Goal: Information Seeking & Learning: Check status

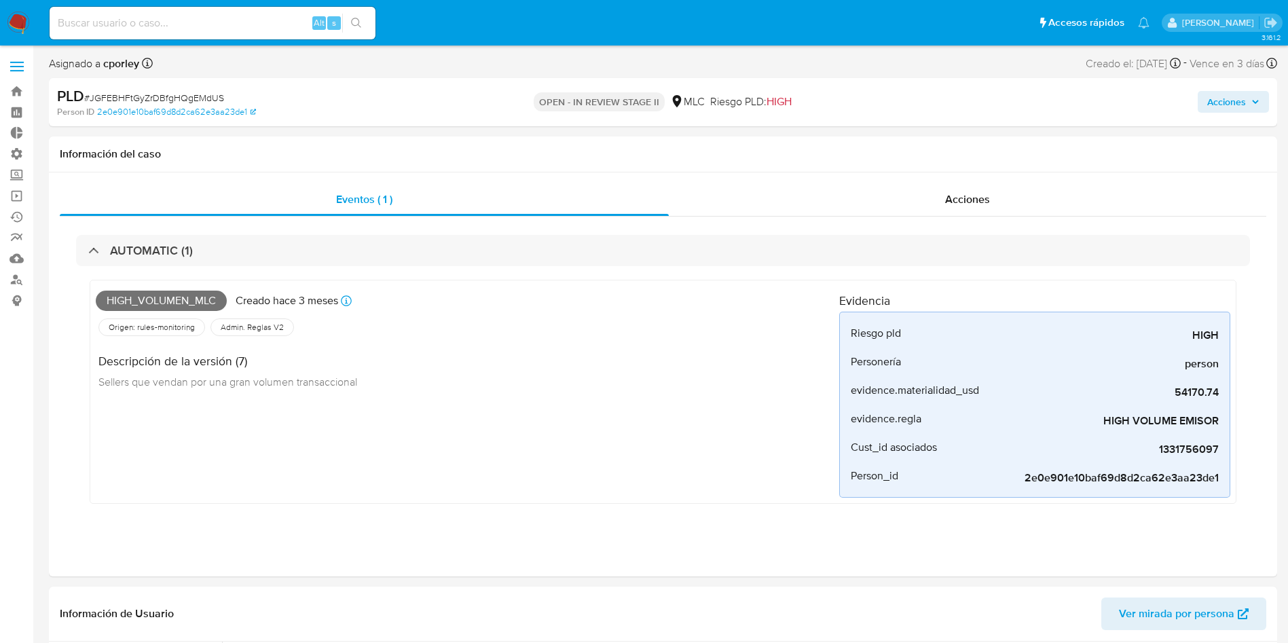
select select "10"
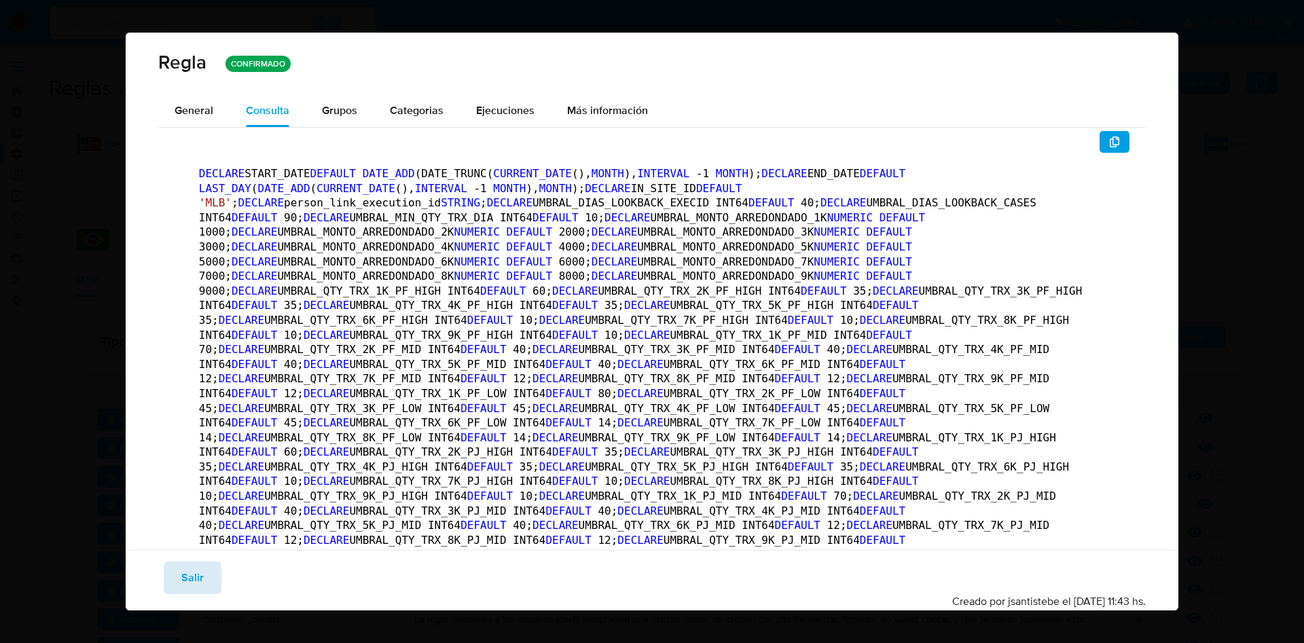
click at [168, 577] on button "Salir" at bounding box center [193, 578] width 58 height 33
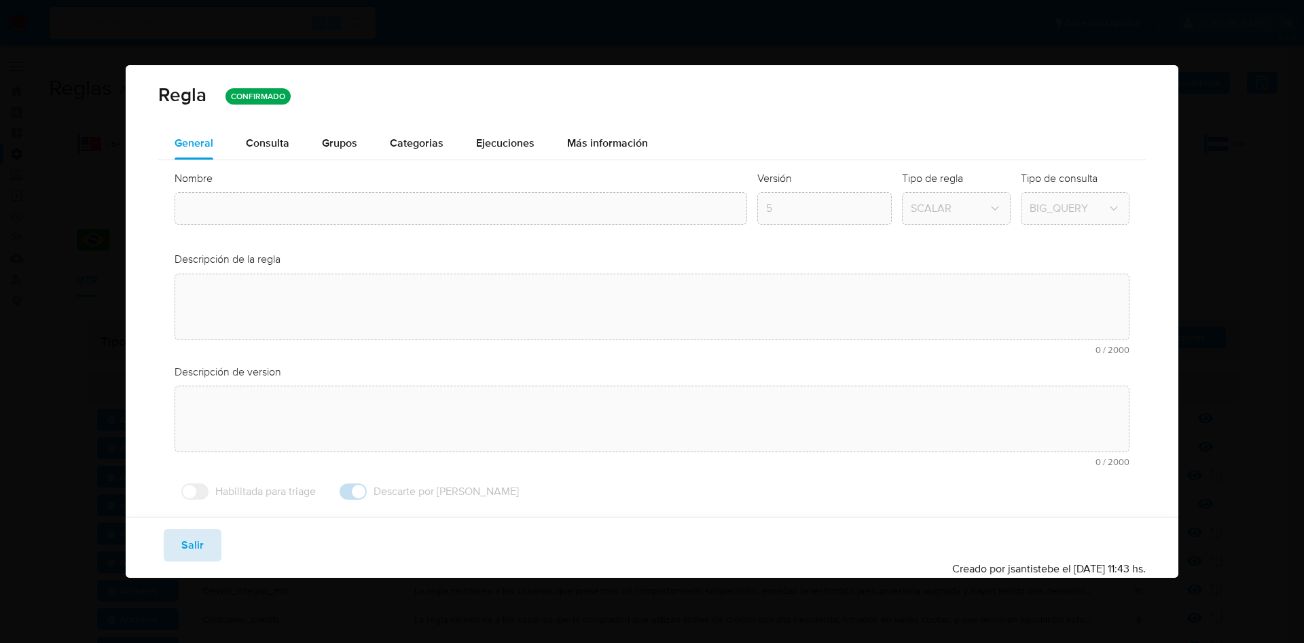
type input "Operação_arredondada"
type textarea "La regla monitorea a los usuarios con un elevado número de transacciones redond…"
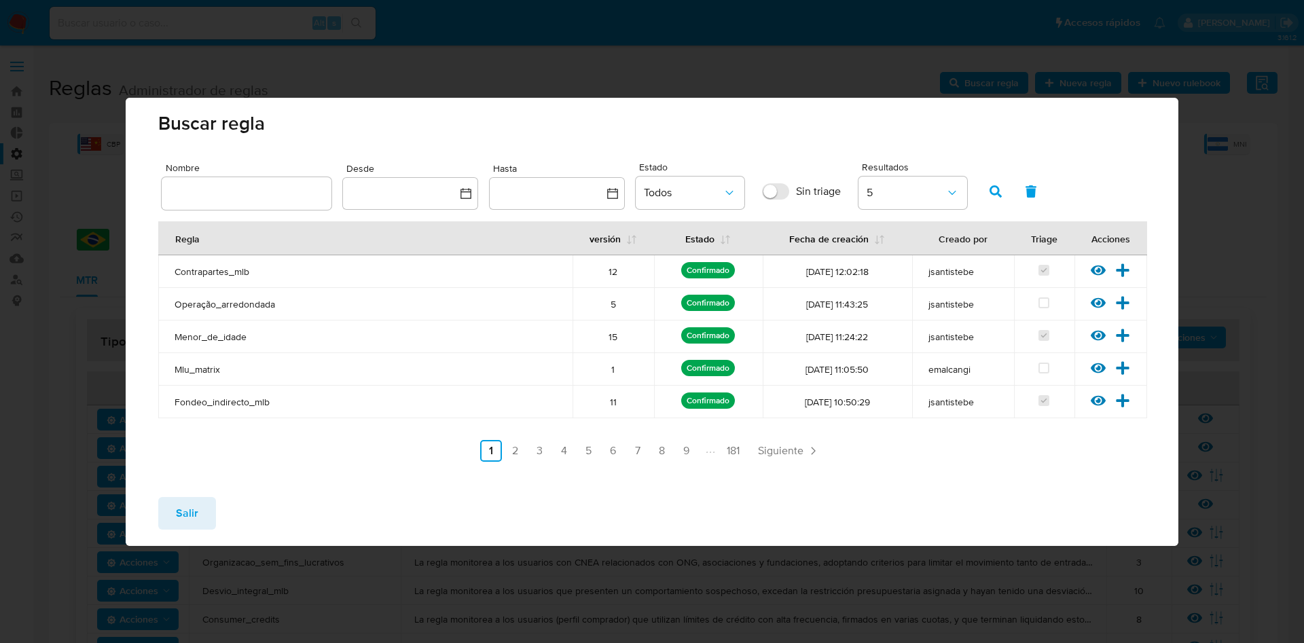
click at [191, 513] on span "Salir" at bounding box center [187, 513] width 22 height 30
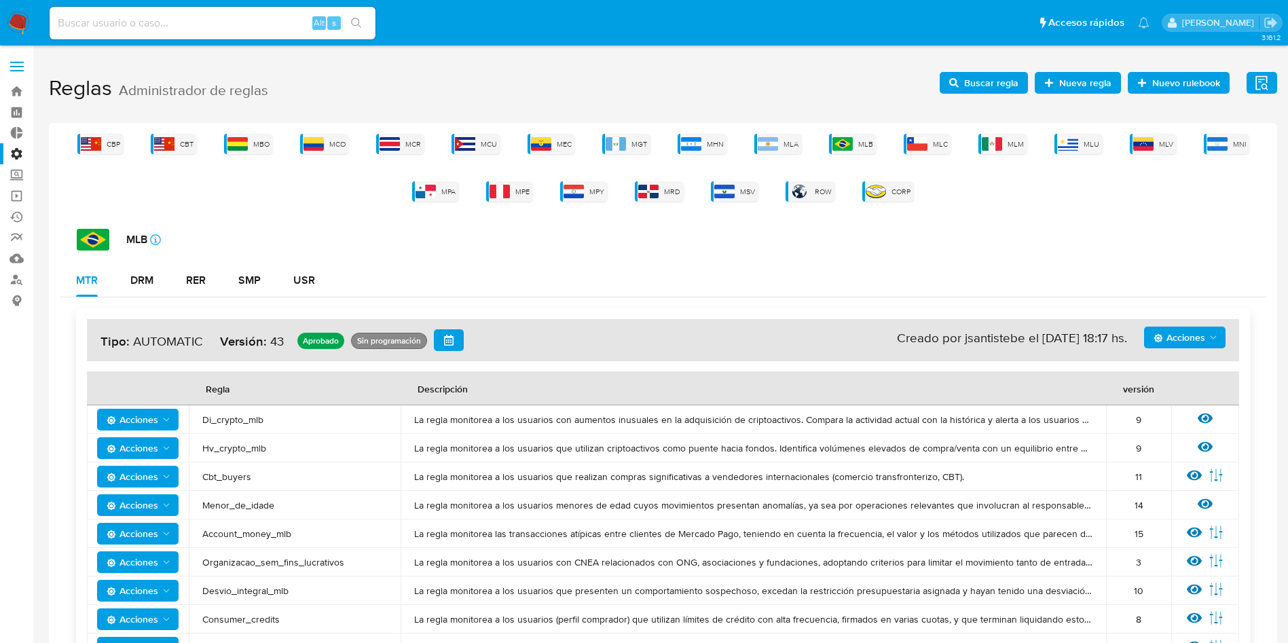
click at [17, 73] on label at bounding box center [17, 66] width 34 height 29
click at [0, 0] on input "checkbox" at bounding box center [0, 0] width 0 height 0
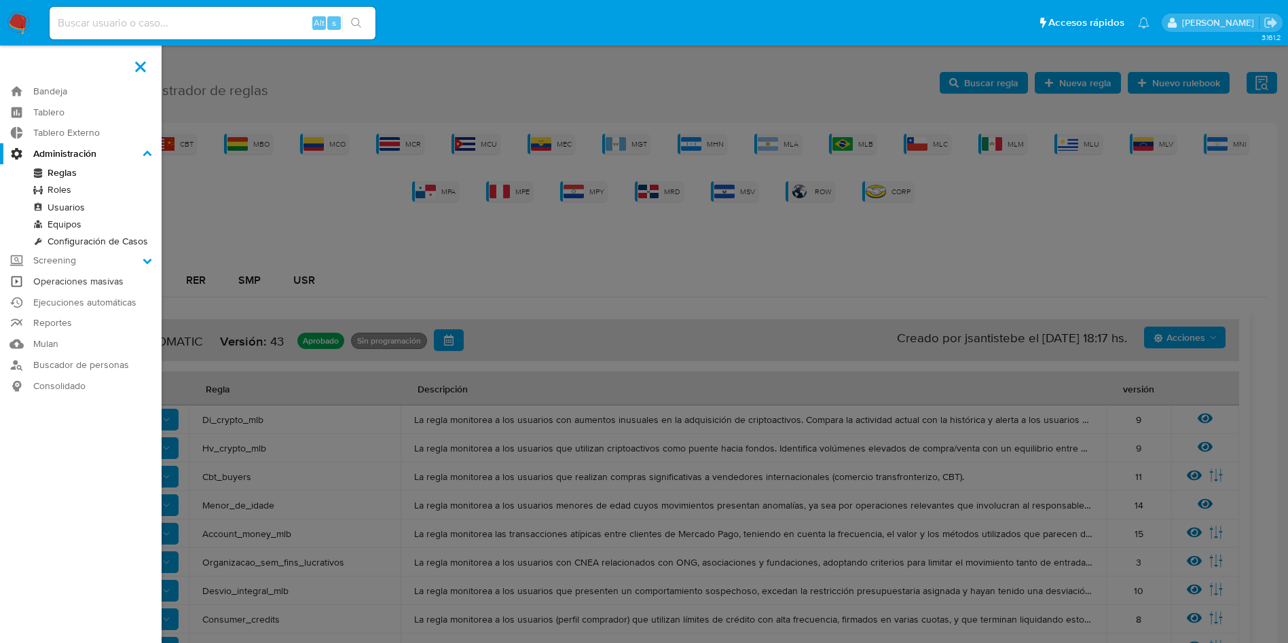
click at [115, 281] on link "Operaciones masivas" at bounding box center [81, 281] width 162 height 21
click at [103, 295] on link "Ejecuciones automáticas" at bounding box center [81, 302] width 162 height 21
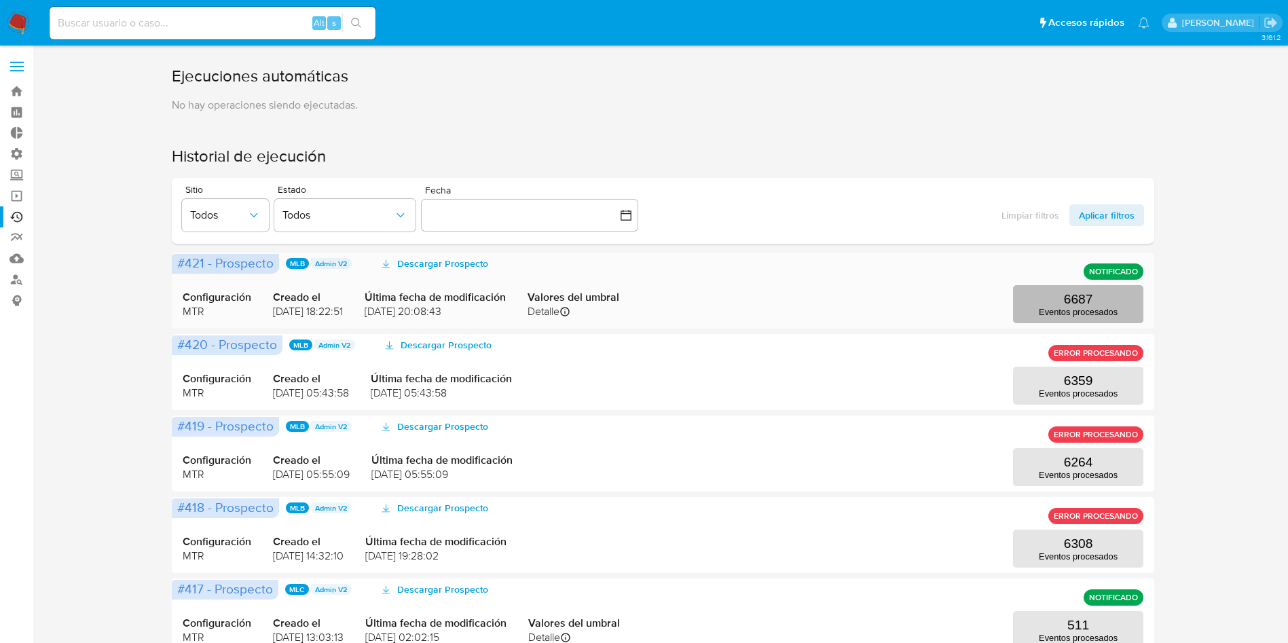
click at [1107, 307] on p "Eventos procesados" at bounding box center [1078, 312] width 79 height 10
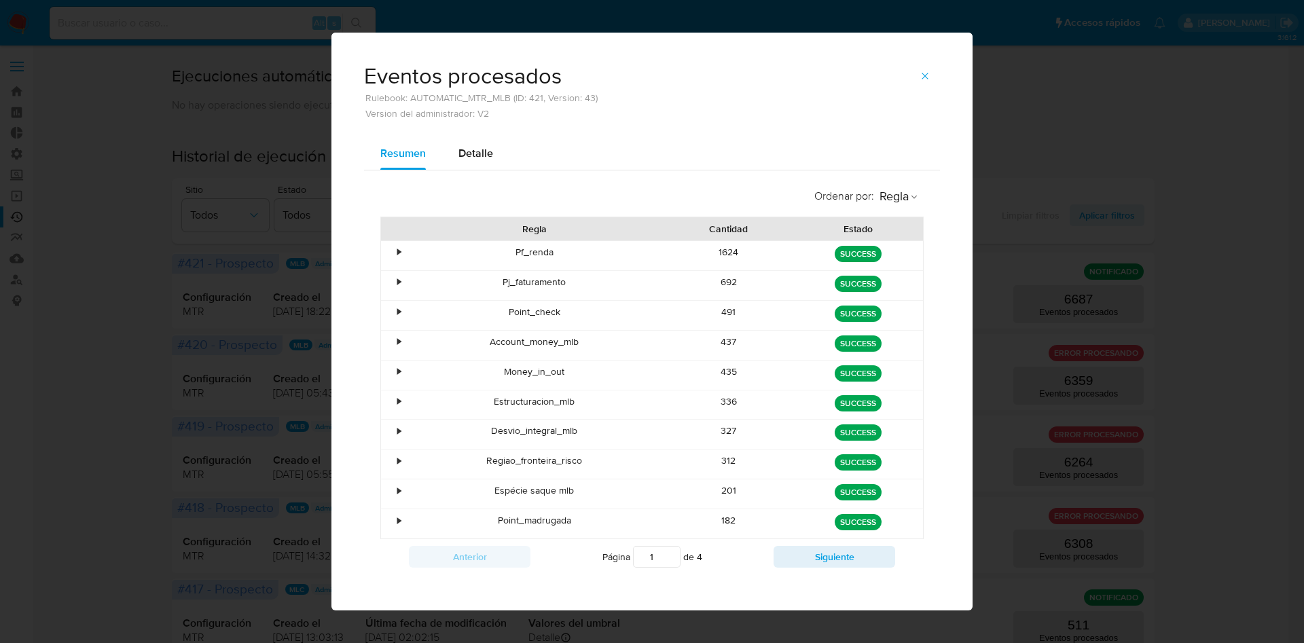
drag, startPoint x: 708, startPoint y: 428, endPoint x: 769, endPoint y: 428, distance: 61.1
click at [769, 428] on div "327" at bounding box center [729, 434] width 130 height 29
click at [789, 562] on button "Siguiente" at bounding box center [834, 557] width 122 height 22
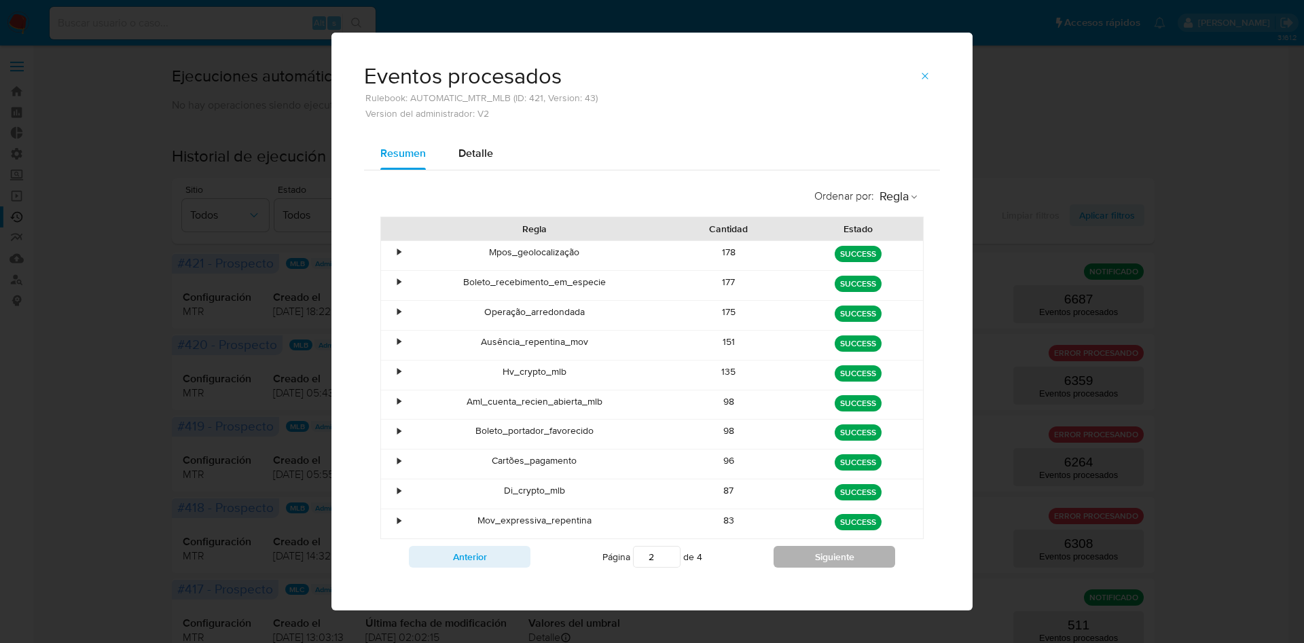
click at [815, 561] on button "Siguiente" at bounding box center [834, 557] width 122 height 22
click at [807, 564] on button "Siguiente" at bounding box center [834, 557] width 122 height 22
type input "4"
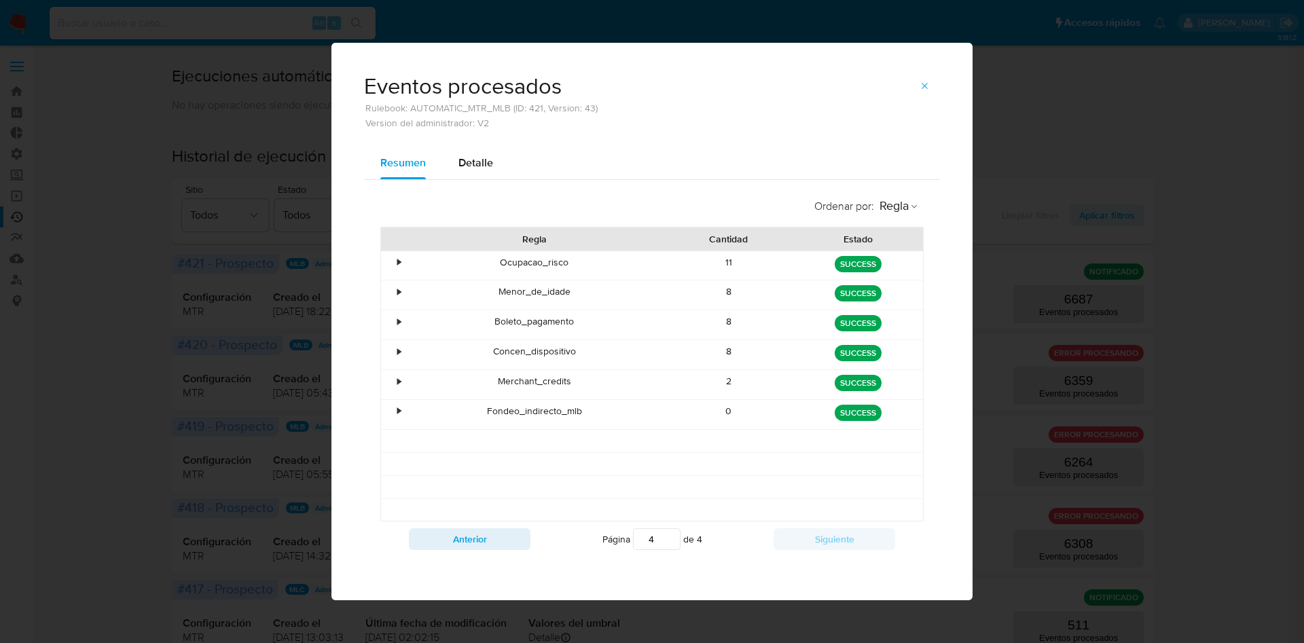
drag, startPoint x: 710, startPoint y: 306, endPoint x: 773, endPoint y: 291, distance: 65.0
click at [773, 291] on div "8" at bounding box center [729, 294] width 130 height 29
drag, startPoint x: 729, startPoint y: 289, endPoint x: 693, endPoint y: 289, distance: 35.3
click at [694, 289] on div "8" at bounding box center [729, 294] width 130 height 29
click at [756, 410] on div "0" at bounding box center [729, 414] width 130 height 29
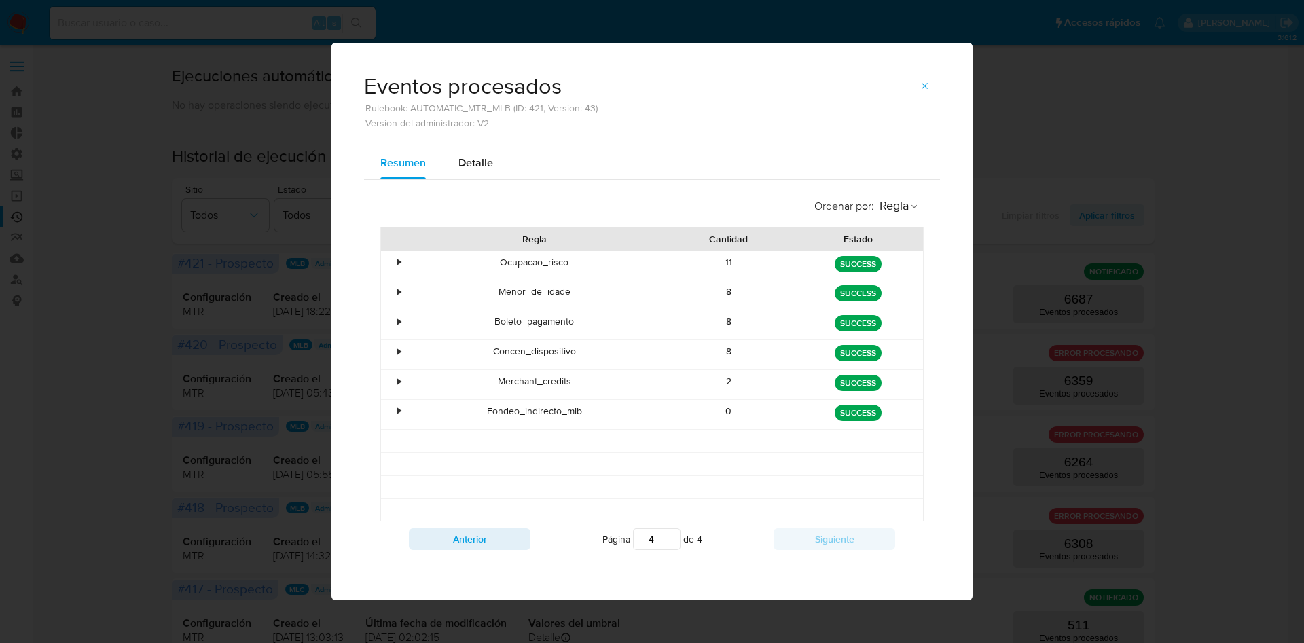
click at [490, 550] on div "Anterior Página 4 de 4 Siguiente" at bounding box center [651, 538] width 543 height 35
click at [922, 83] on icon "button" at bounding box center [924, 86] width 6 height 6
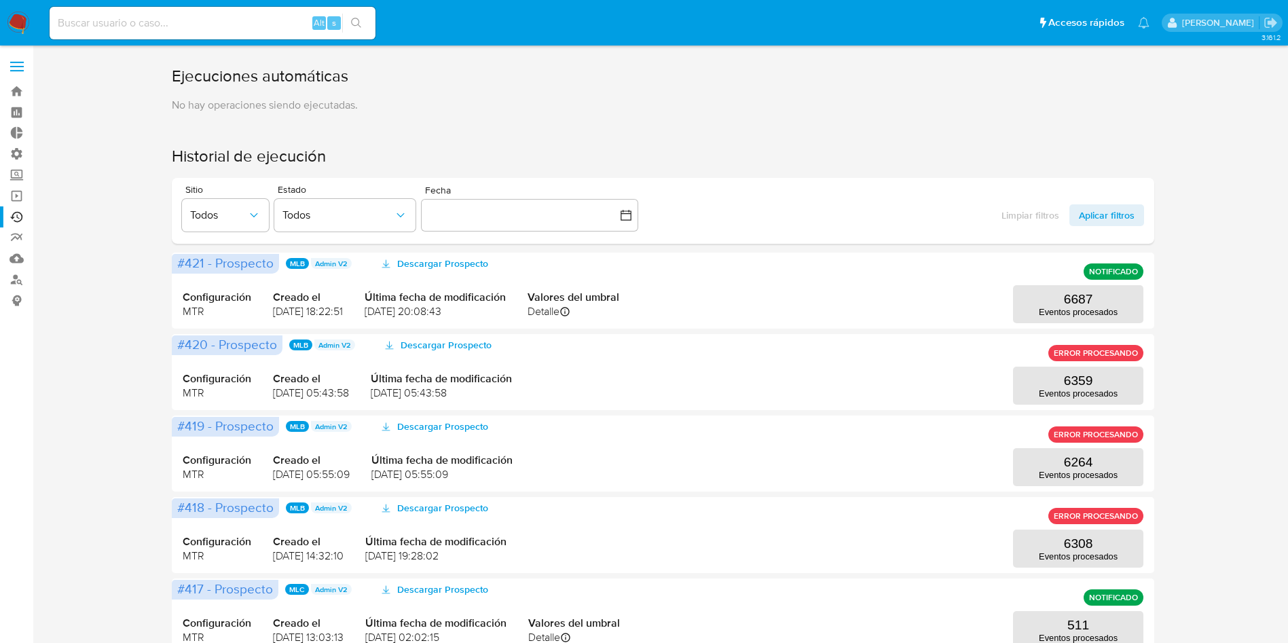
click at [18, 67] on label at bounding box center [17, 66] width 34 height 29
click at [0, 0] on input "checkbox" at bounding box center [0, 0] width 0 height 0
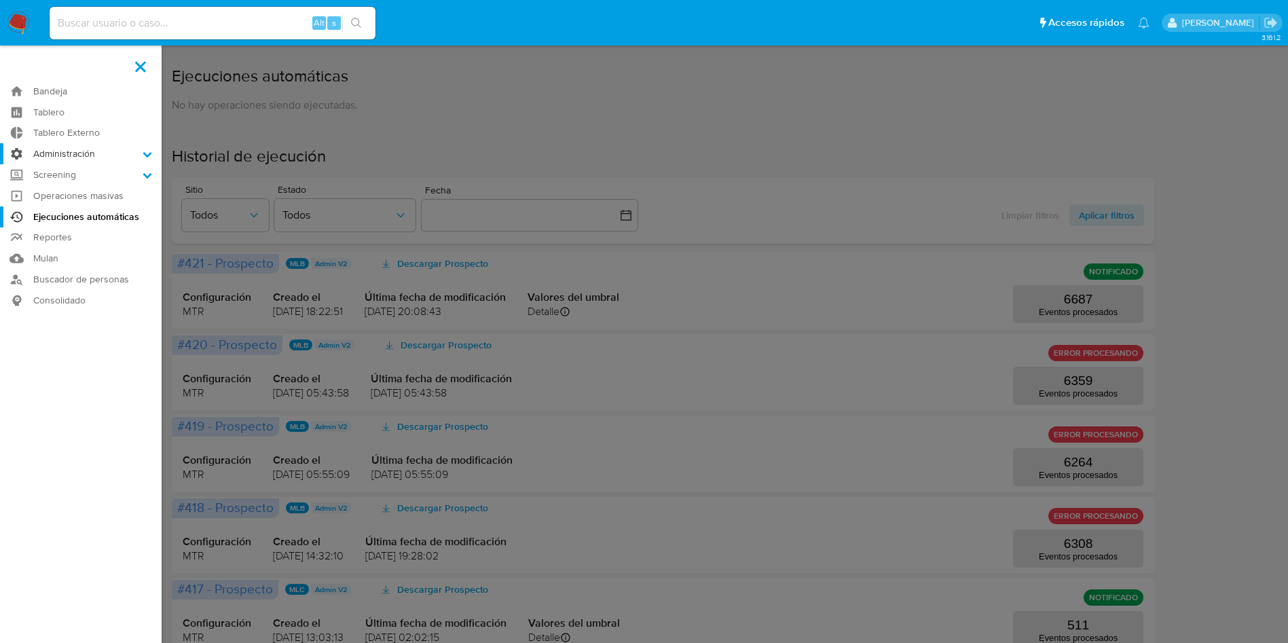
drag, startPoint x: 63, startPoint y: 145, endPoint x: 63, endPoint y: 153, distance: 8.1
click at [63, 146] on label "Administración" at bounding box center [81, 153] width 162 height 21
click at [0, 0] on input "Administración" at bounding box center [0, 0] width 0 height 0
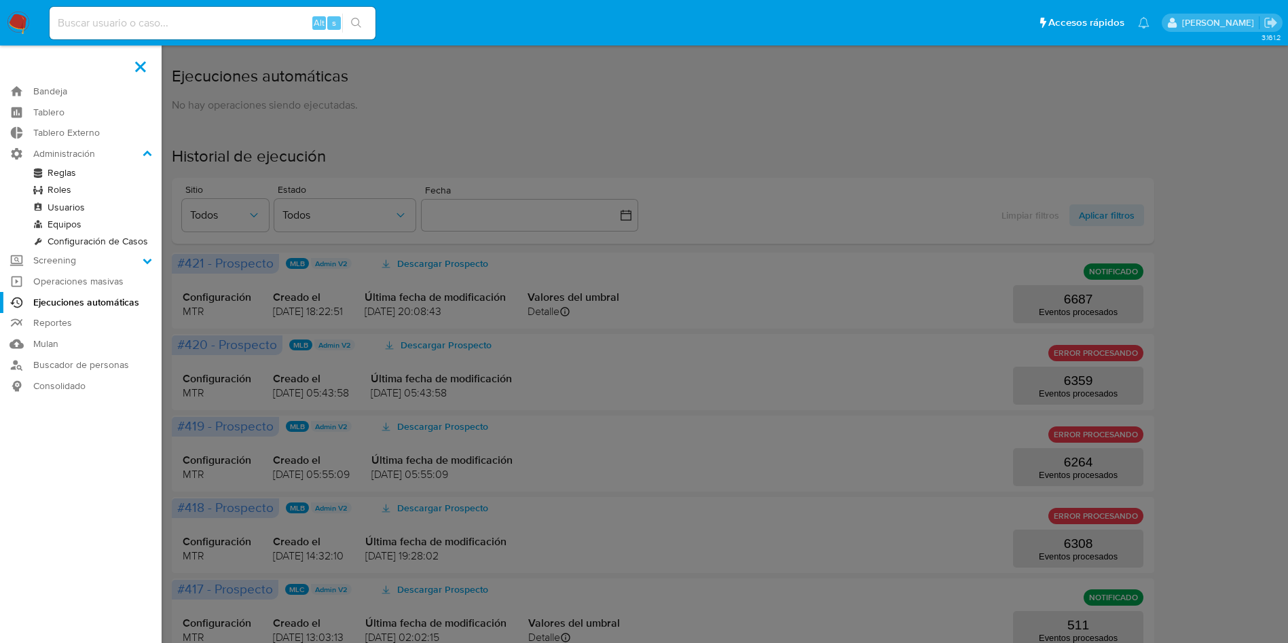
click at [59, 173] on link "Reglas" at bounding box center [81, 172] width 162 height 17
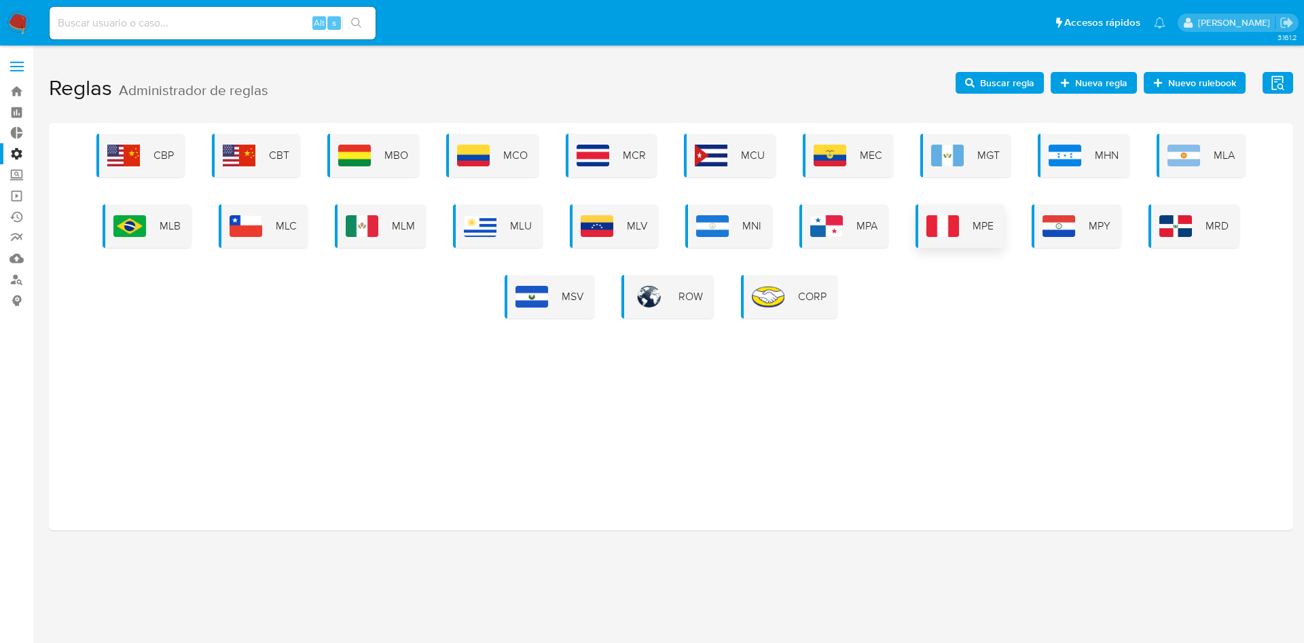
click at [979, 222] on span "MPE" at bounding box center [982, 226] width 21 height 15
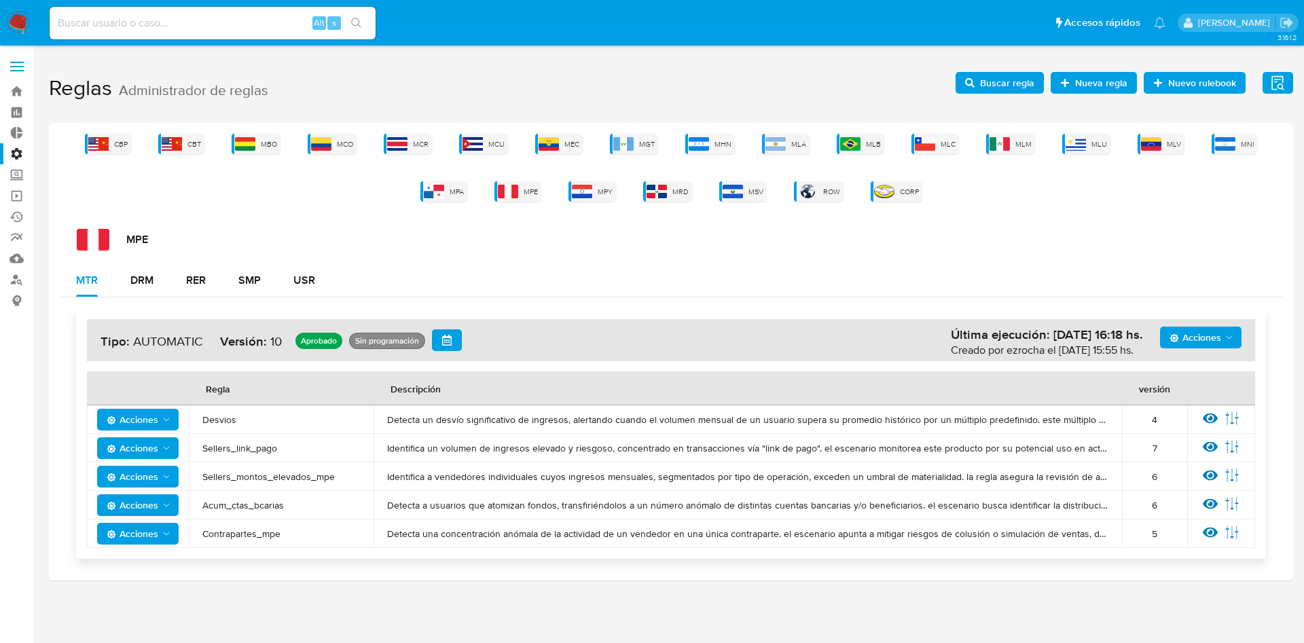
click at [1232, 333] on icon "Acciones" at bounding box center [1229, 337] width 11 height 11
click at [1192, 454] on button "Ejecuciones" at bounding box center [1200, 469] width 122 height 33
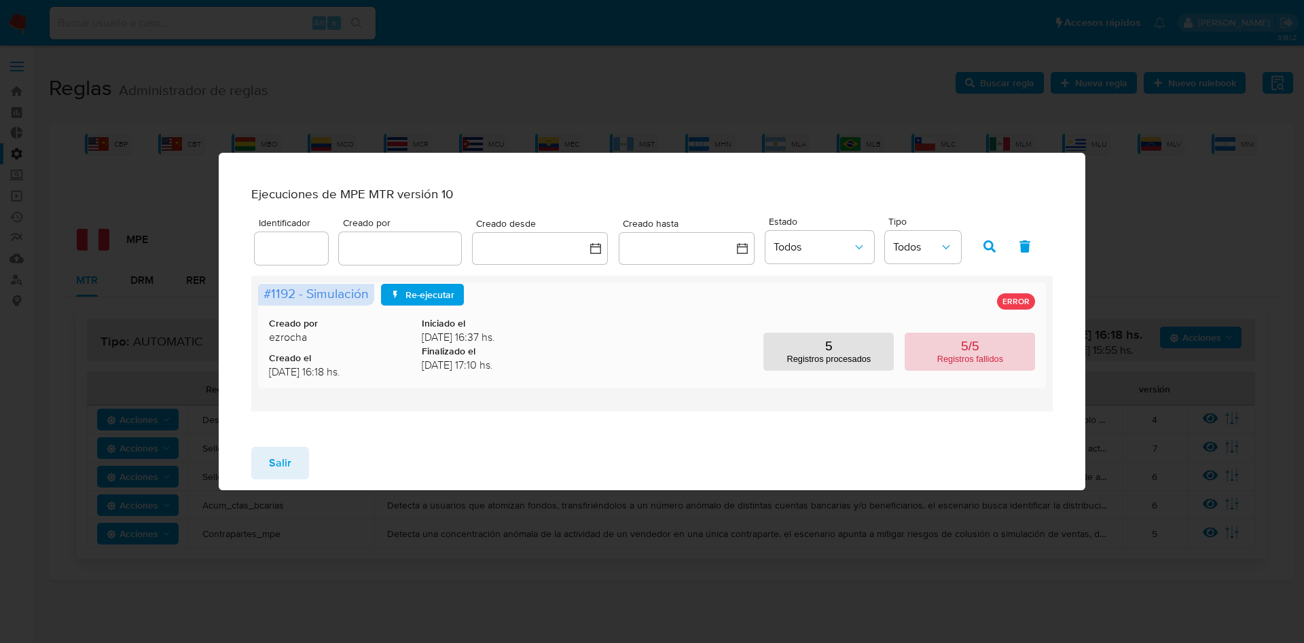
click at [966, 354] on p "5/5" at bounding box center [970, 346] width 18 height 15
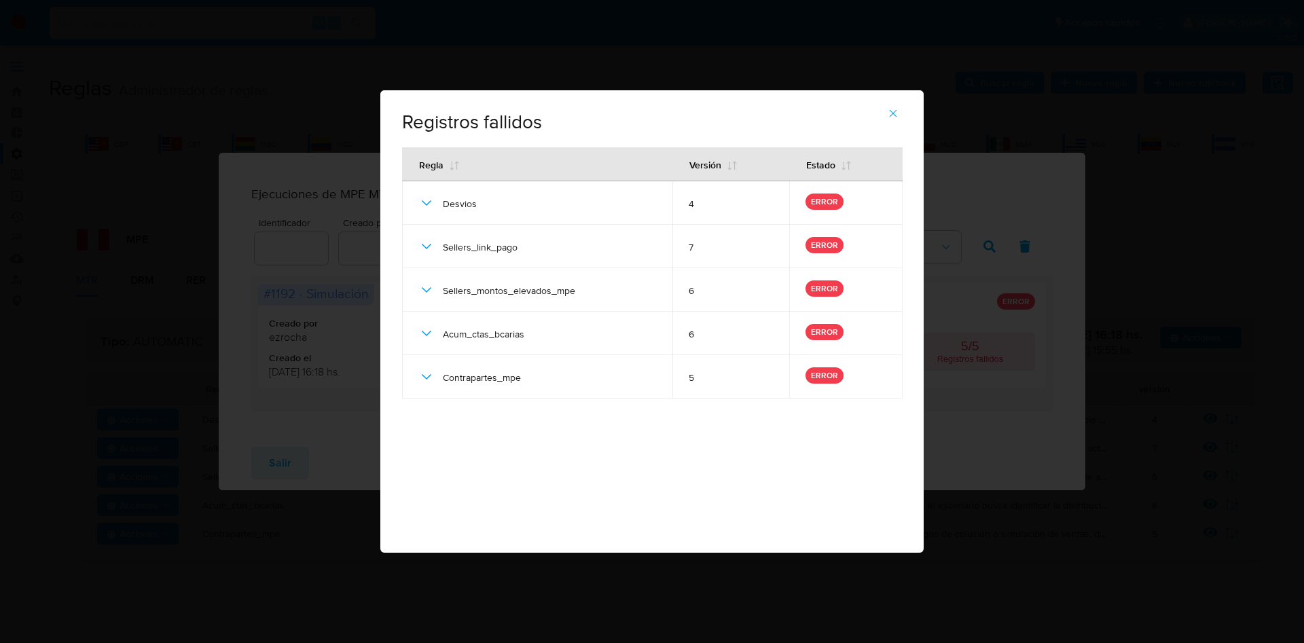
click at [272, 464] on div "Registros fallidos # 1192 - Simulación Regla Versión Estado Desvios 4 ERROR Sel…" at bounding box center [652, 321] width 1304 height 643
click at [884, 112] on button "button" at bounding box center [893, 113] width 48 height 33
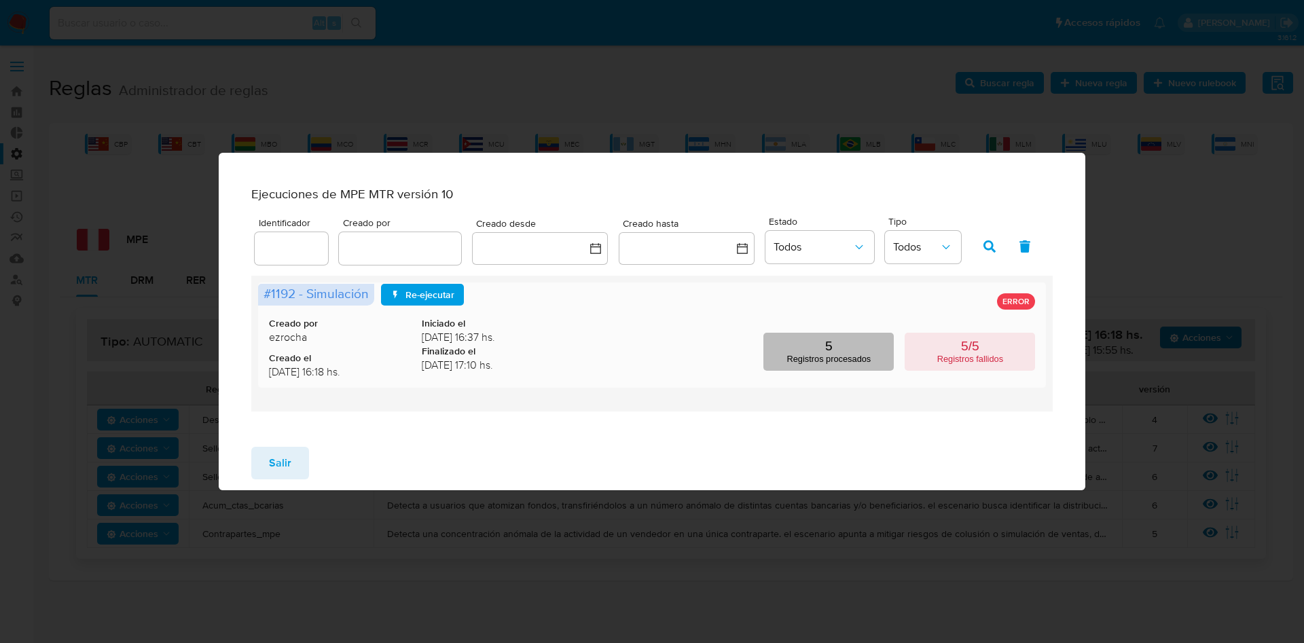
click at [822, 357] on button "5 Registros procesados" at bounding box center [828, 352] width 130 height 38
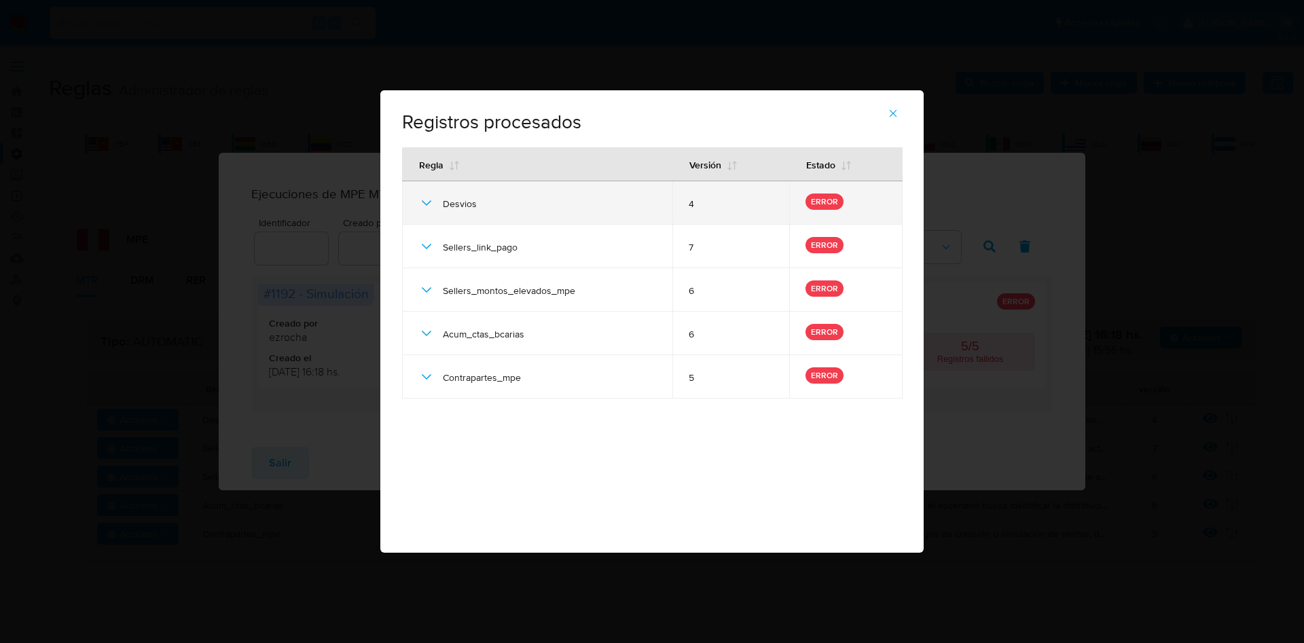
click at [433, 198] on icon at bounding box center [426, 203] width 16 height 16
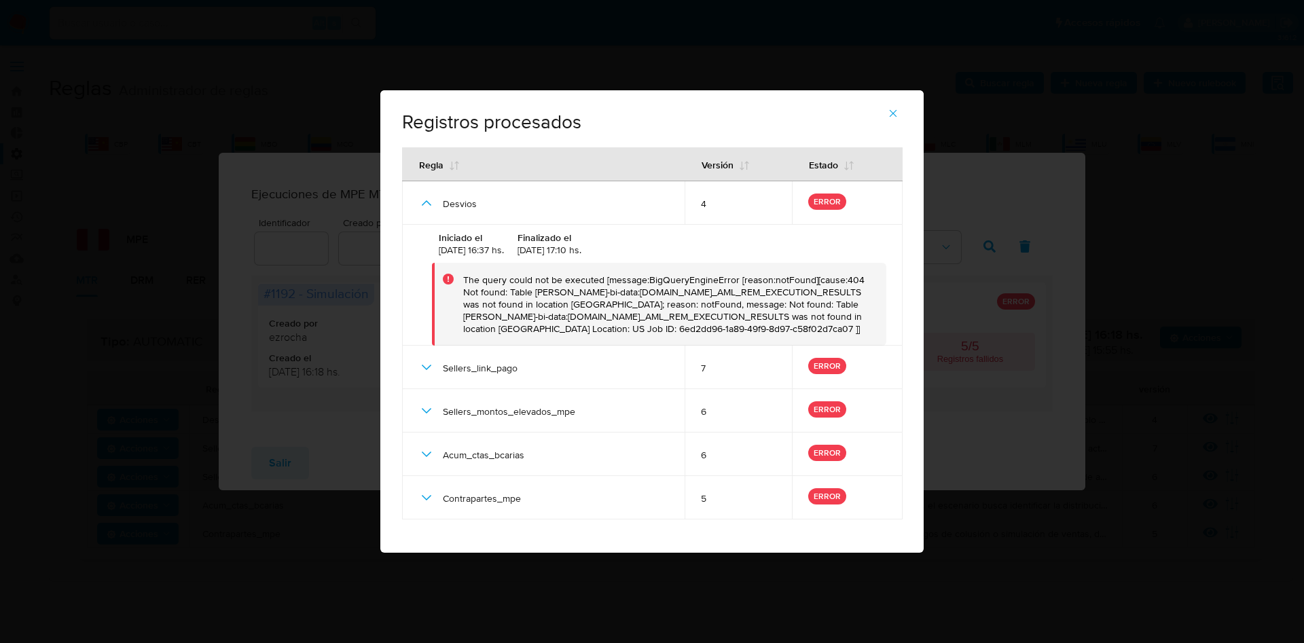
click at [894, 114] on icon "button" at bounding box center [892, 113] width 7 height 7
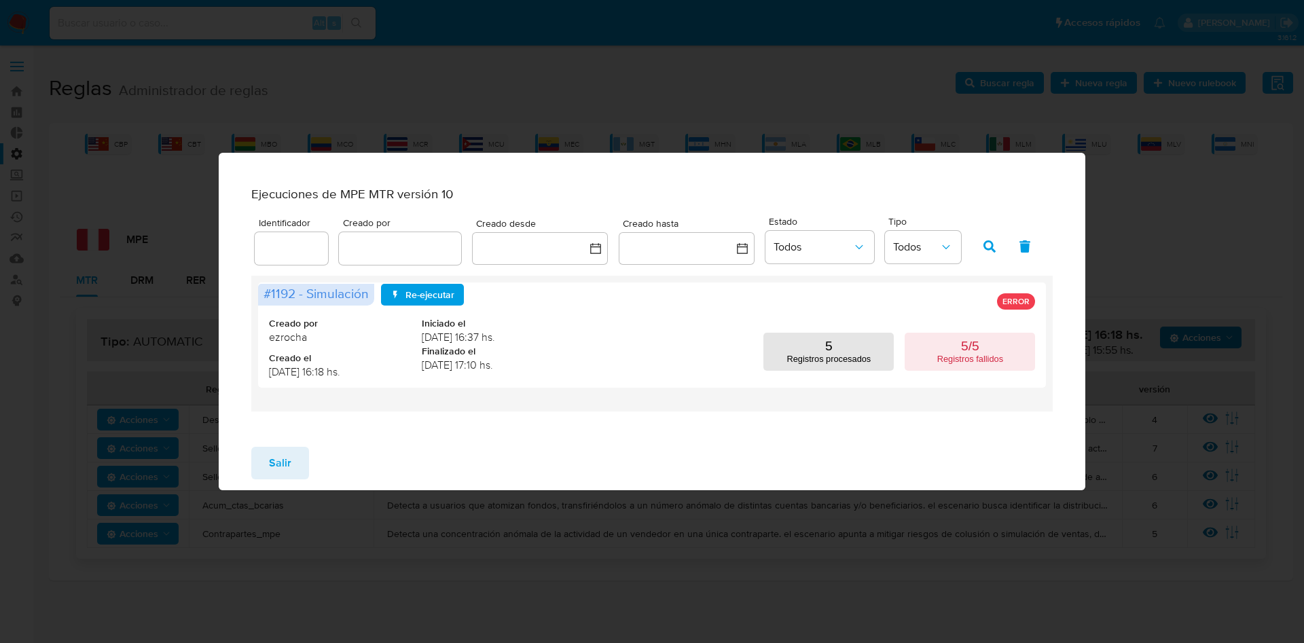
click at [299, 459] on button "Salir" at bounding box center [280, 463] width 58 height 33
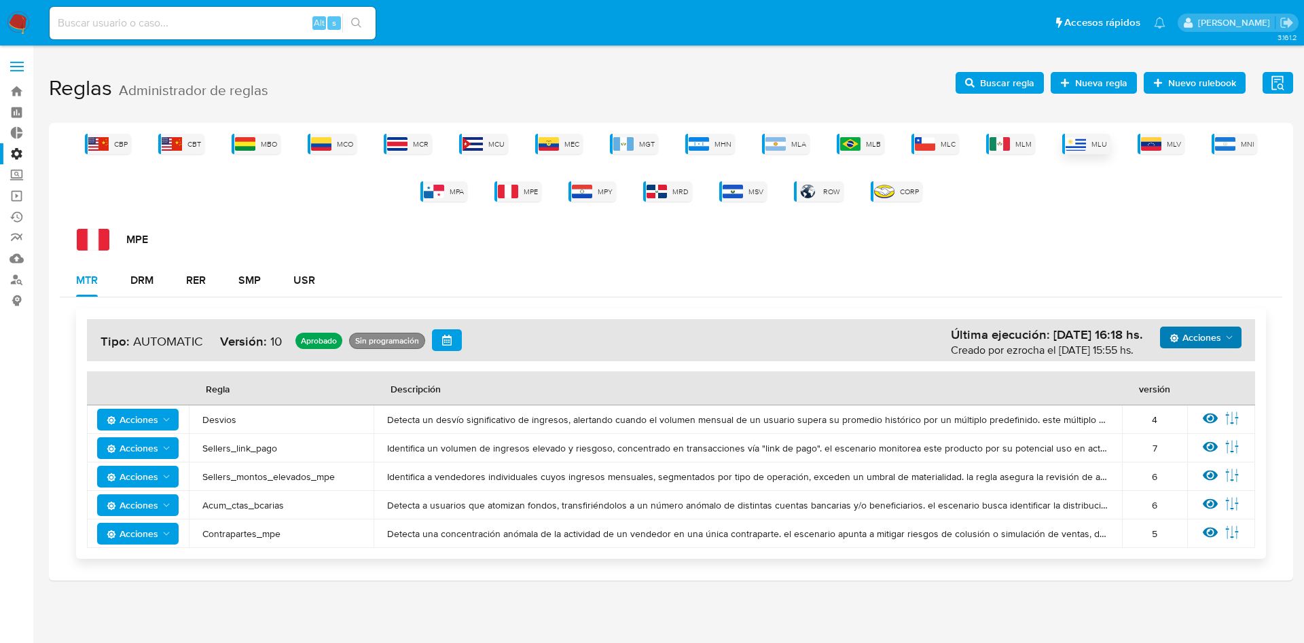
click at [1083, 138] on img at bounding box center [1075, 144] width 20 height 14
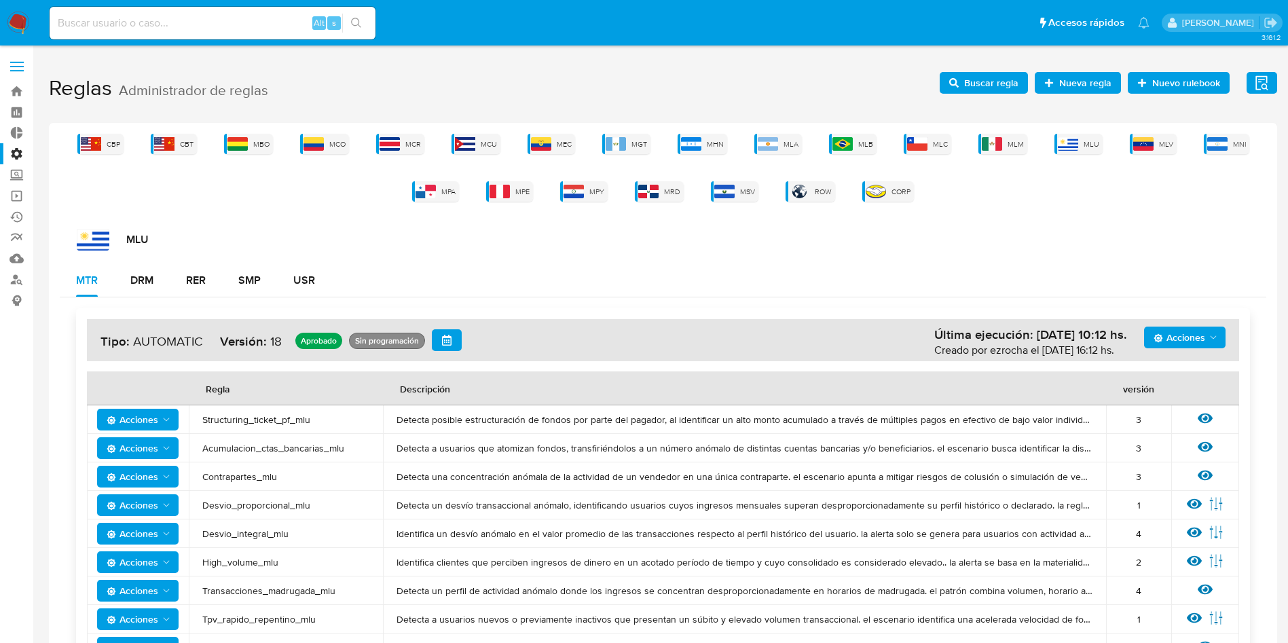
click at [1183, 333] on span "Acciones" at bounding box center [1180, 338] width 52 height 22
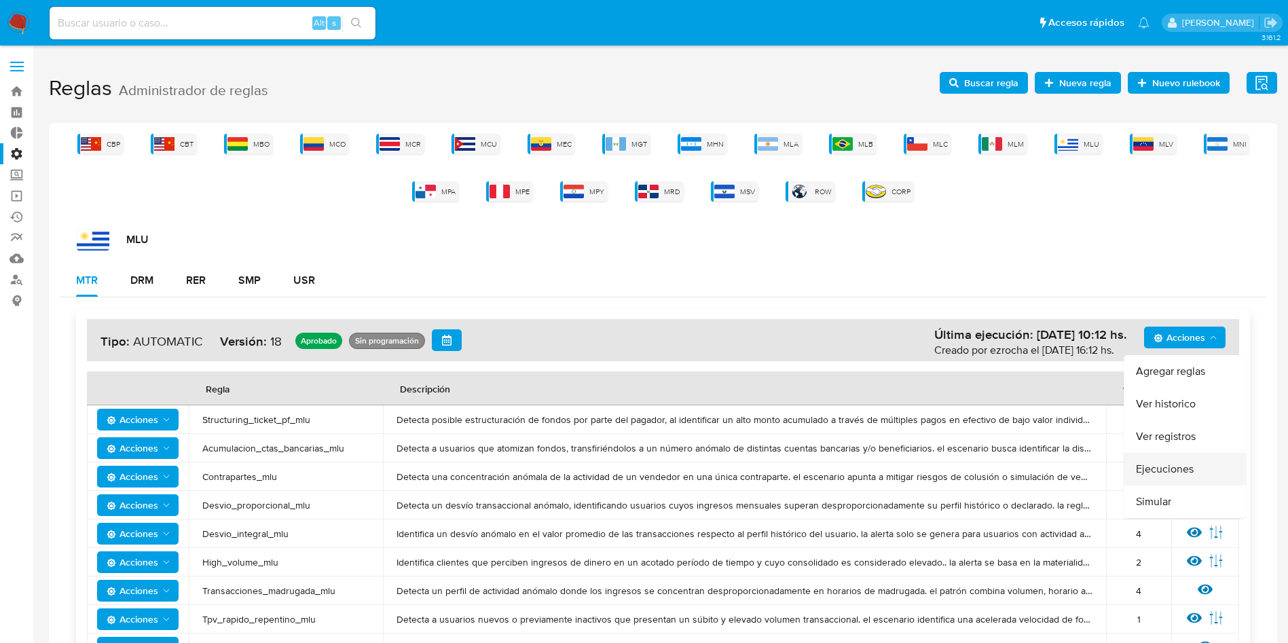
click at [1179, 461] on button "Ejecuciones" at bounding box center [1185, 469] width 122 height 33
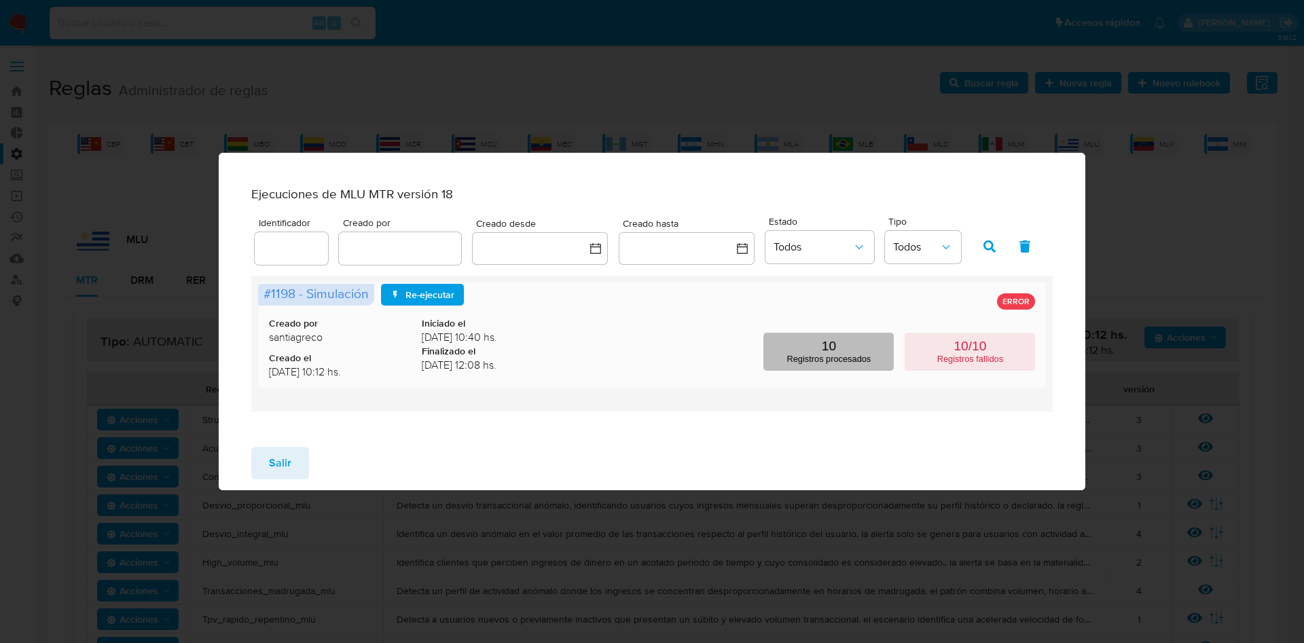
click at [842, 350] on button "10 Registros procesados" at bounding box center [828, 352] width 130 height 38
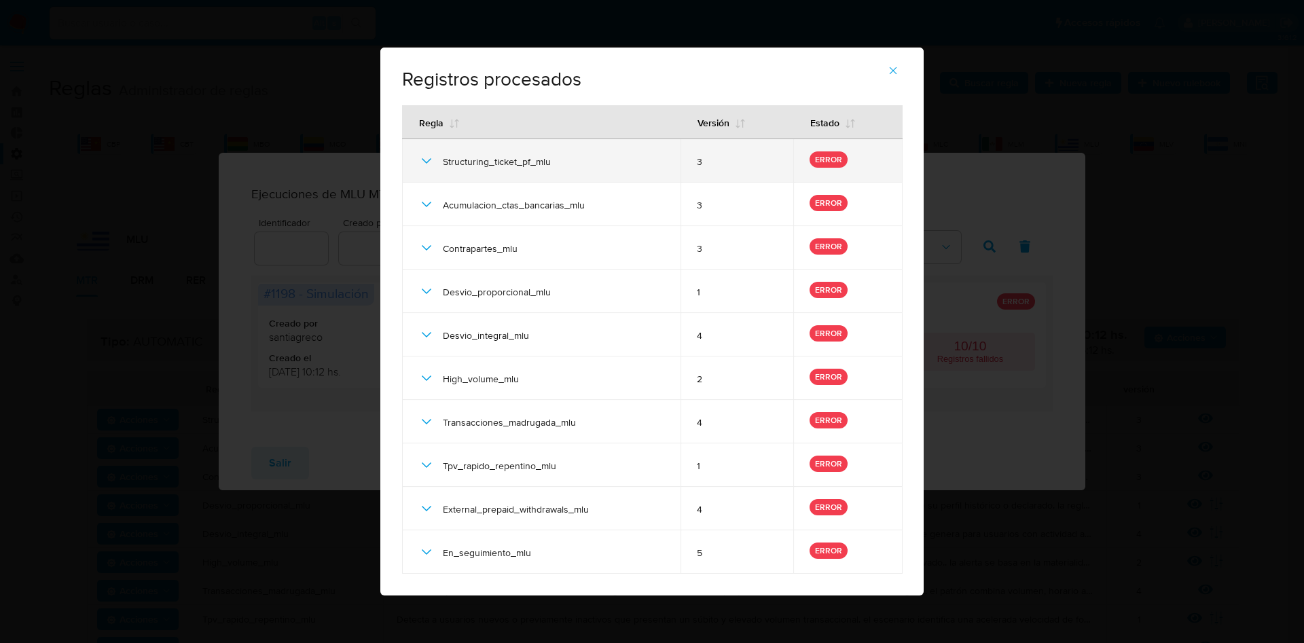
click at [428, 162] on icon at bounding box center [426, 161] width 16 height 16
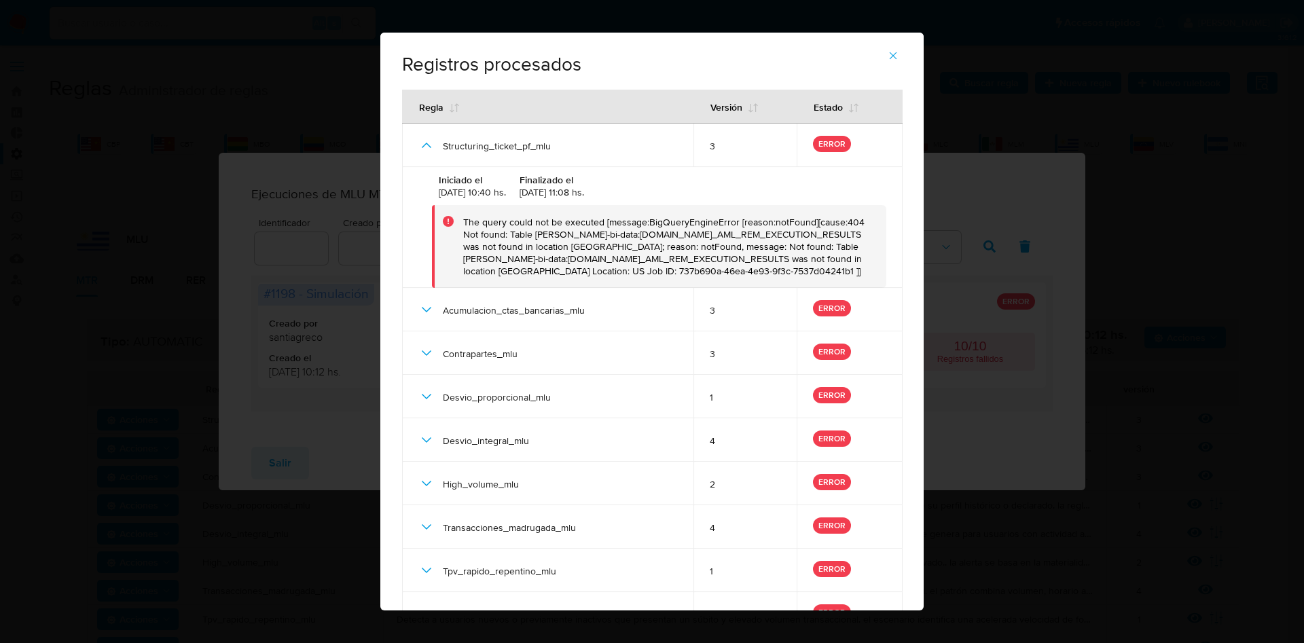
click at [898, 60] on icon "button" at bounding box center [893, 56] width 12 height 12
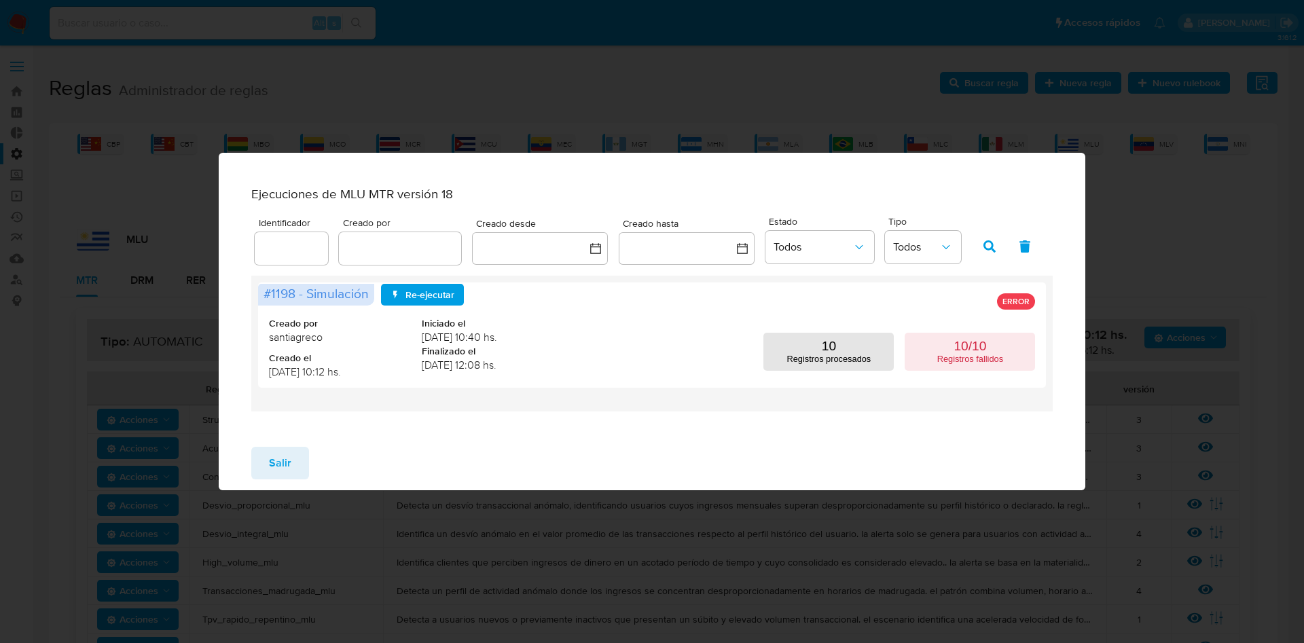
click at [275, 465] on span "Salir" at bounding box center [280, 463] width 22 height 30
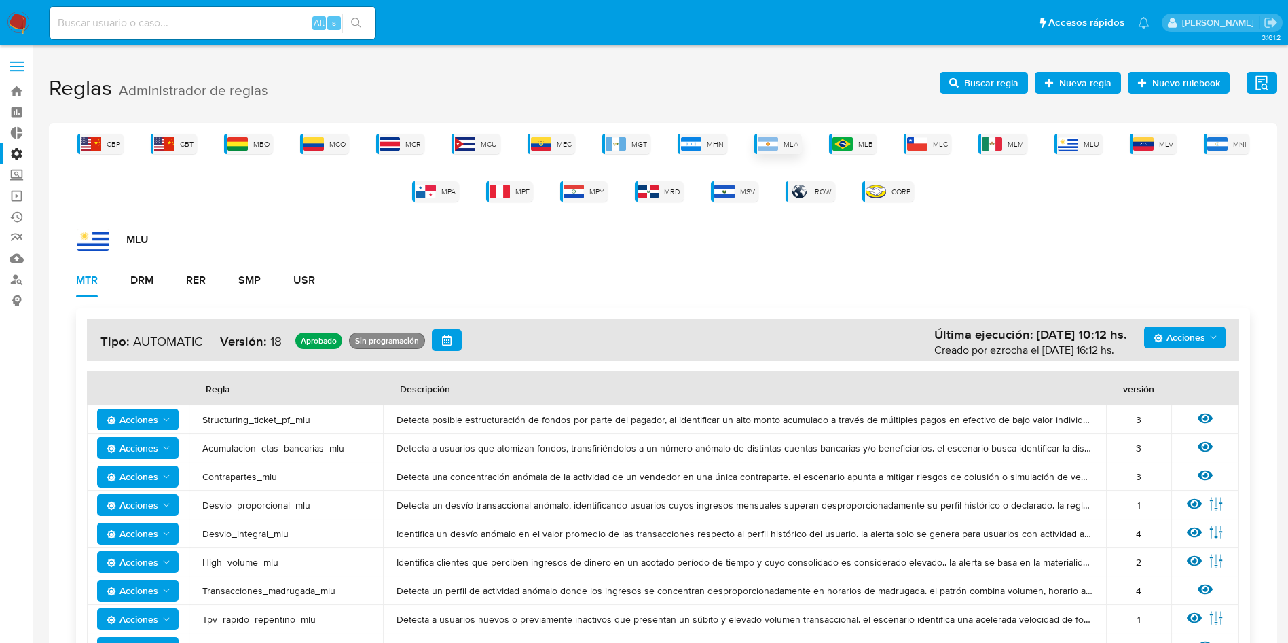
click at [799, 155] on div "CBP CBT MBO MCO MCR MCU MEC MGT MHN MLA MLB MLC MLM MLU MLV MNI MPA MPE MPY MRD…" at bounding box center [663, 168] width 1207 height 68
click at [788, 141] on span "MLA" at bounding box center [791, 144] width 15 height 10
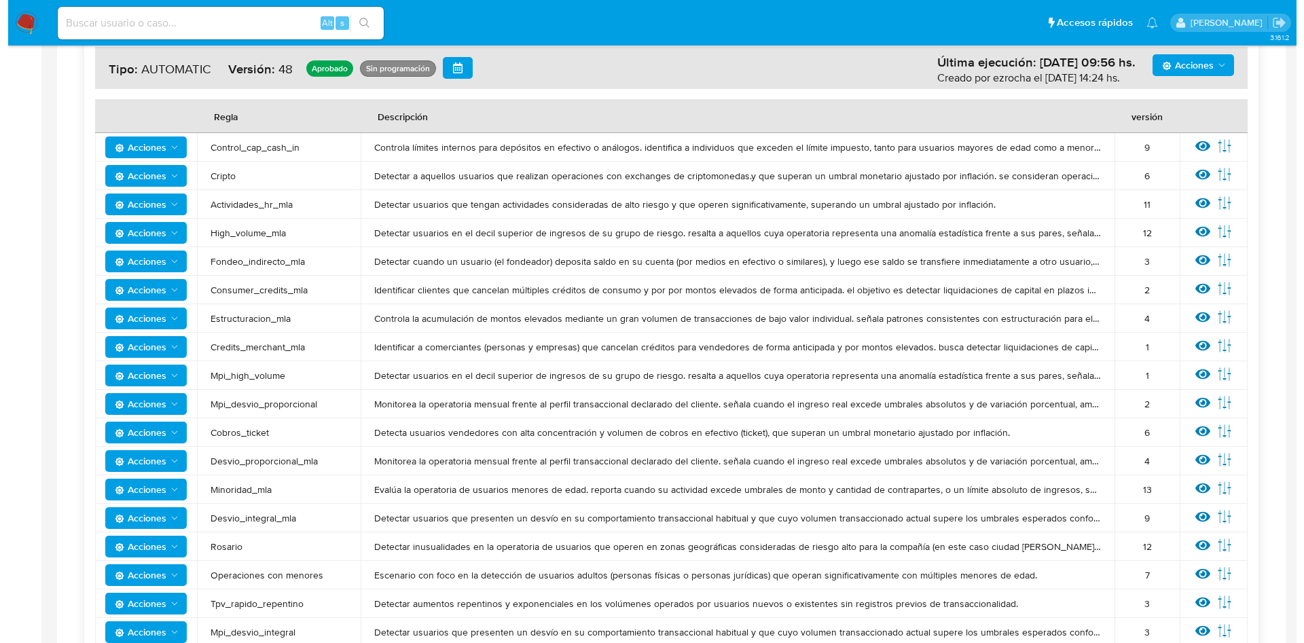
scroll to position [476, 0]
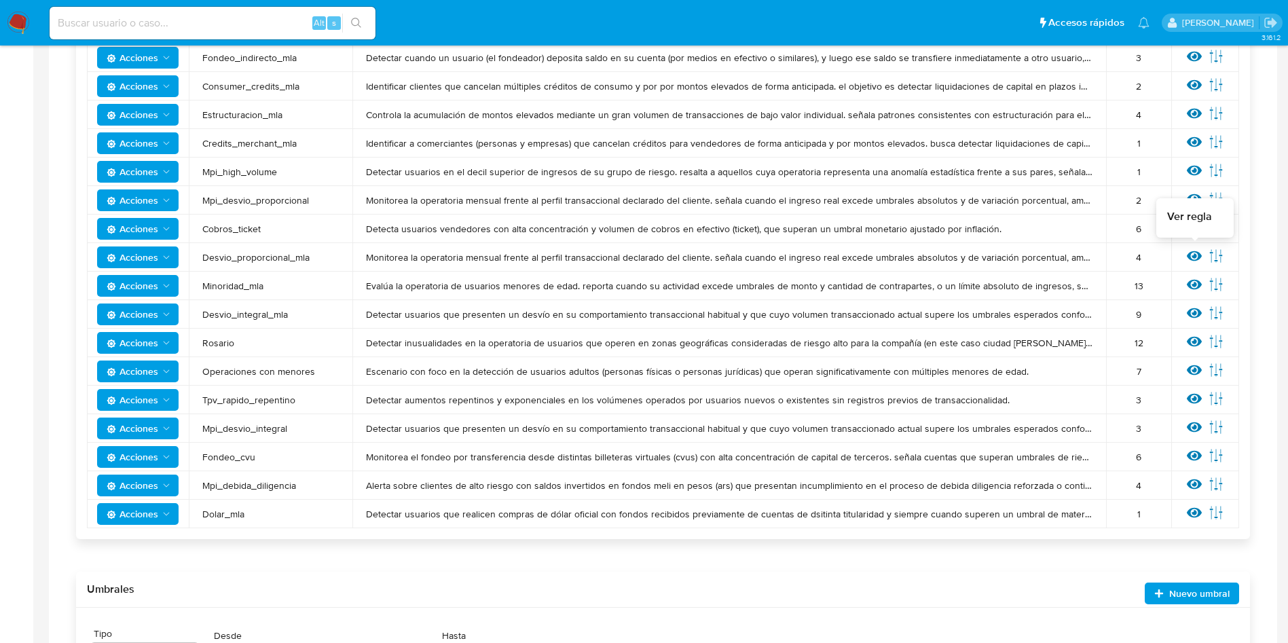
click at [1187, 259] on icon at bounding box center [1194, 256] width 15 height 15
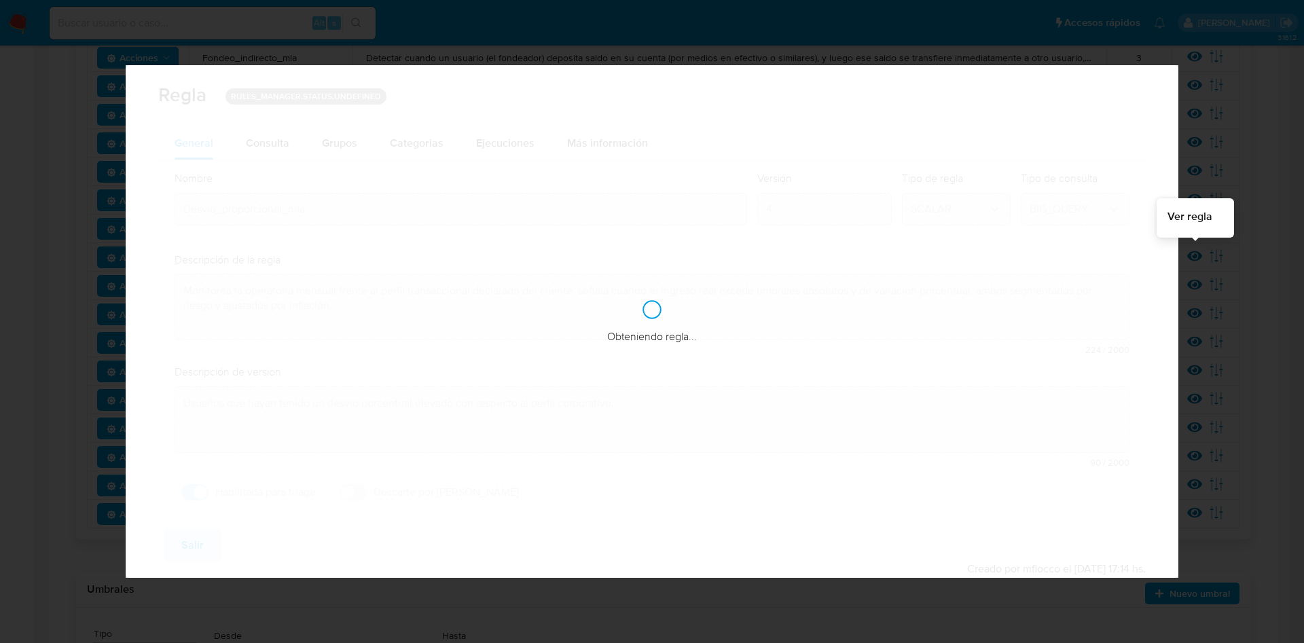
checkbox input "true"
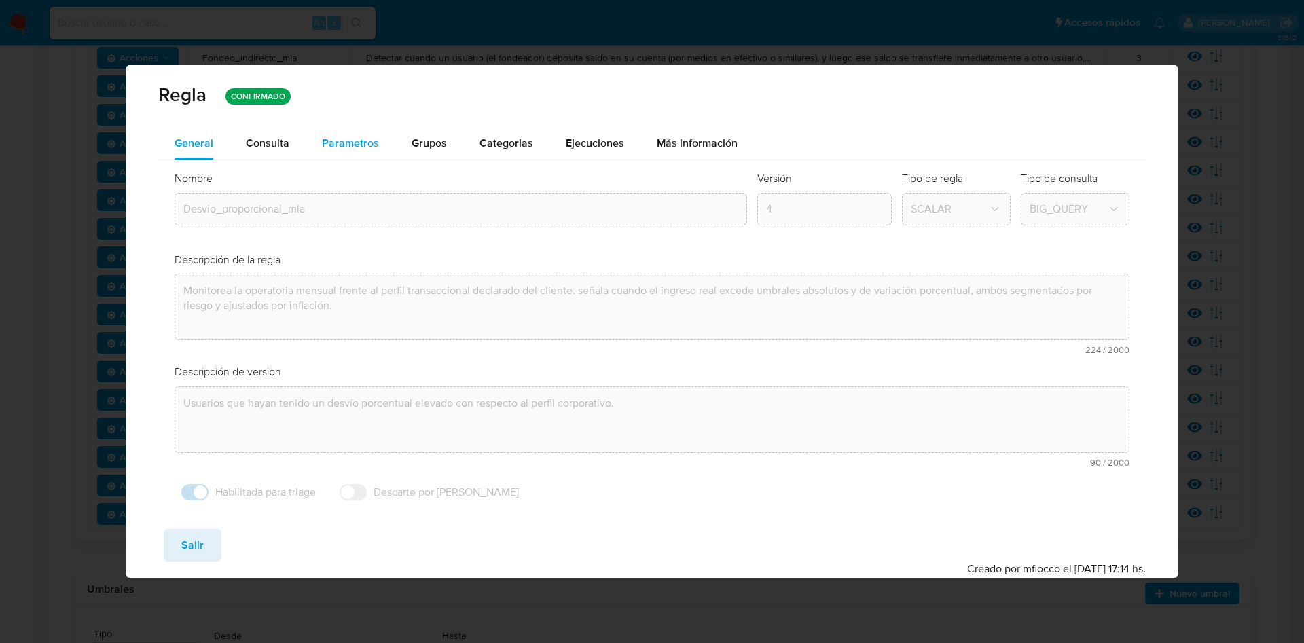
click at [337, 141] on span "Parametros" at bounding box center [350, 143] width 57 height 16
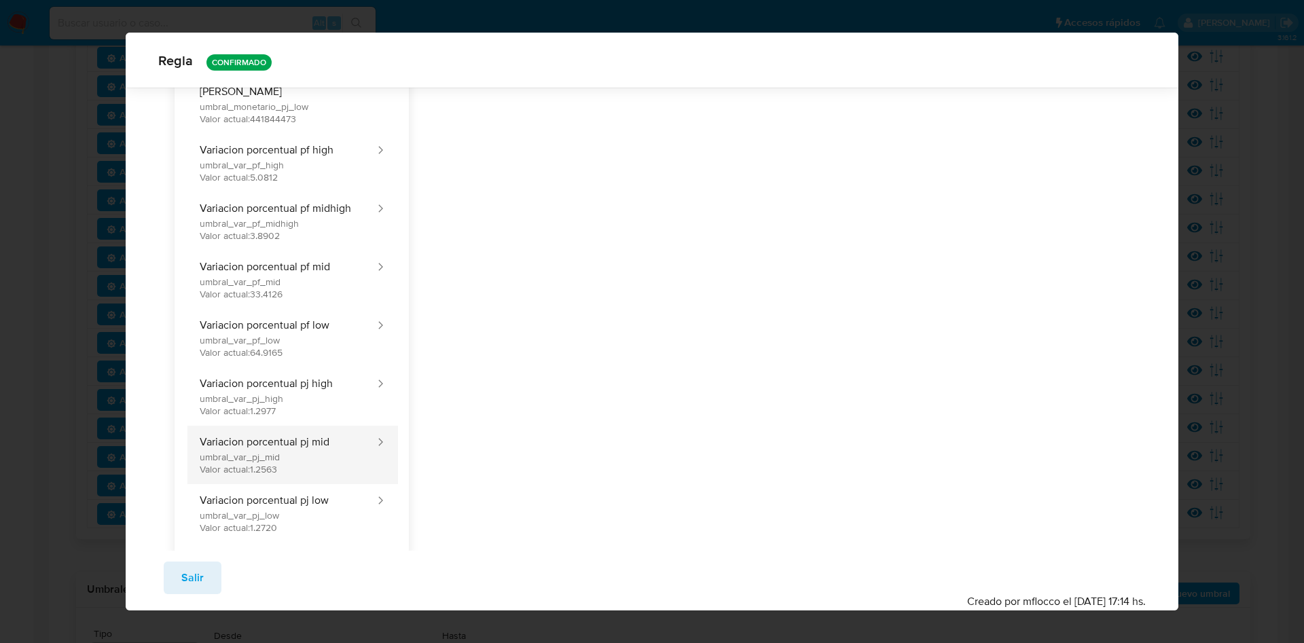
click at [295, 439] on button "Variacion porcentual pj mid umbral_var_pj_mid Valor actual: 1.2563" at bounding box center [280, 455] width 191 height 58
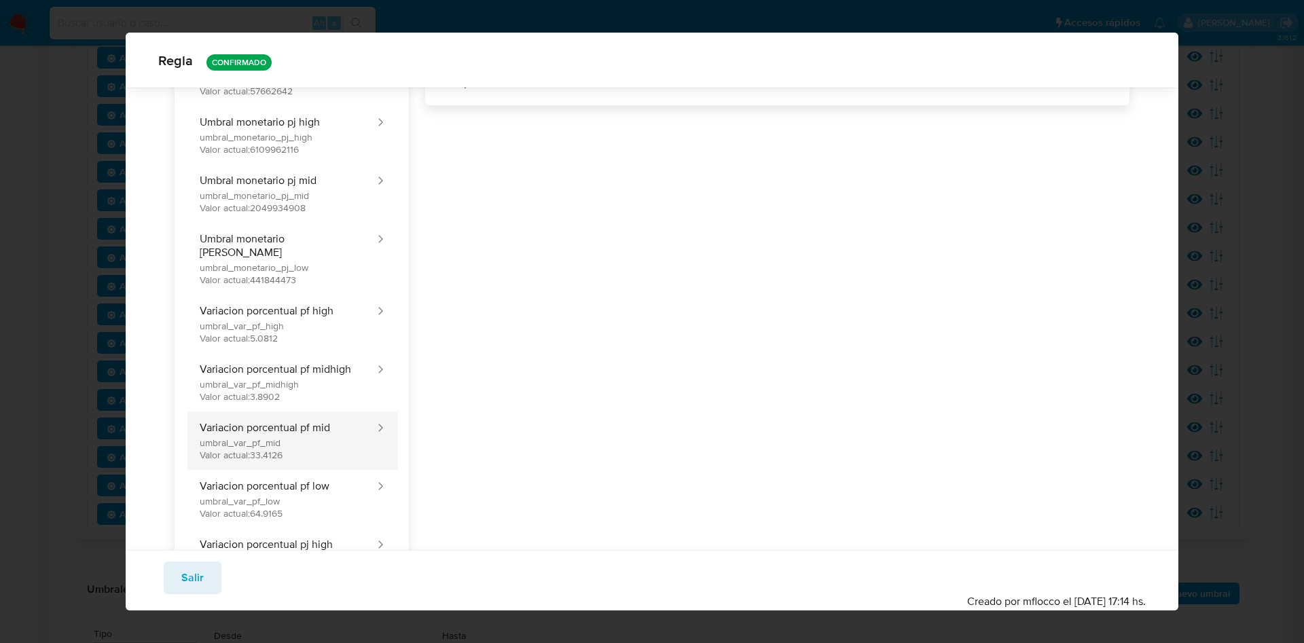
scroll to position [306, 0]
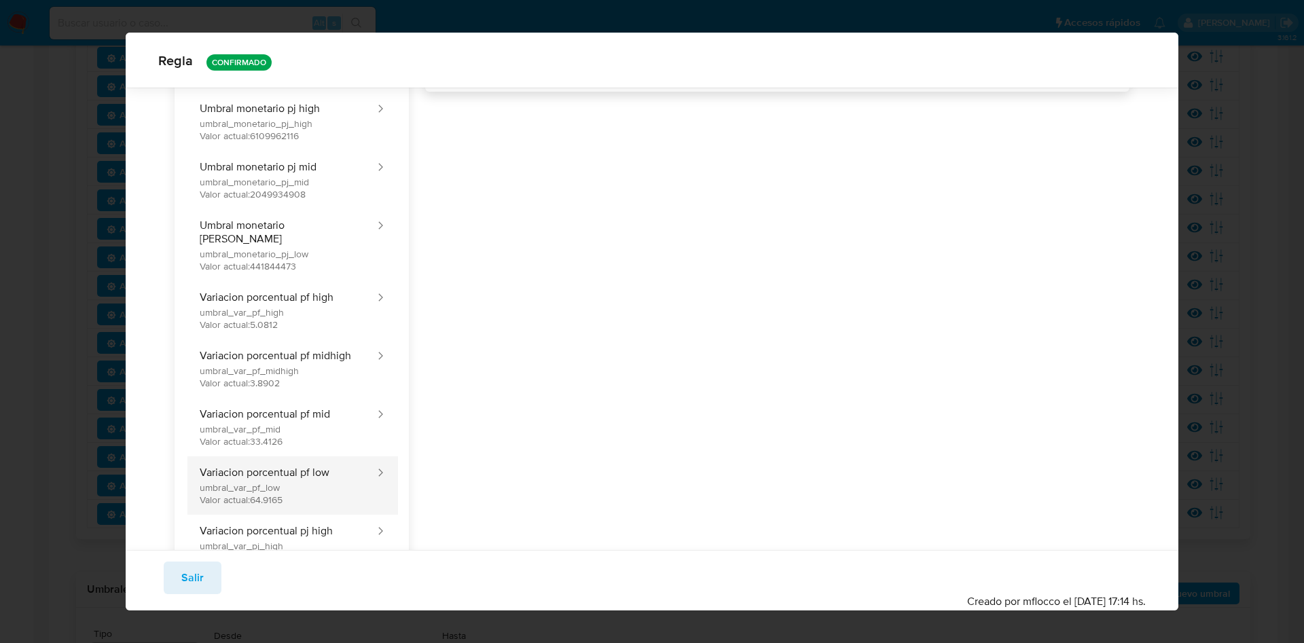
click at [286, 466] on button "Variacion porcentual pf low umbral_var_pf_low Valor actual: 64.9165" at bounding box center [280, 485] width 191 height 58
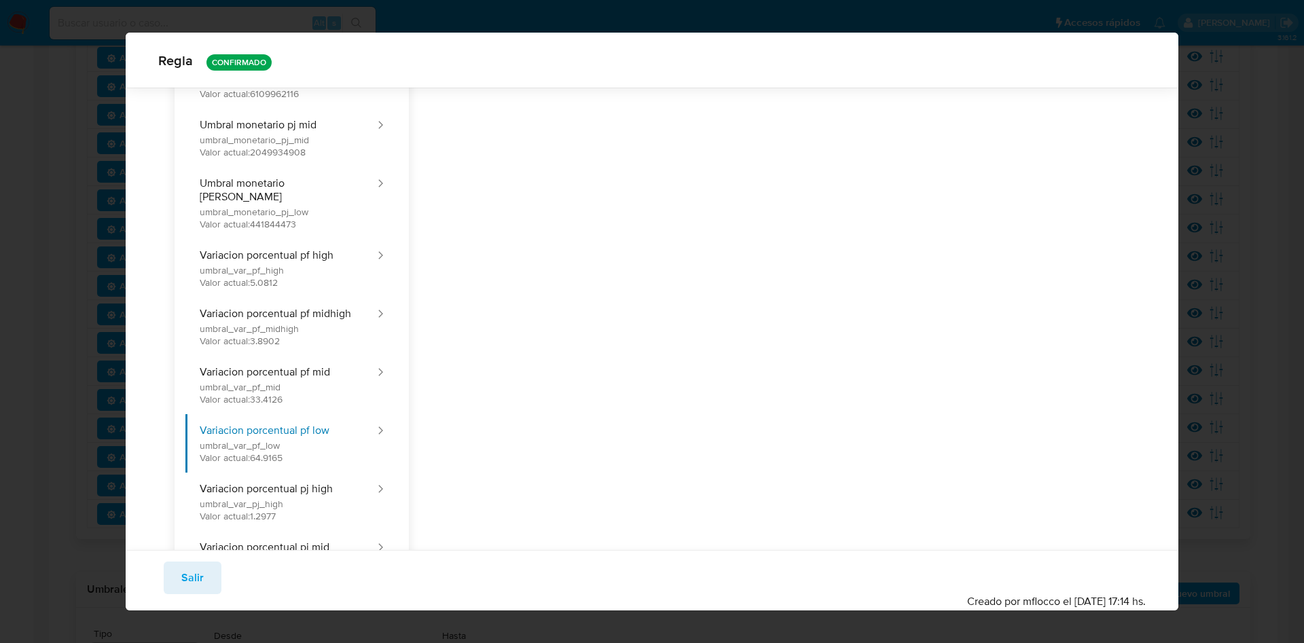
scroll to position [453, 0]
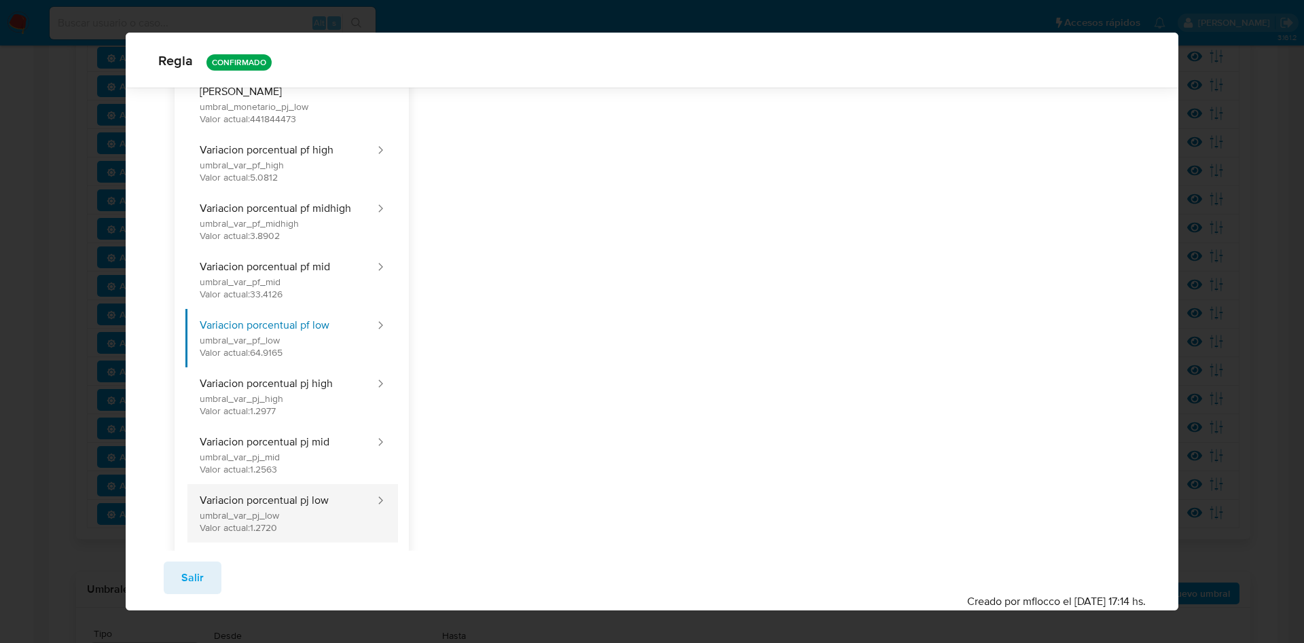
click at [282, 500] on button "Variacion porcentual pj low umbral_var_pj_low Valor actual: 1.2720" at bounding box center [280, 513] width 191 height 58
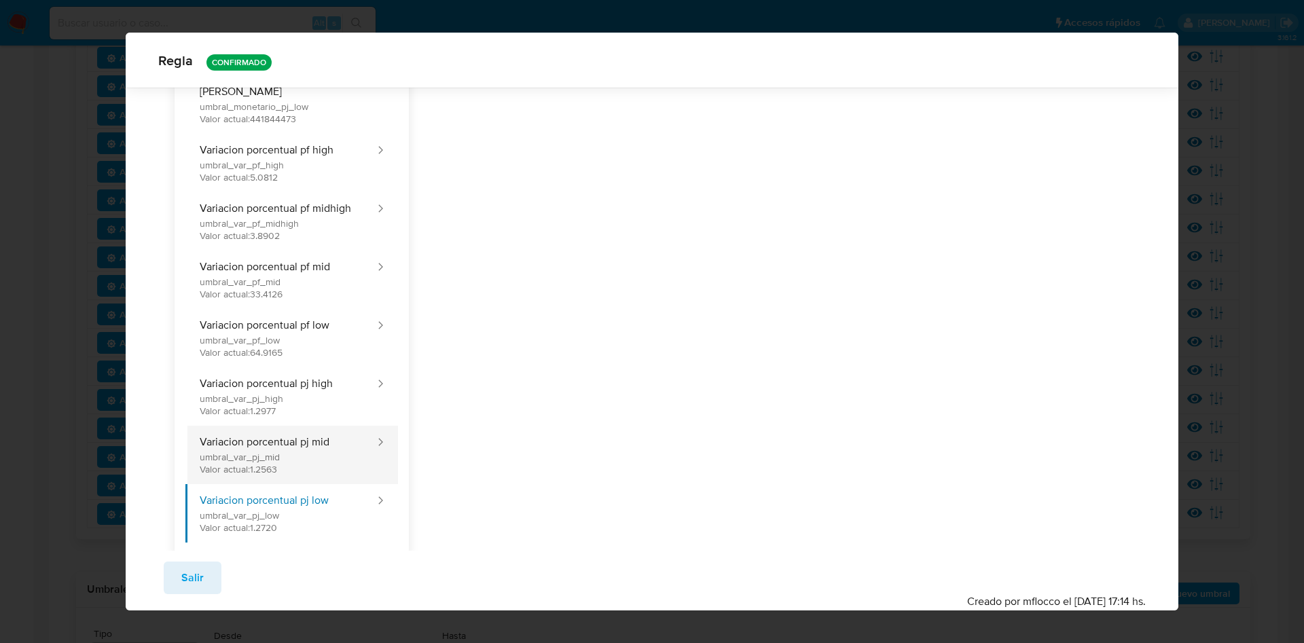
click at [301, 426] on button "Variacion porcentual pj mid umbral_var_pj_mid Valor actual: 1.2563" at bounding box center [280, 455] width 191 height 58
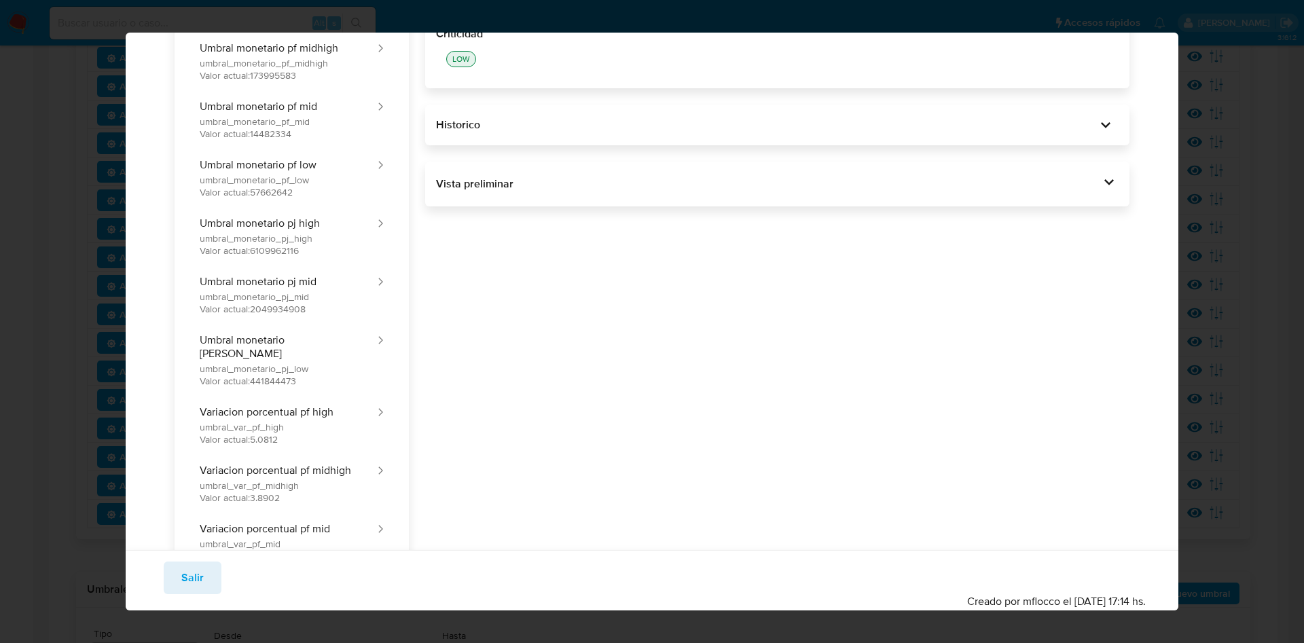
scroll to position [0, 0]
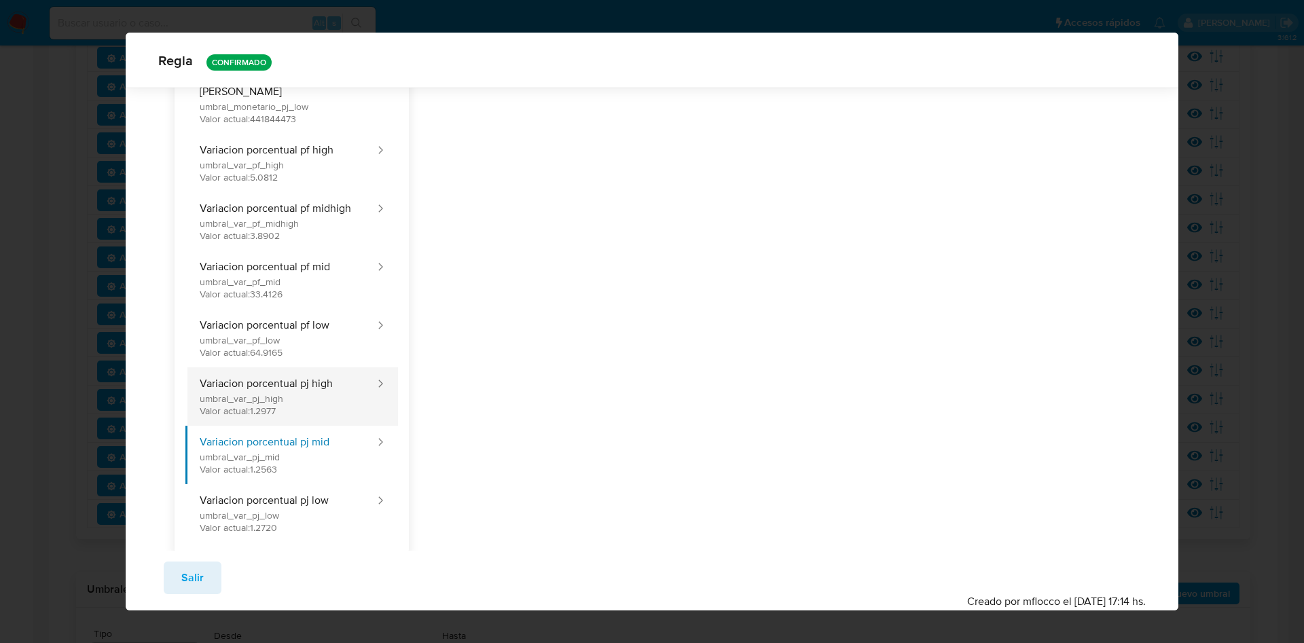
click at [264, 375] on button "Variacion porcentual pj high umbral_var_pj_high Valor actual: 1.2977" at bounding box center [280, 396] width 191 height 58
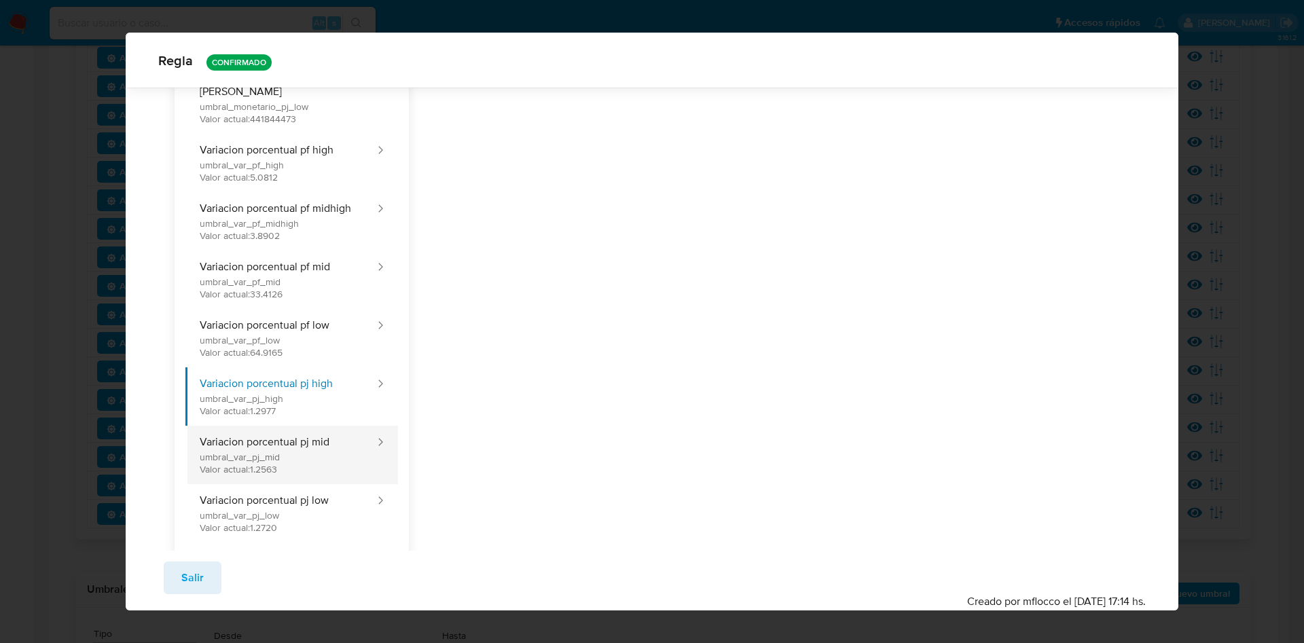
click at [280, 426] on button "Variacion porcentual pj mid umbral_var_pj_mid Valor actual: 1.2563" at bounding box center [280, 455] width 191 height 58
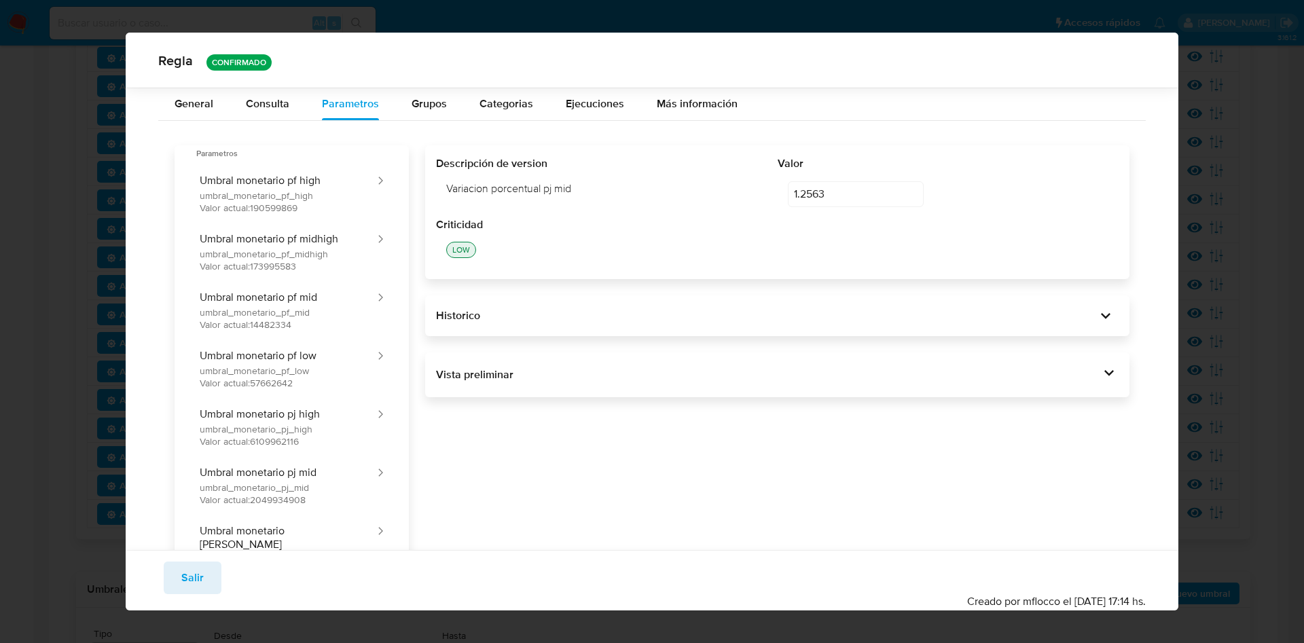
scroll to position [453, 0]
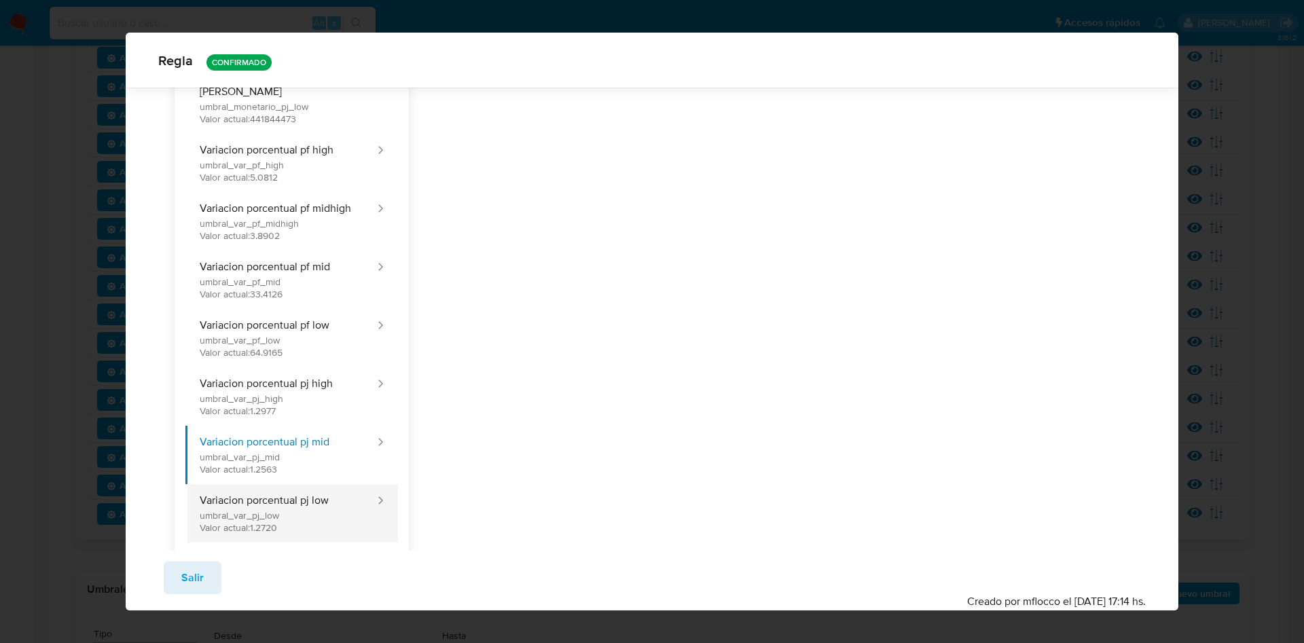
click at [292, 492] on button "Variacion porcentual pj low umbral_var_pj_low Valor actual: 1.2720" at bounding box center [280, 513] width 191 height 58
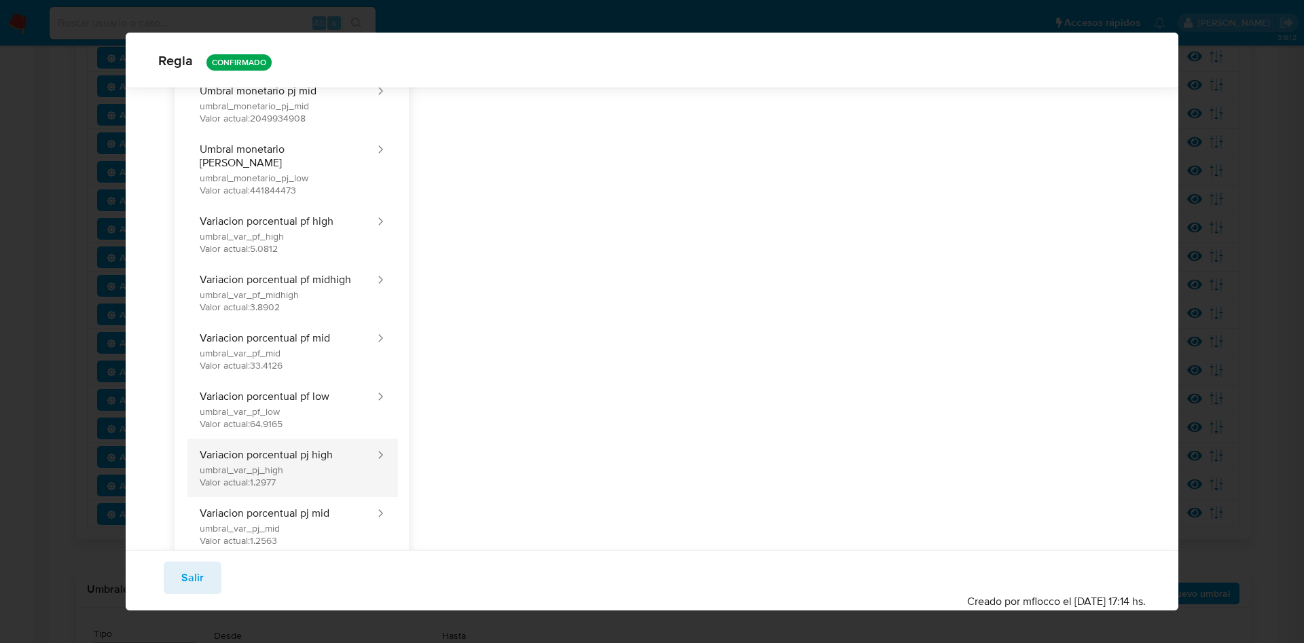
scroll to position [351, 0]
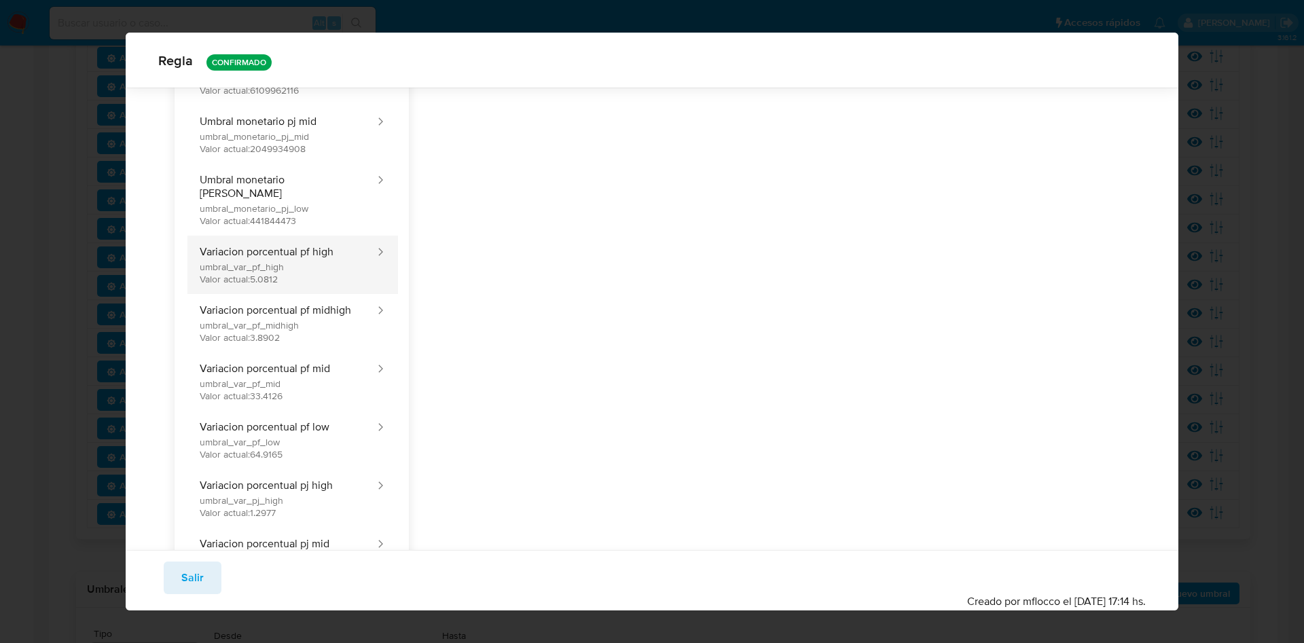
click at [300, 254] on button "Variacion porcentual pf high umbral_var_pf_high Valor actual: 5.0812" at bounding box center [280, 265] width 191 height 58
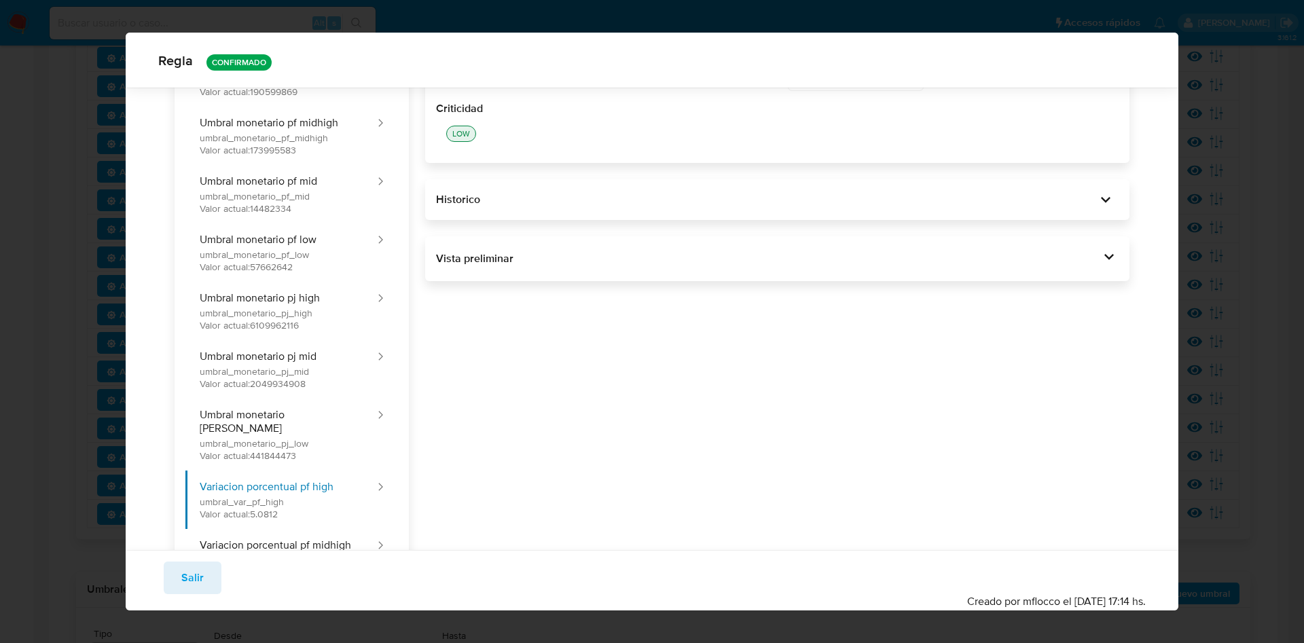
scroll to position [0, 0]
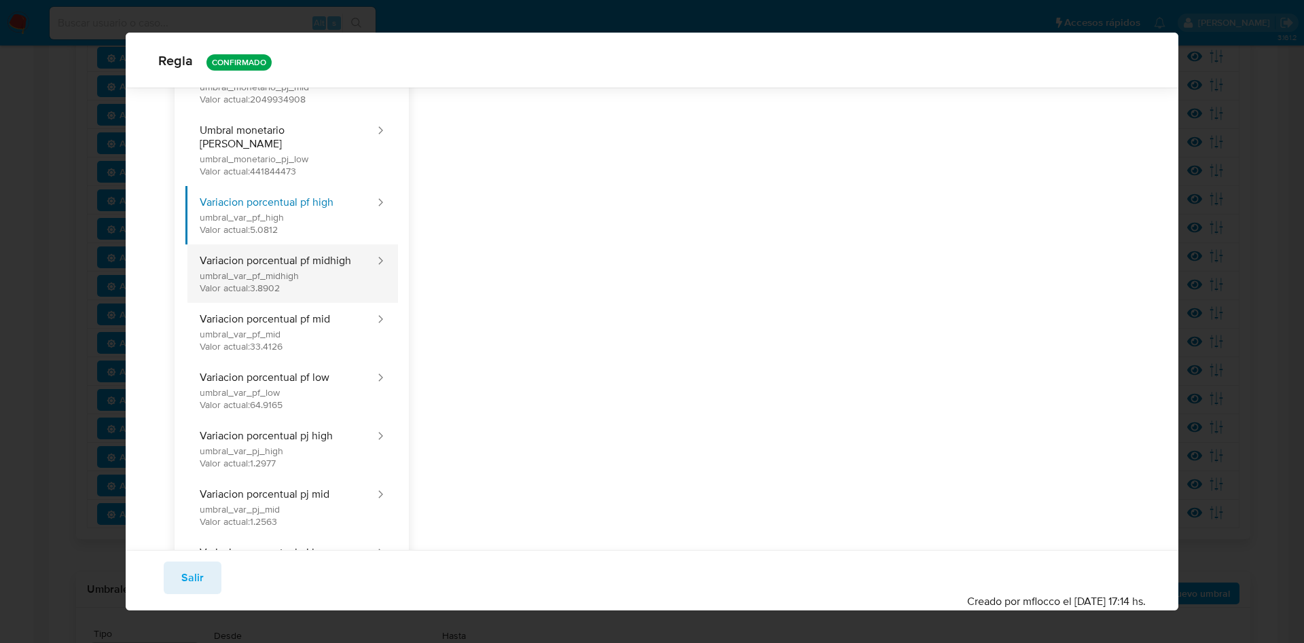
click at [272, 265] on button "Variacion porcentual pf midhigh umbral_var_pf_midhigh Valor actual: 3.8902" at bounding box center [280, 273] width 191 height 58
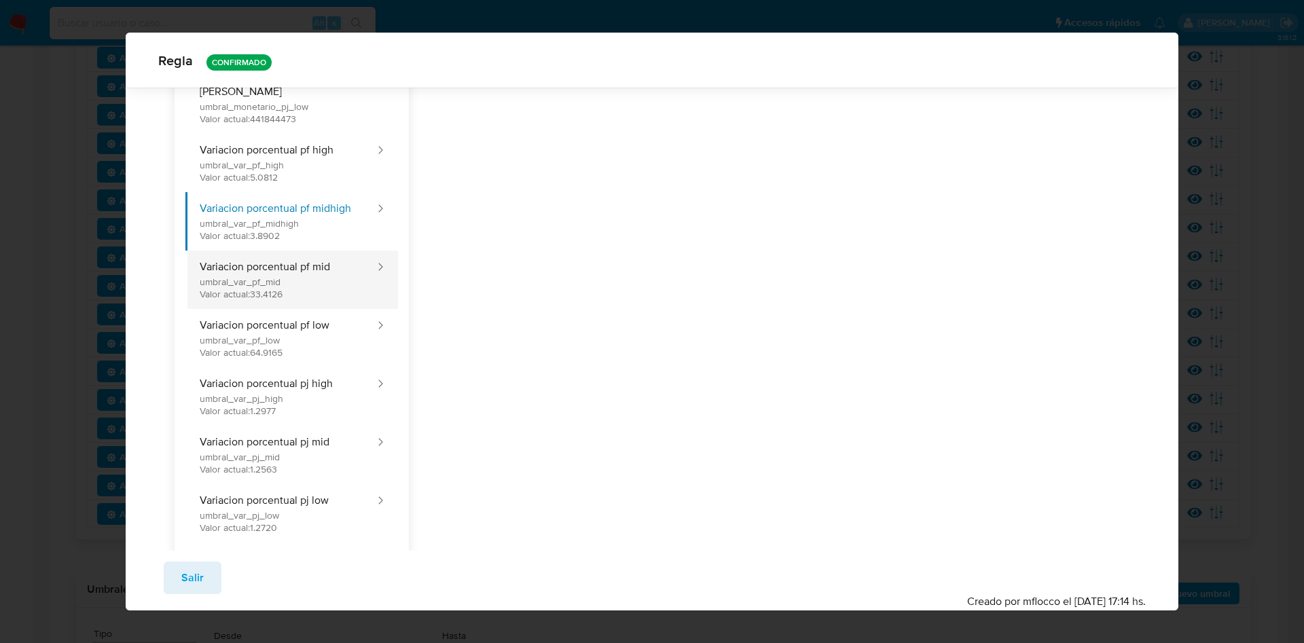
click at [297, 270] on button "Variacion porcentual pf mid umbral_var_pf_mid Valor actual: 33.4126" at bounding box center [280, 280] width 191 height 58
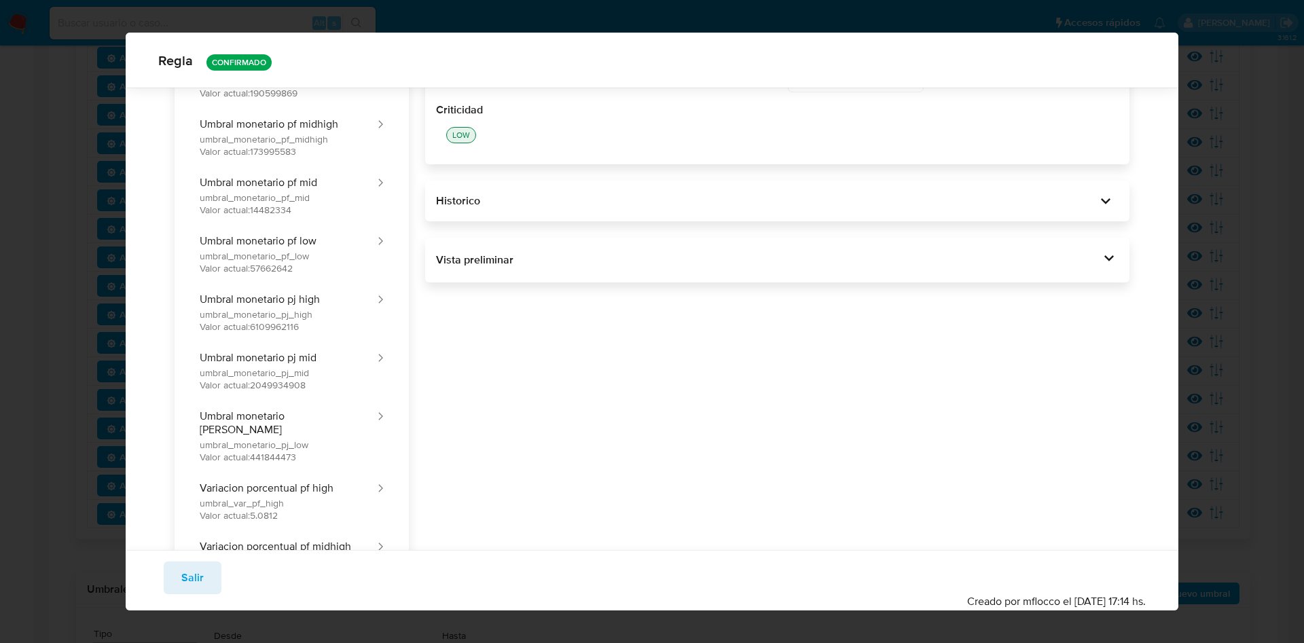
scroll to position [306, 0]
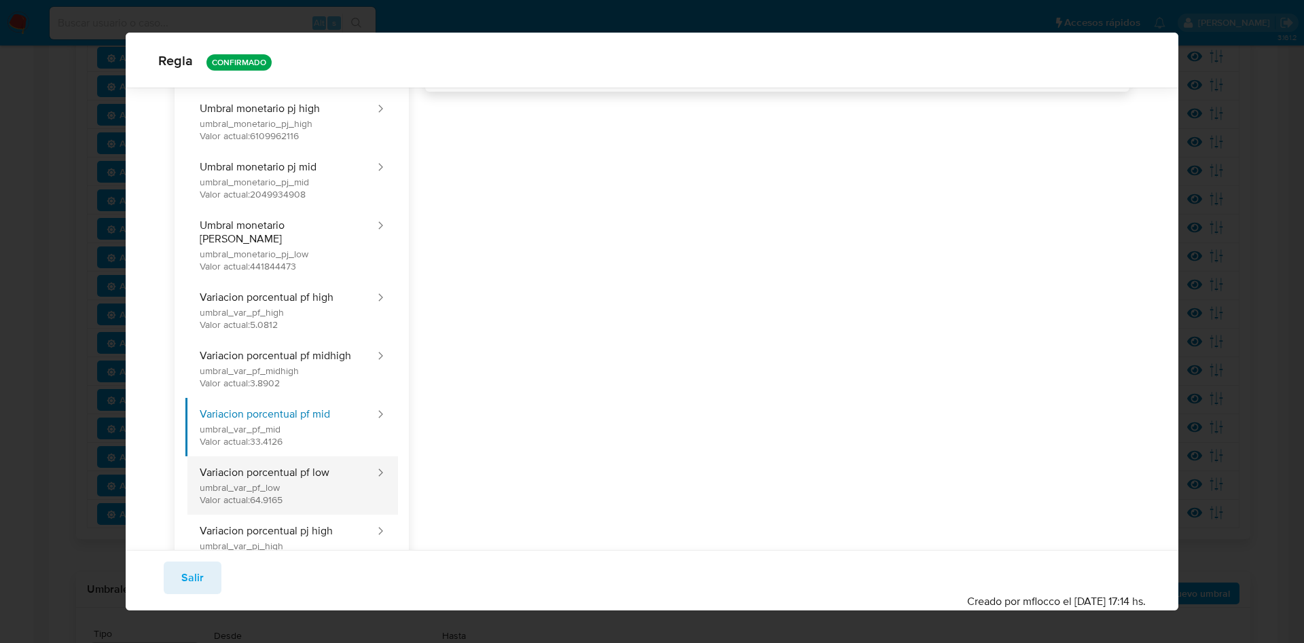
click at [308, 458] on button "Variacion porcentual pf low umbral_var_pf_low Valor actual: 64.9165" at bounding box center [280, 485] width 191 height 58
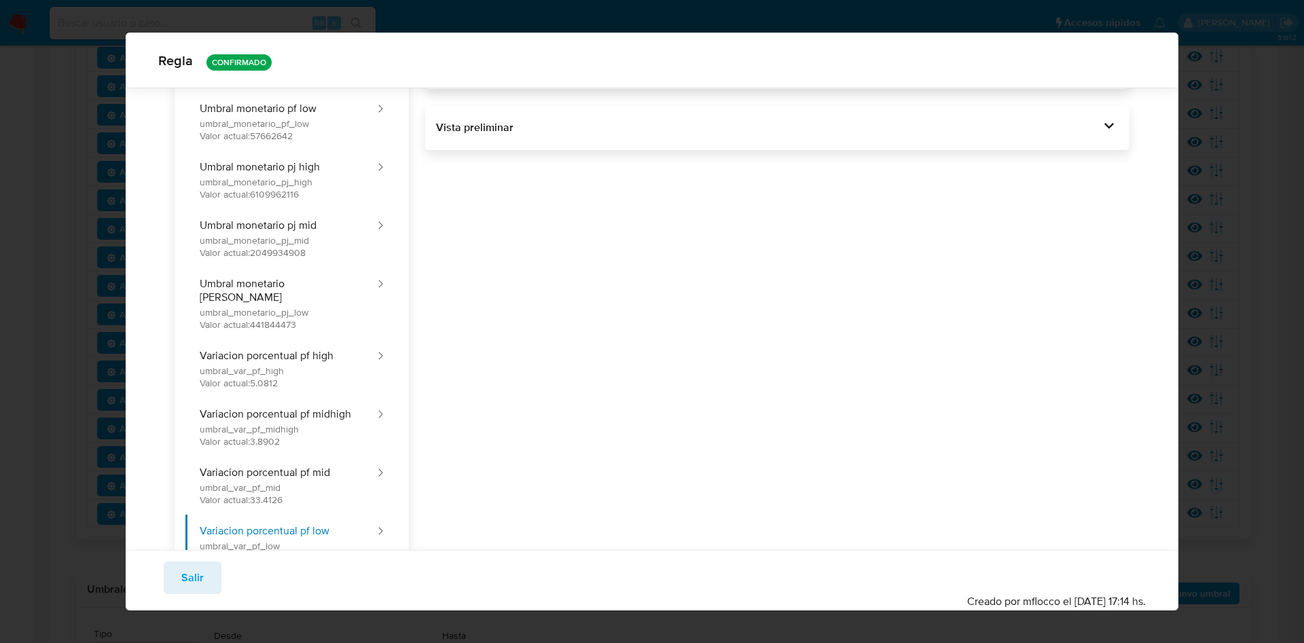
scroll to position [453, 0]
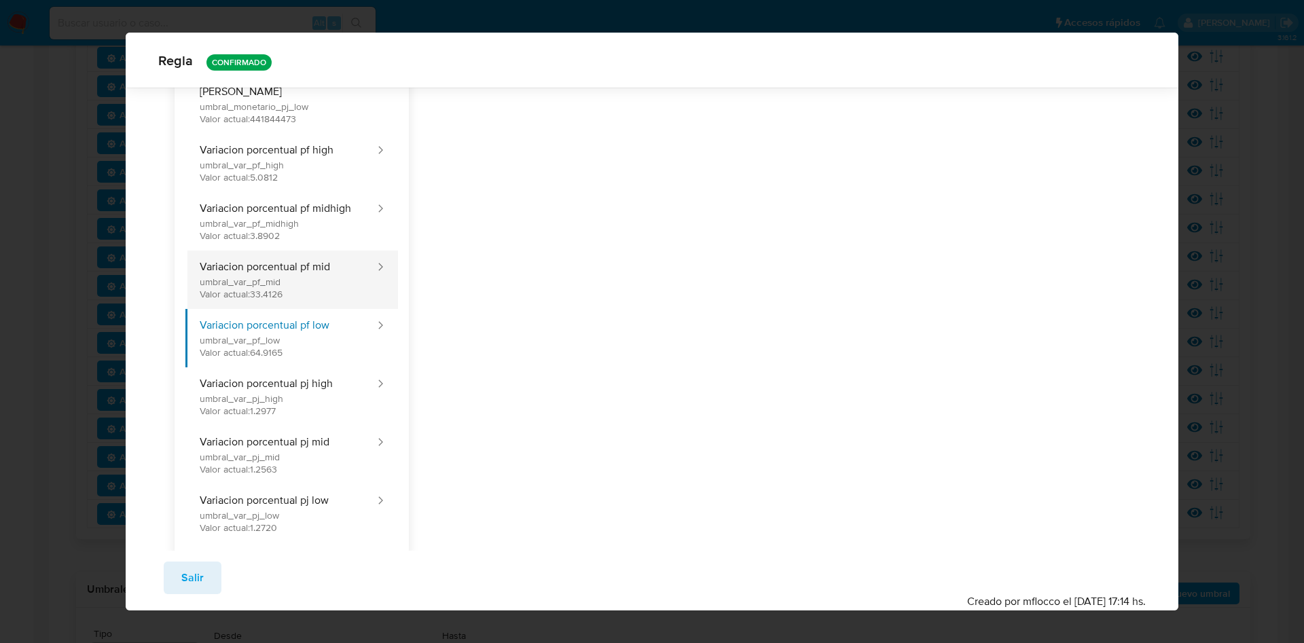
click at [243, 261] on button "Variacion porcentual pf mid umbral_var_pf_mid Valor actual: 33.4126" at bounding box center [280, 280] width 191 height 58
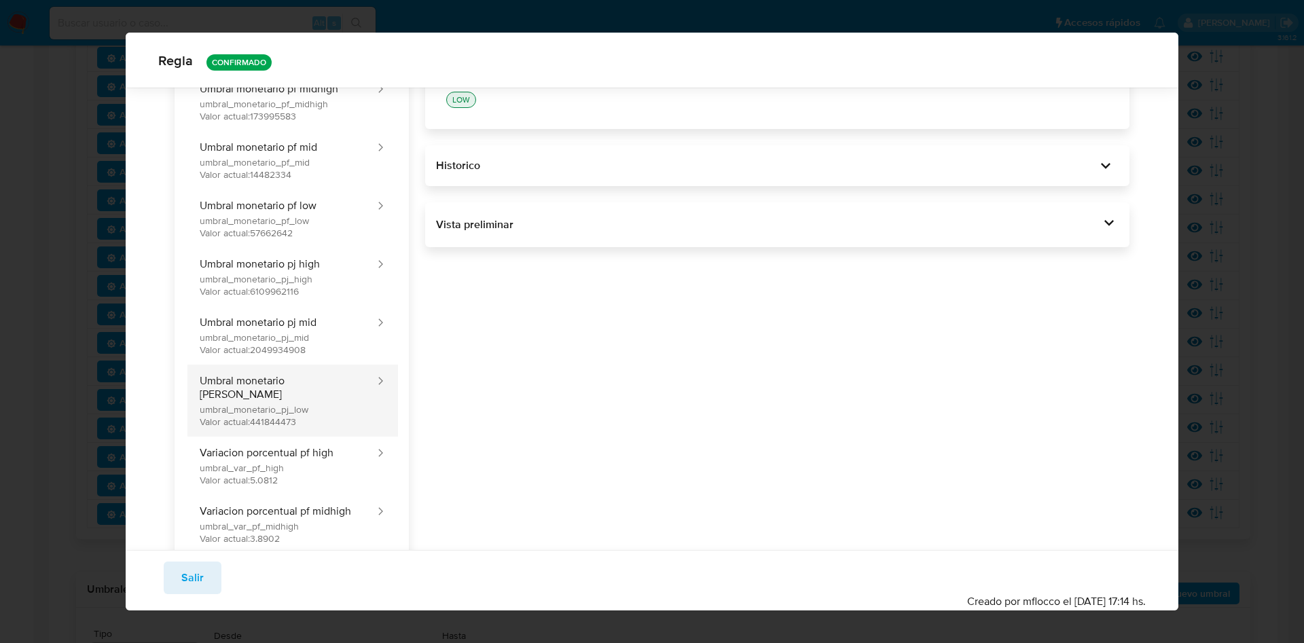
scroll to position [197, 0]
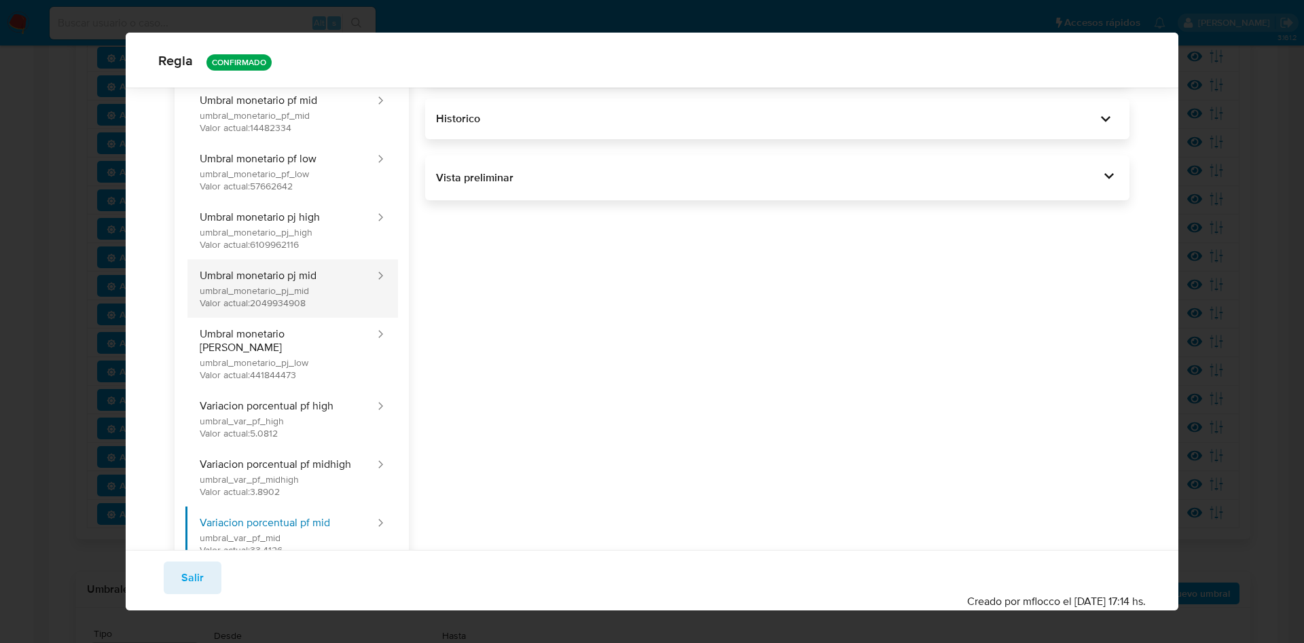
click at [293, 272] on button "Umbral monetario pj mid umbral_monetario_pj_mid Valor actual: 2049934908" at bounding box center [280, 288] width 191 height 58
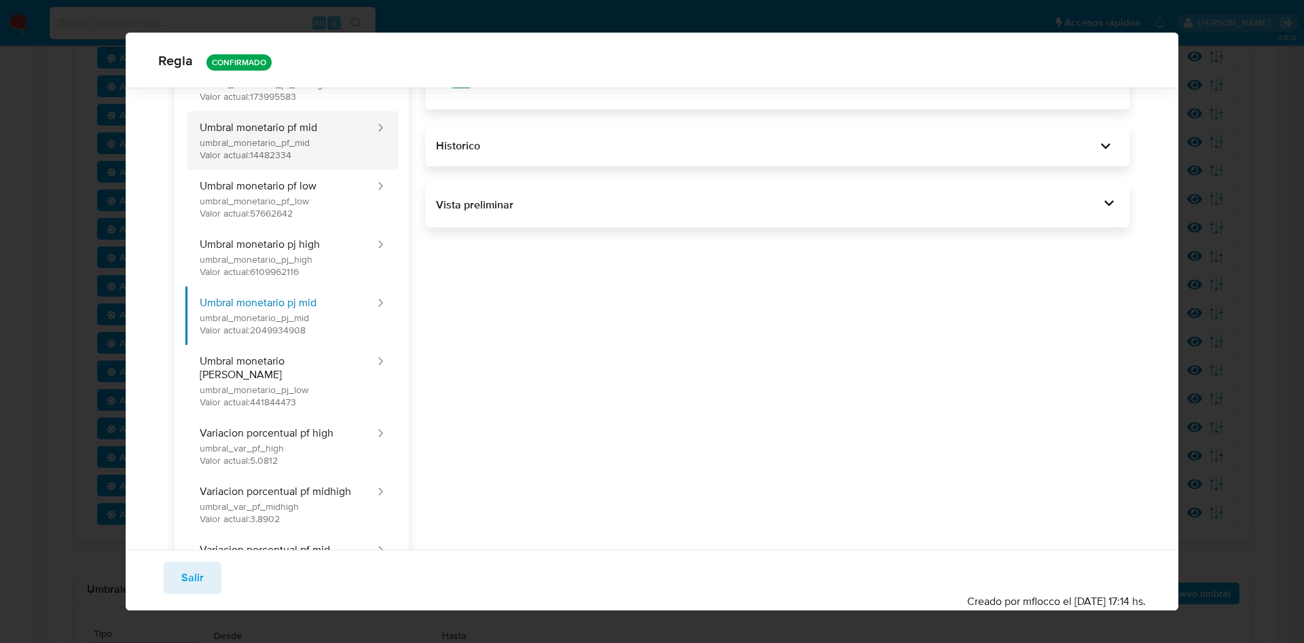
scroll to position [0, 0]
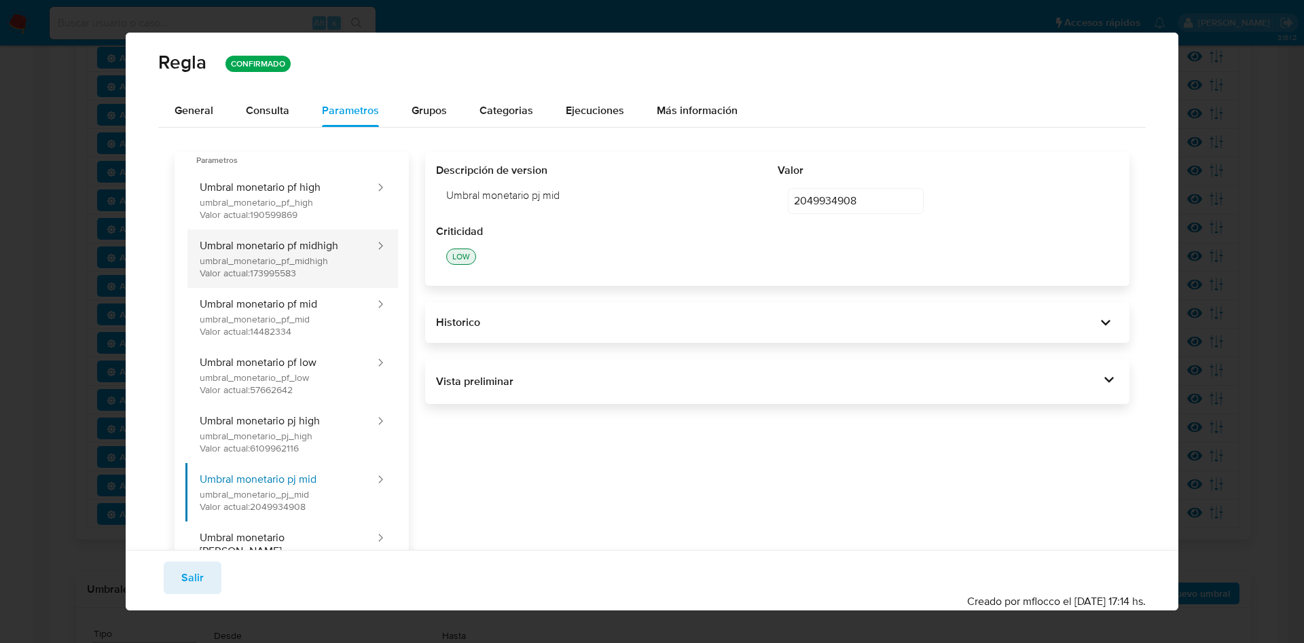
click at [293, 259] on button "Umbral monetario pf midhigh umbral_monetario_pf_midhigh Valor actual: 173995583" at bounding box center [280, 259] width 191 height 58
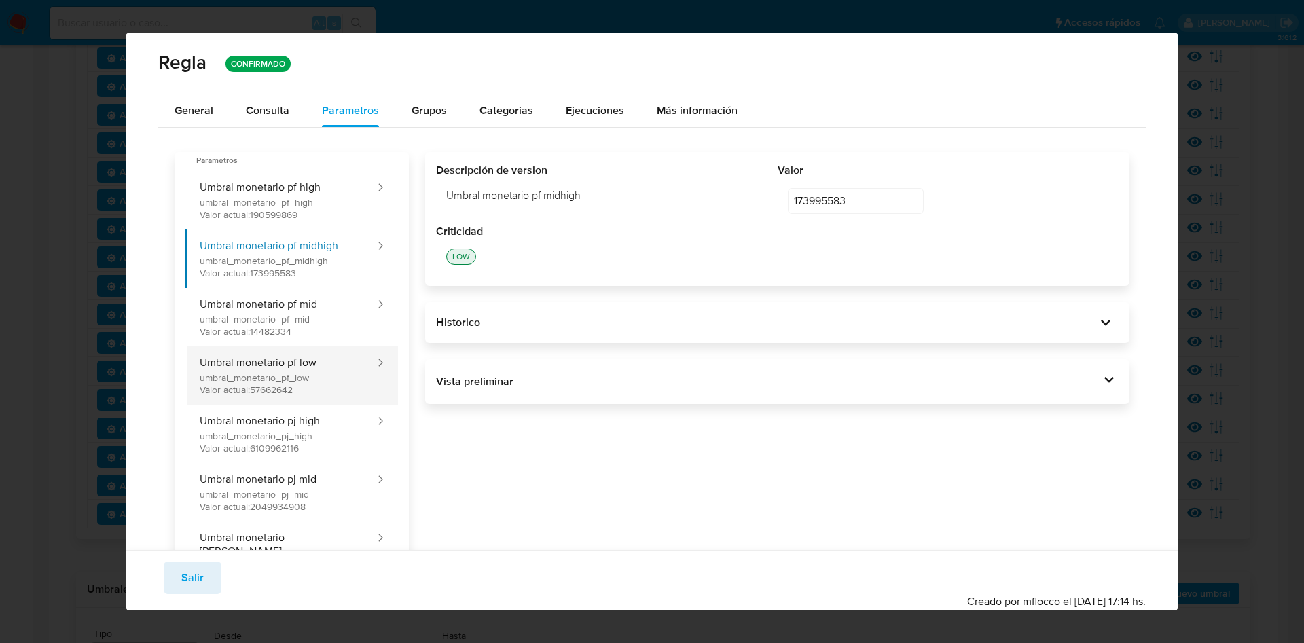
click at [325, 352] on button "Umbral monetario pf low umbral_monetario_pf_low Valor actual: 57662642" at bounding box center [280, 375] width 191 height 58
type input "57662642"
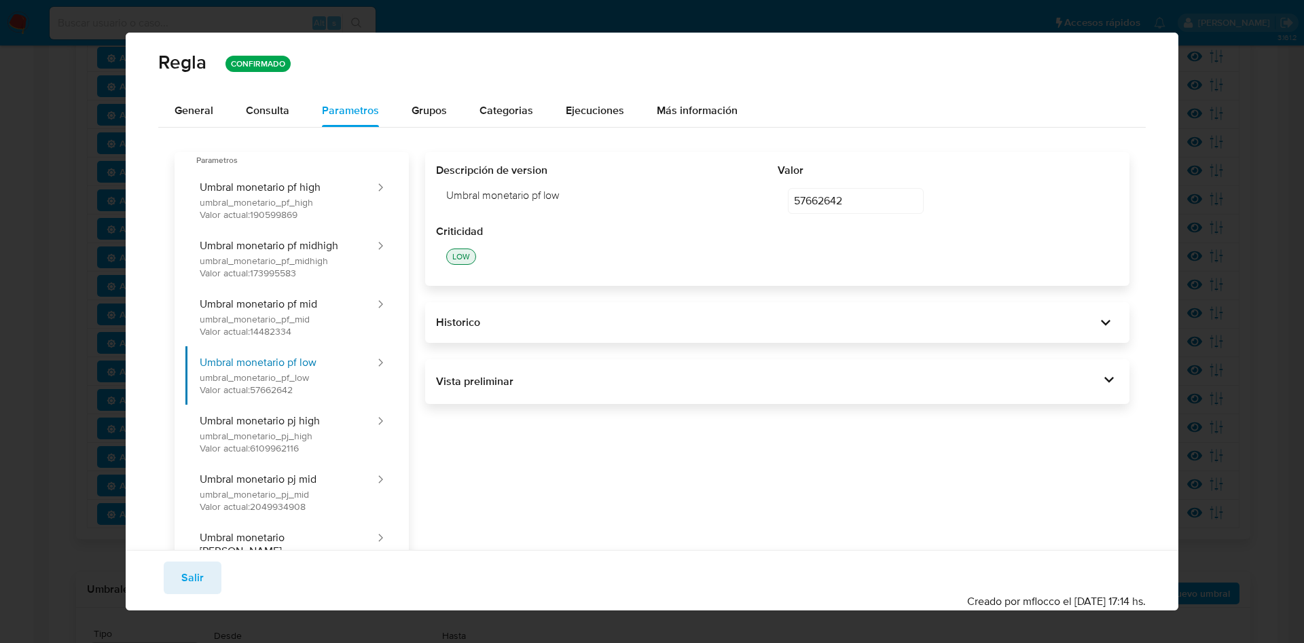
drag, startPoint x: 185, startPoint y: 572, endPoint x: 184, endPoint y: 564, distance: 7.6
click at [184, 572] on span "Salir" at bounding box center [192, 578] width 22 height 30
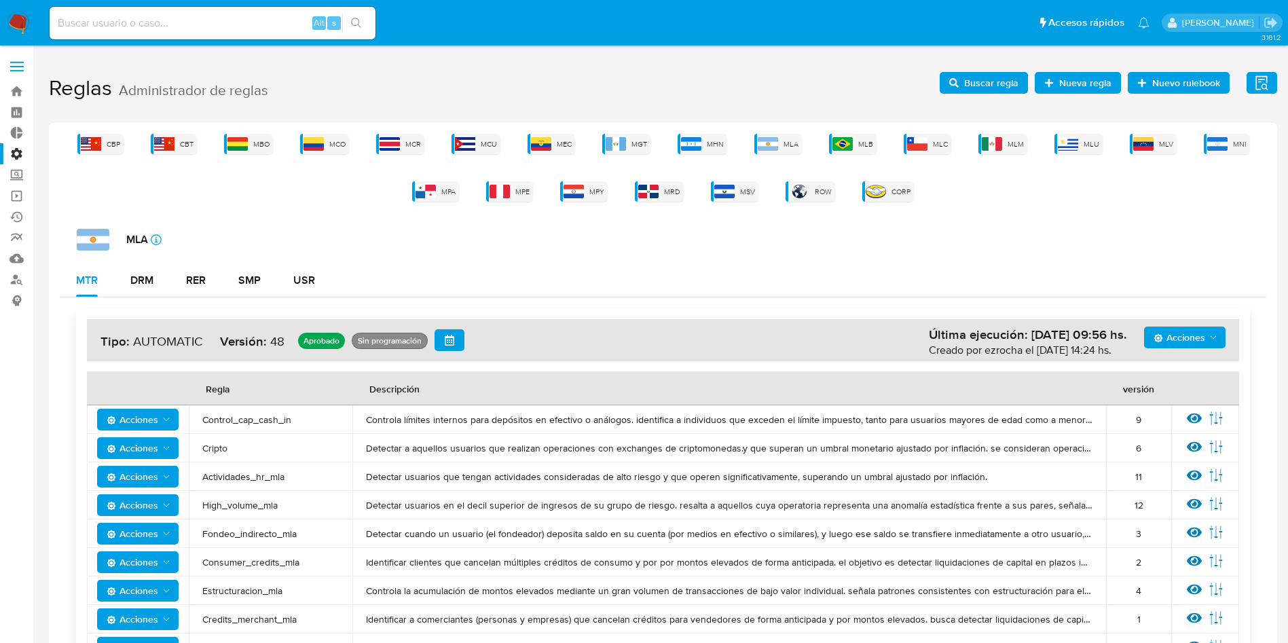
click at [14, 67] on span at bounding box center [17, 67] width 14 height 2
click at [0, 0] on input "checkbox" at bounding box center [0, 0] width 0 height 0
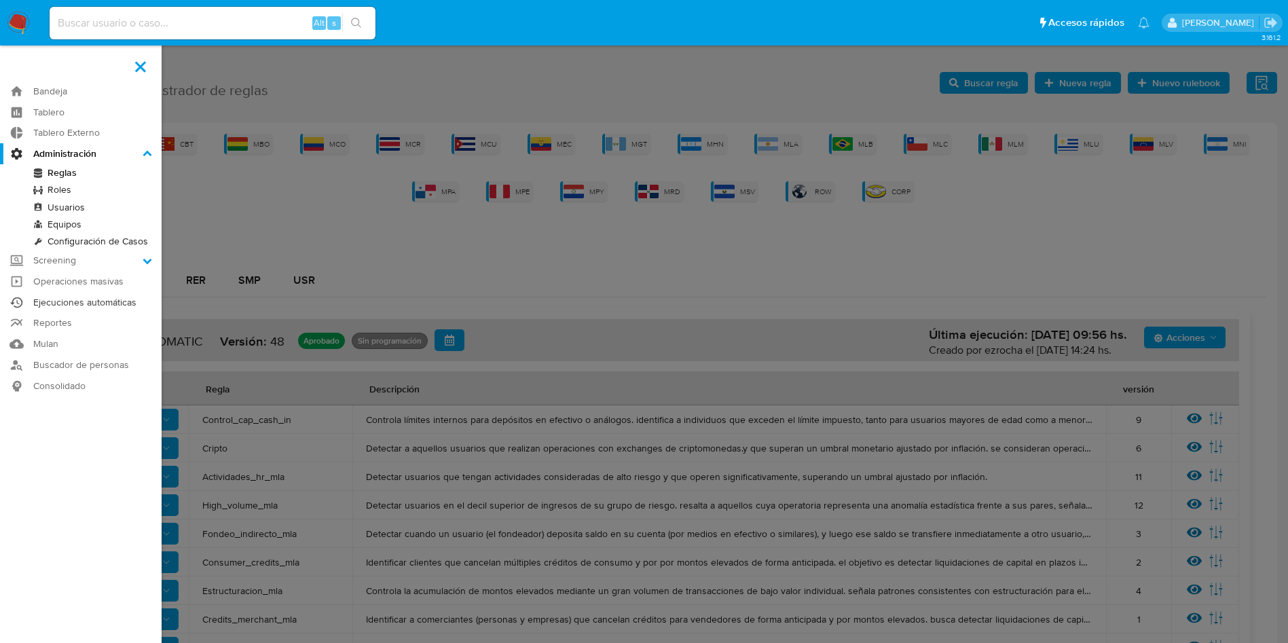
click at [83, 306] on link "Ejecuciones automáticas" at bounding box center [81, 302] width 162 height 21
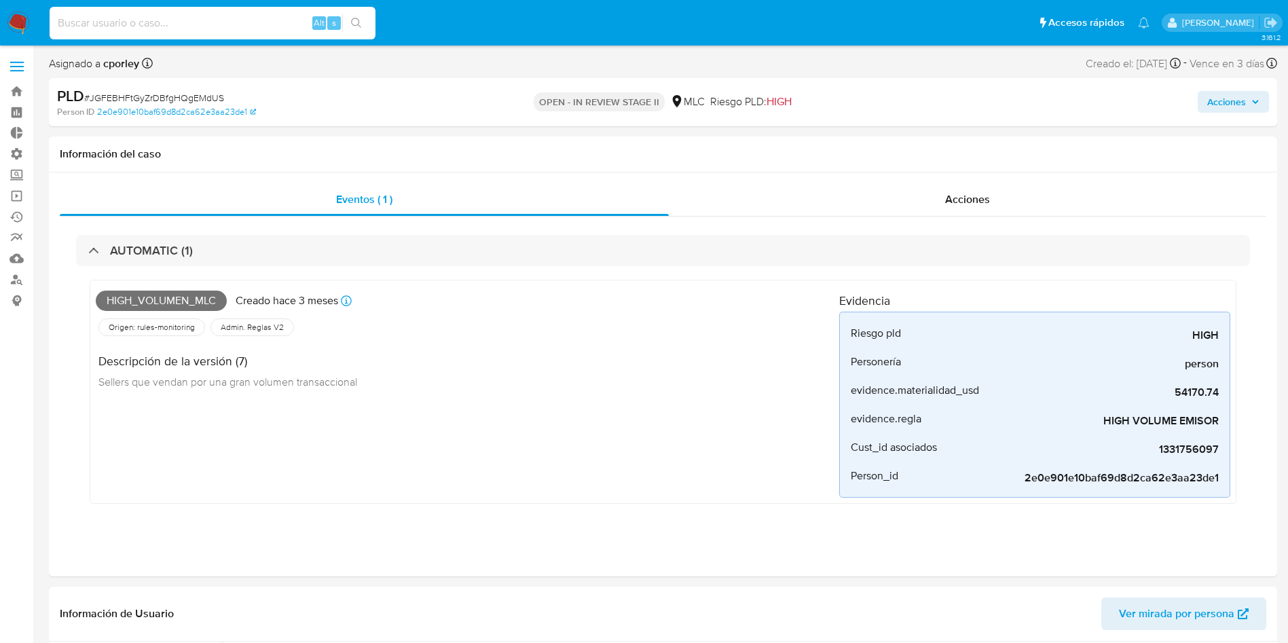
select select "10"
type input "593815521"
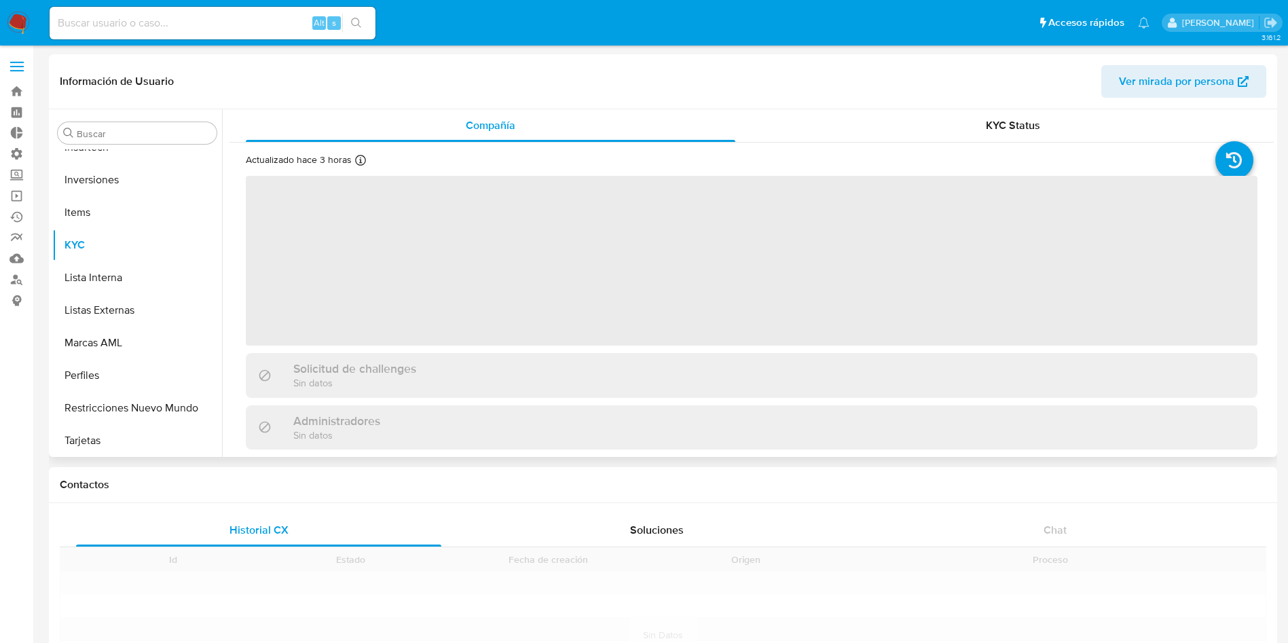
scroll to position [704, 0]
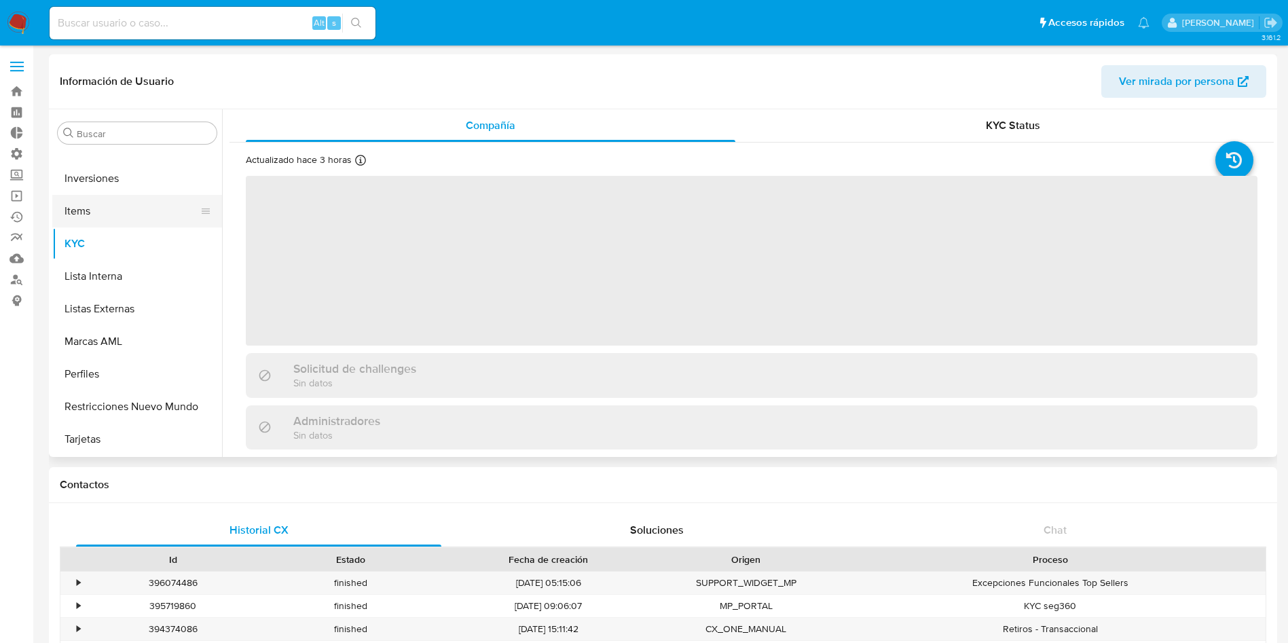
select select "10"
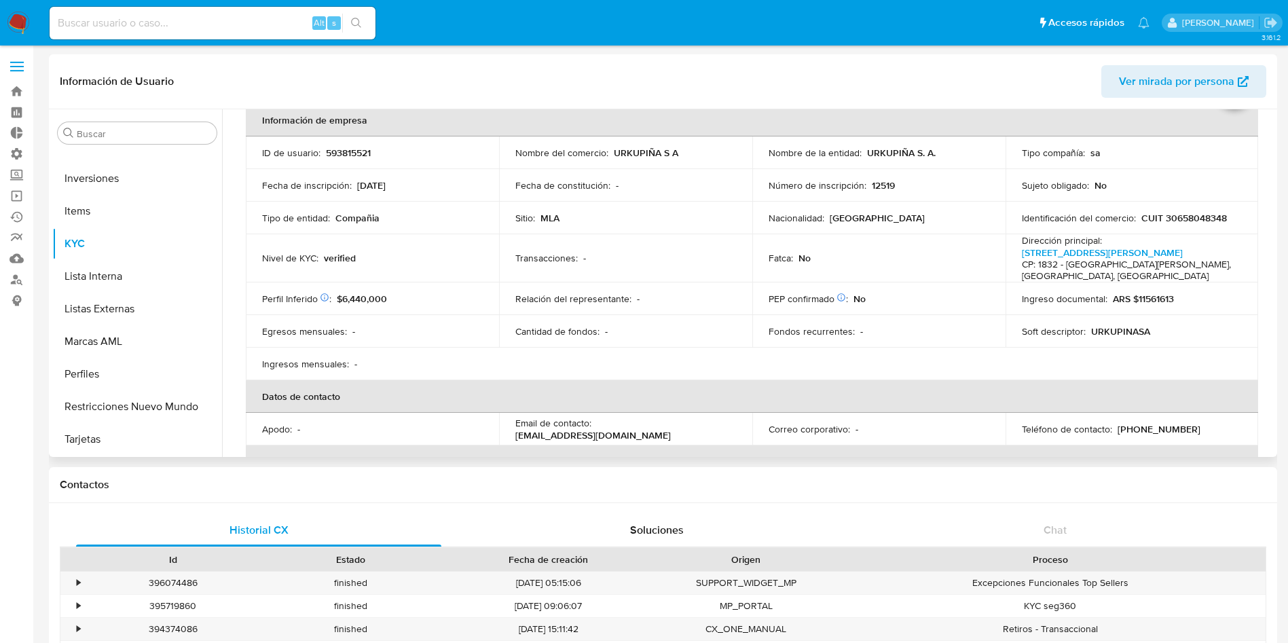
scroll to position [0, 0]
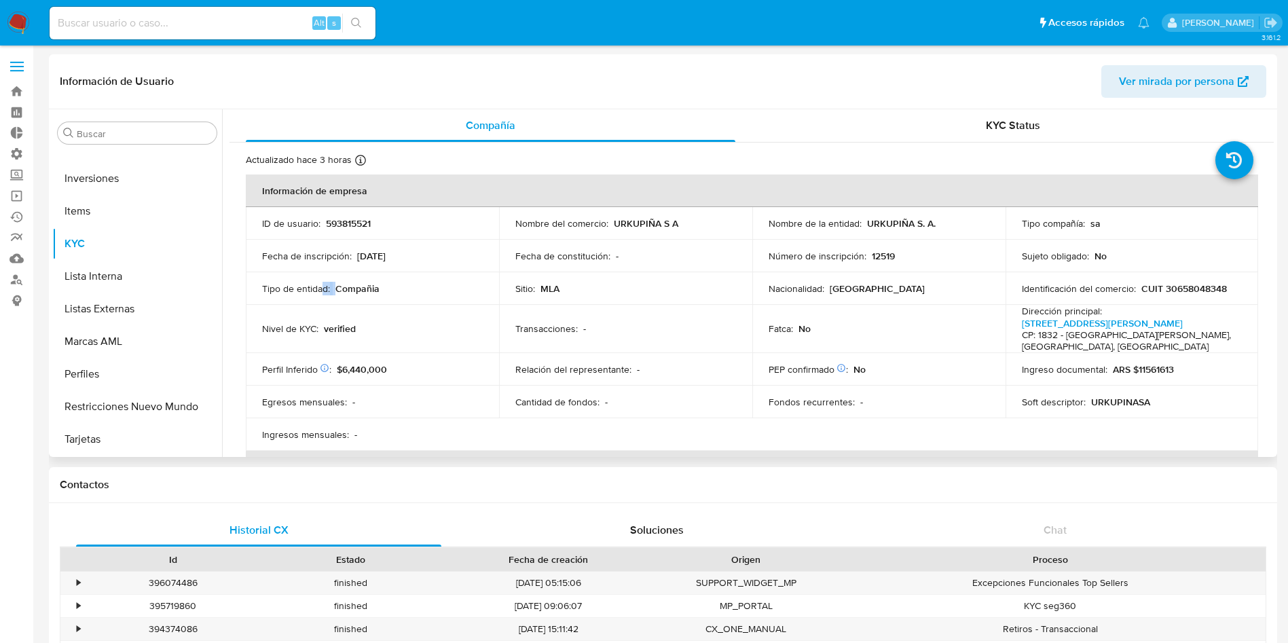
drag, startPoint x: 373, startPoint y: 280, endPoint x: 325, endPoint y: 287, distance: 49.4
click at [325, 287] on td "Tipo de entidad : Compañia" at bounding box center [372, 288] width 253 height 33
drag, startPoint x: 385, startPoint y: 292, endPoint x: 340, endPoint y: 292, distance: 45.5
click at [340, 292] on div "Tipo de entidad : Compañia" at bounding box center [372, 288] width 221 height 12
click at [390, 291] on div "Tipo de entidad : Compañia" at bounding box center [372, 288] width 221 height 12
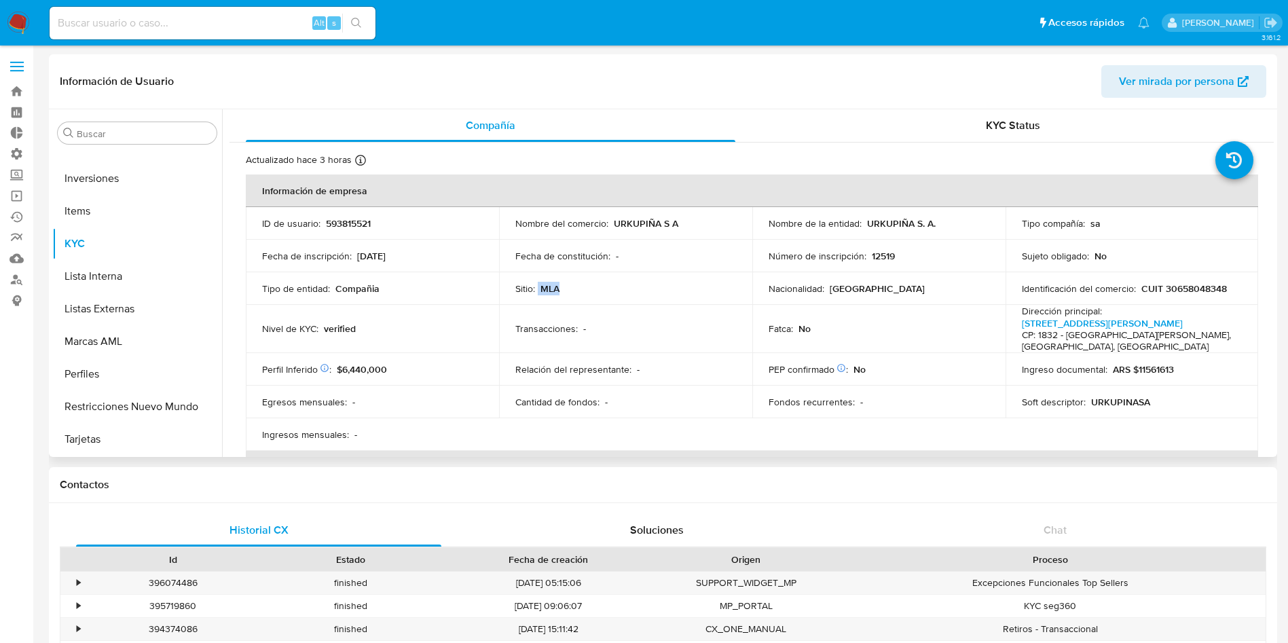
drag, startPoint x: 537, startPoint y: 291, endPoint x: 598, endPoint y: 293, distance: 61.1
click at [598, 293] on div "Sitio : MLA" at bounding box center [625, 288] width 221 height 12
drag, startPoint x: 419, startPoint y: 282, endPoint x: 331, endPoint y: 282, distance: 88.3
click at [331, 282] on div "Tipo de entidad : Compañia" at bounding box center [372, 288] width 221 height 12
click at [399, 290] on div "Tipo de entidad : Compañia" at bounding box center [372, 288] width 221 height 12
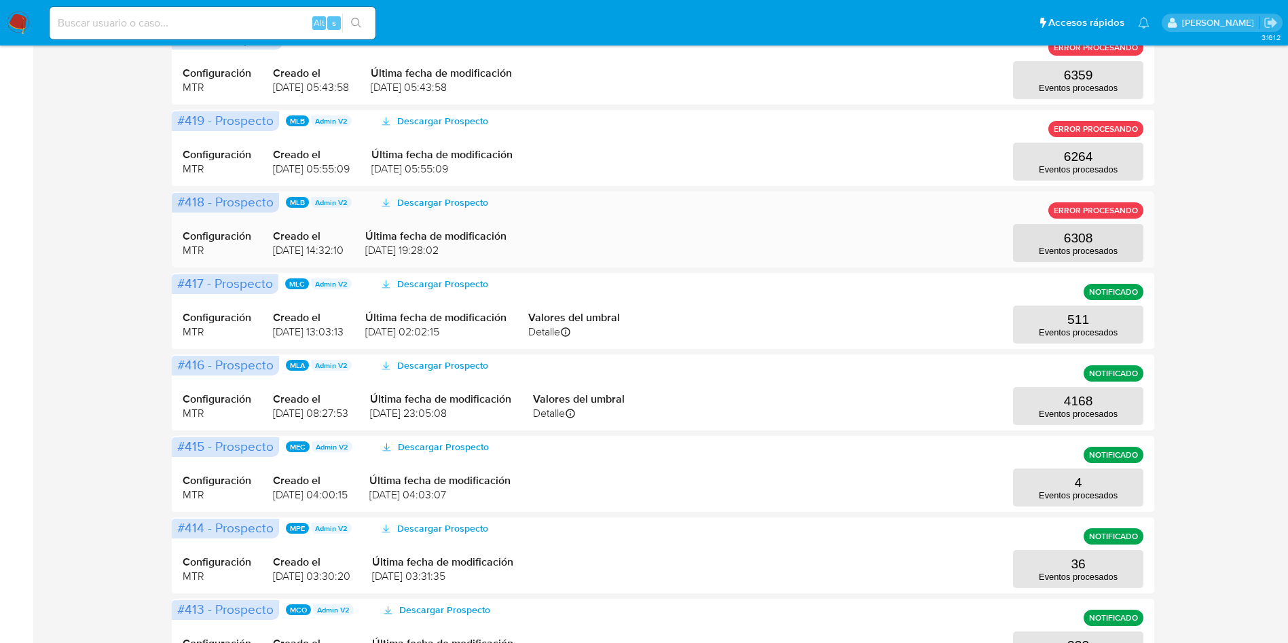
scroll to position [509, 0]
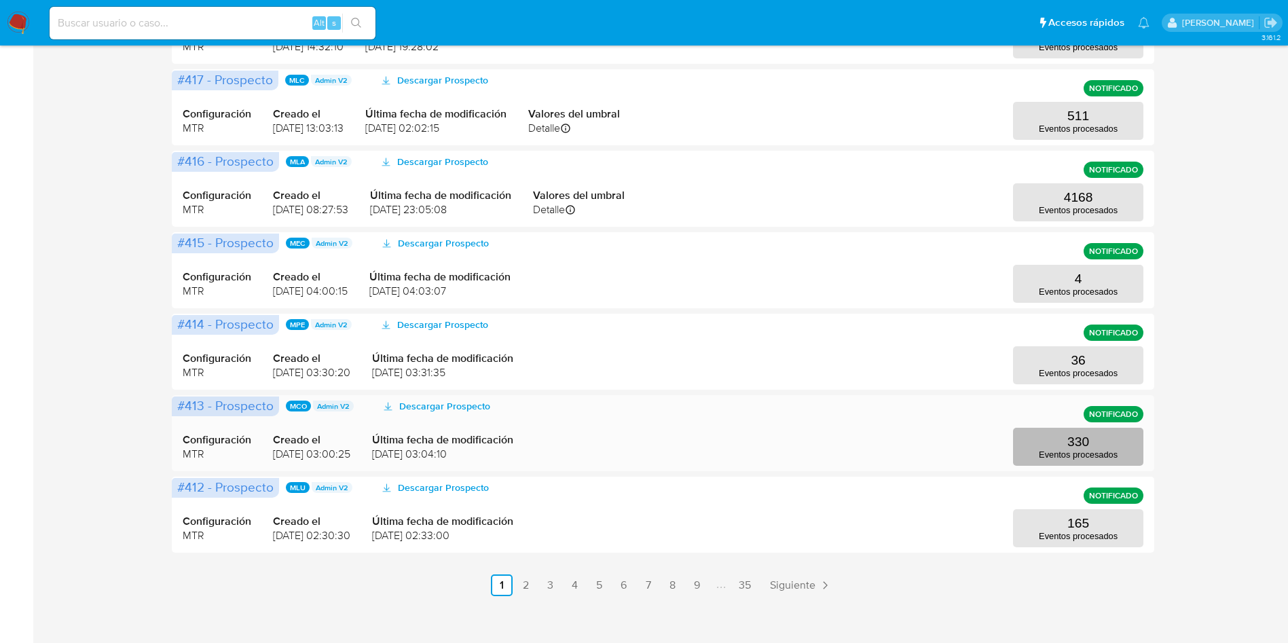
click at [1067, 433] on button "330 Eventos procesados" at bounding box center [1078, 447] width 130 height 38
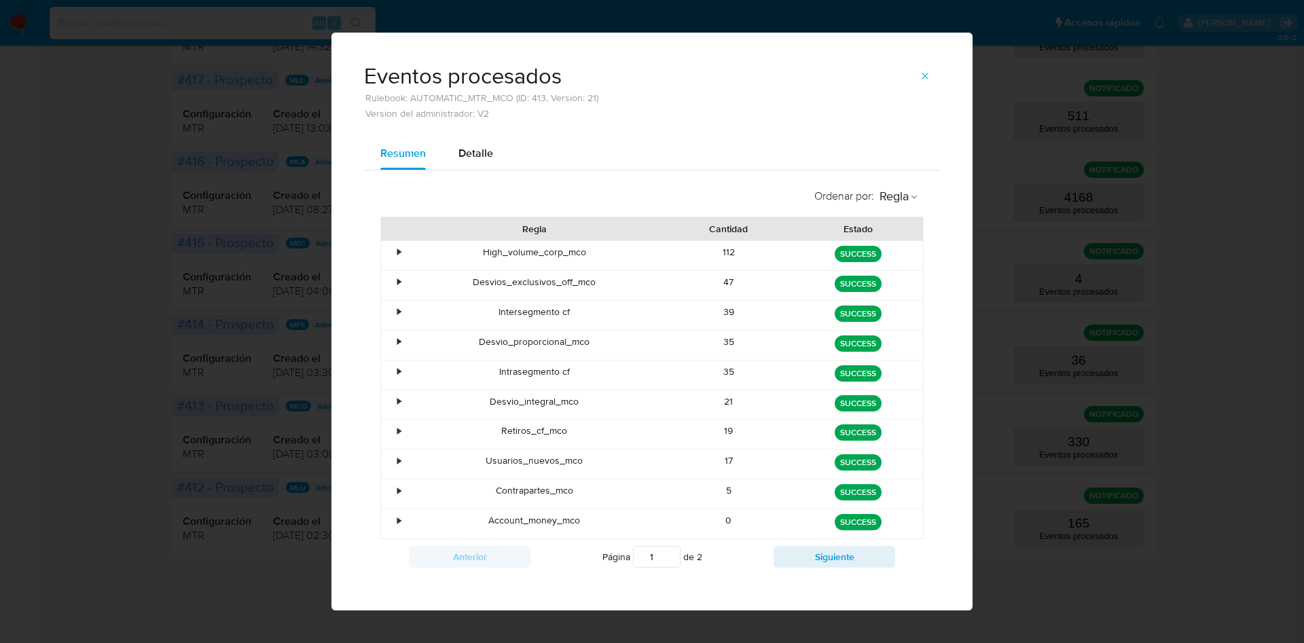
drag, startPoint x: 704, startPoint y: 427, endPoint x: 777, endPoint y: 428, distance: 73.3
click at [777, 428] on div "19" at bounding box center [729, 434] width 130 height 29
click at [919, 73] on icon "button" at bounding box center [924, 76] width 11 height 11
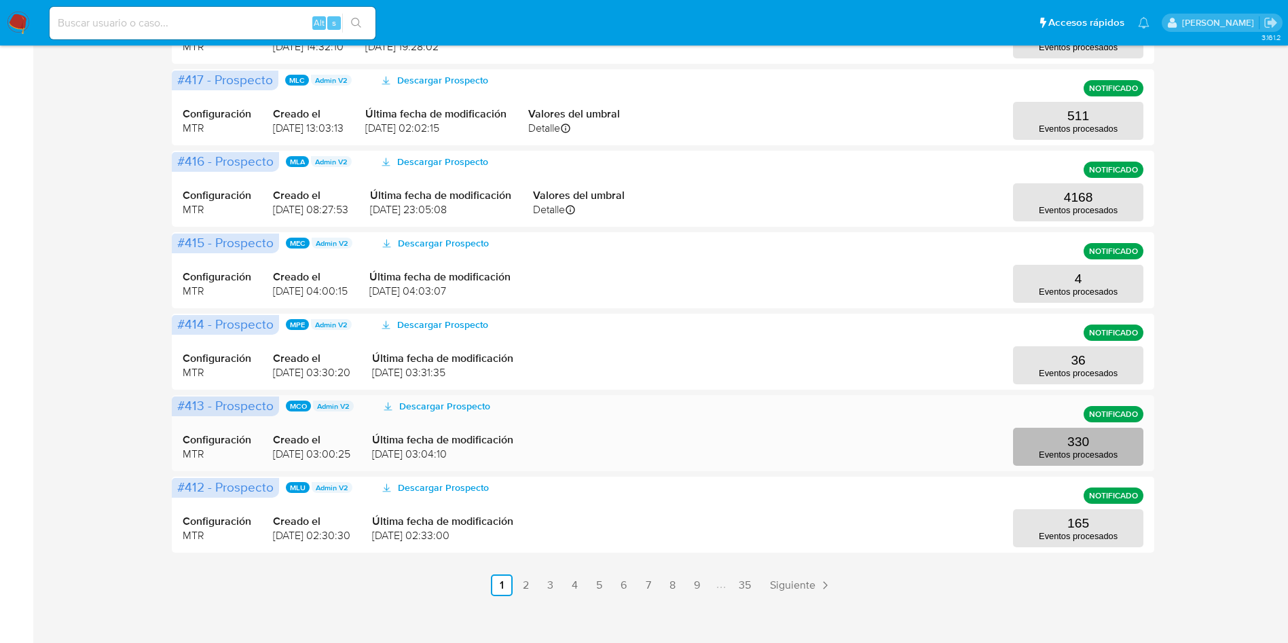
click at [1088, 439] on p "330" at bounding box center [1078, 442] width 22 height 15
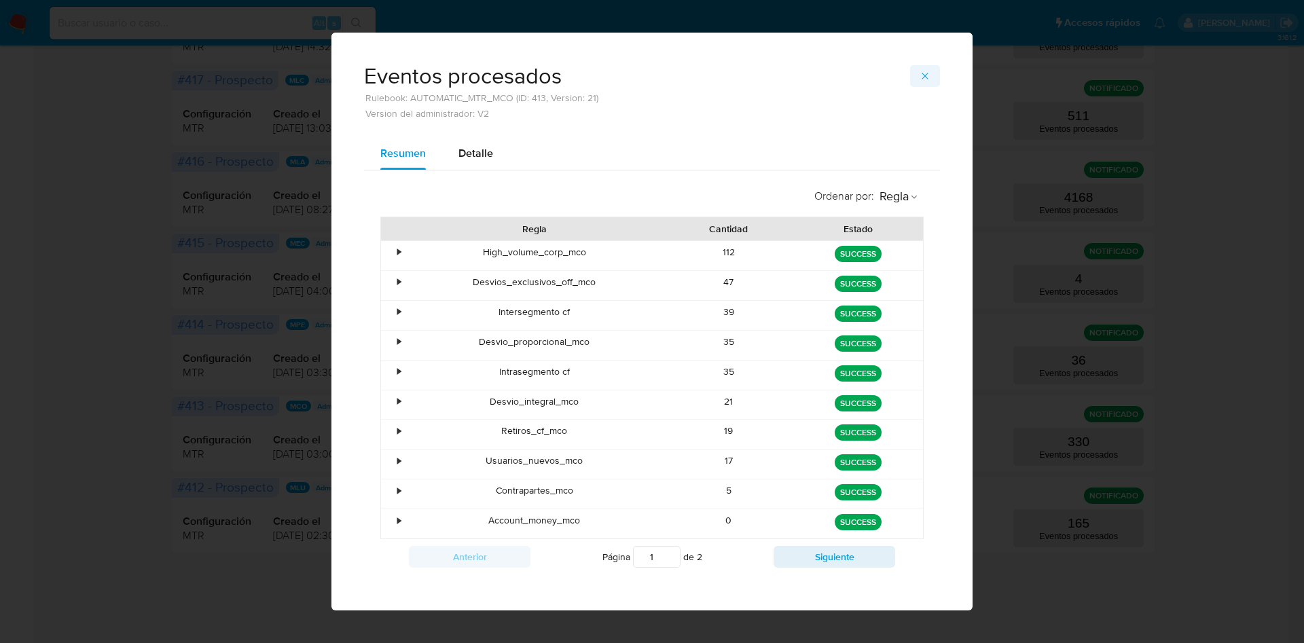
click at [925, 78] on button "button" at bounding box center [925, 76] width 30 height 22
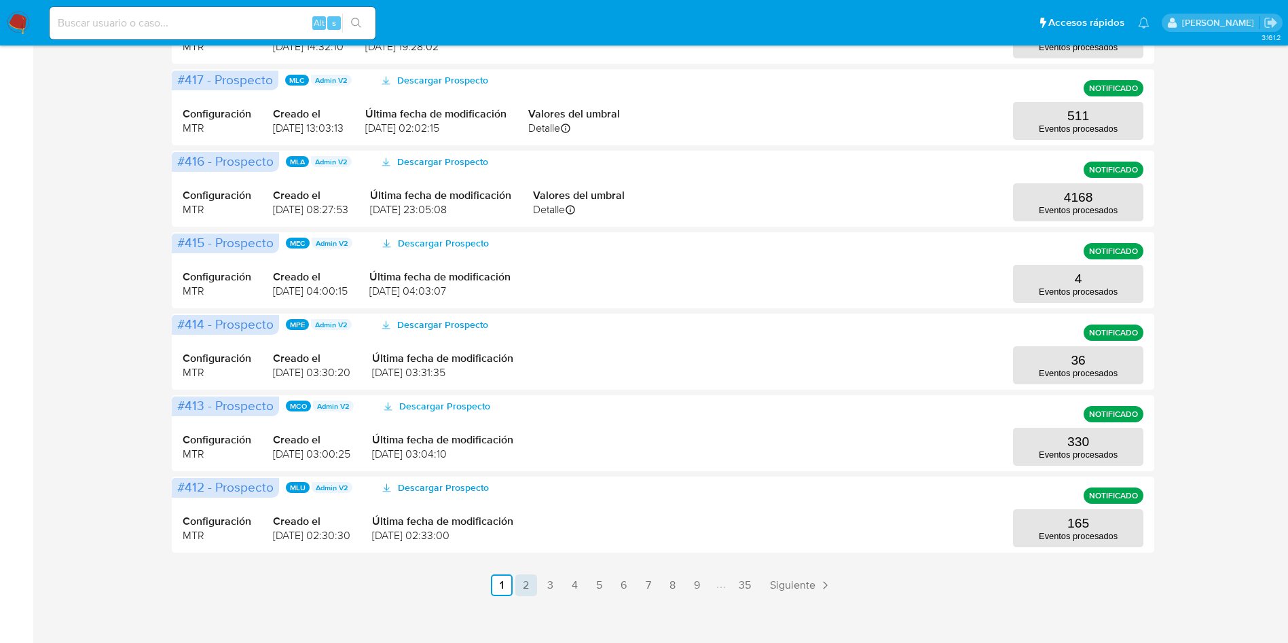
click at [523, 578] on link "2" at bounding box center [526, 585] width 22 height 22
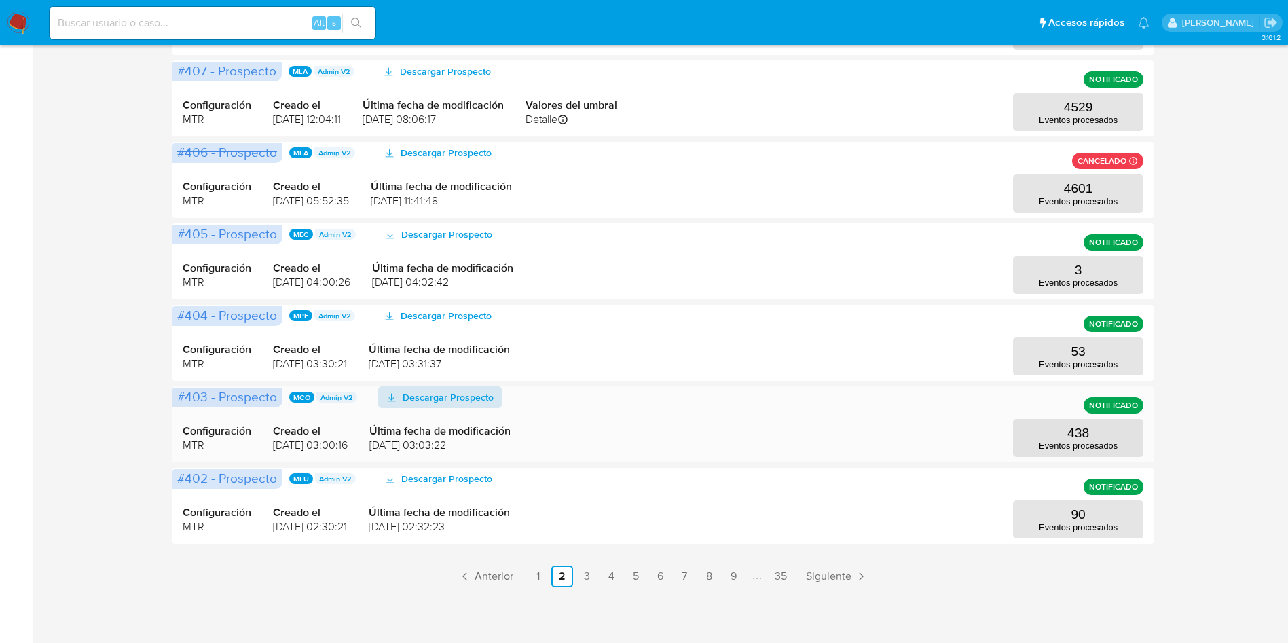
scroll to position [520, 0]
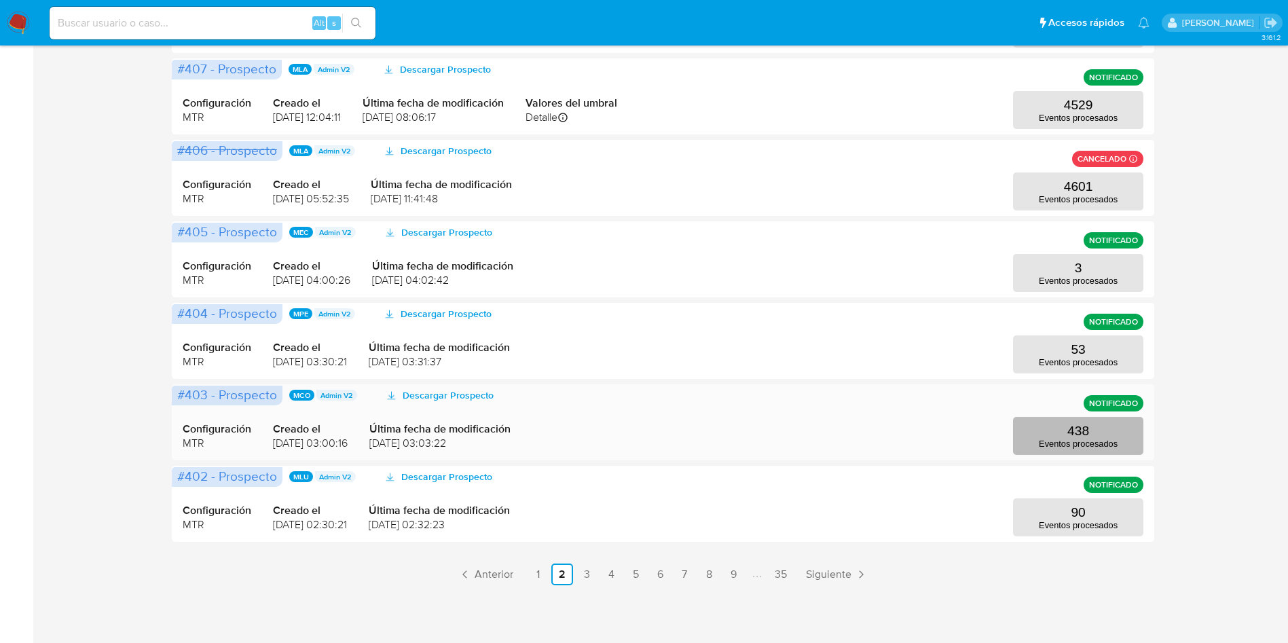
click at [1051, 441] on p "Eventos procesados" at bounding box center [1078, 444] width 79 height 10
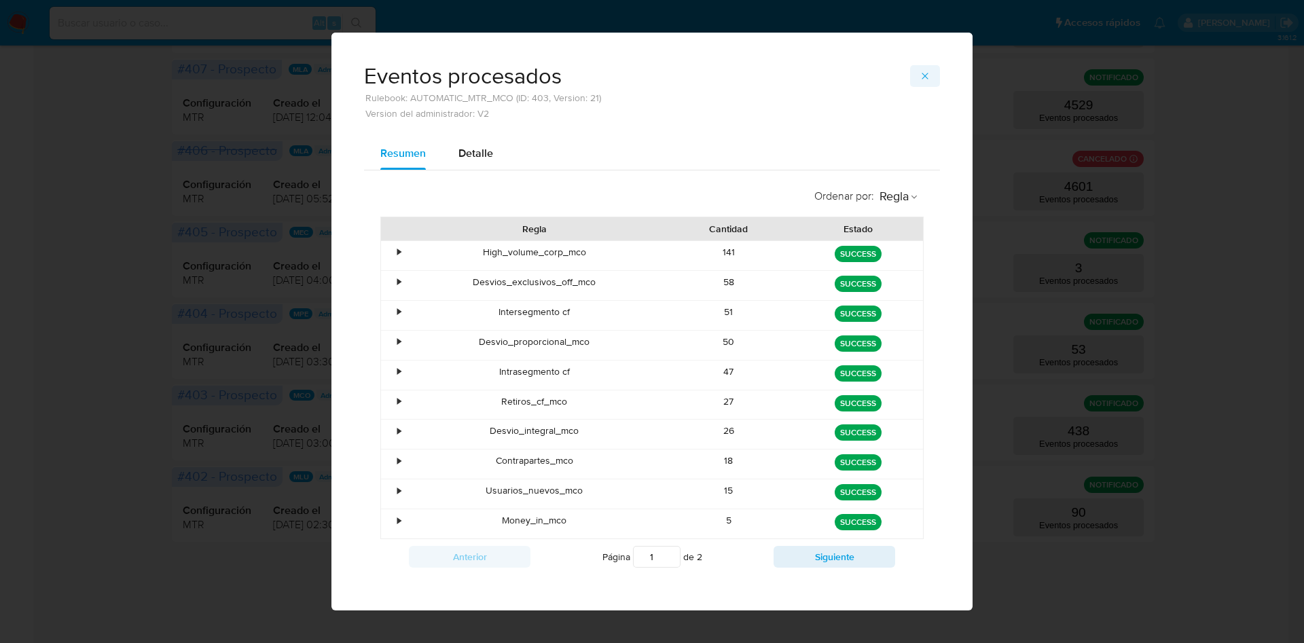
click at [919, 79] on icon "button" at bounding box center [924, 76] width 11 height 11
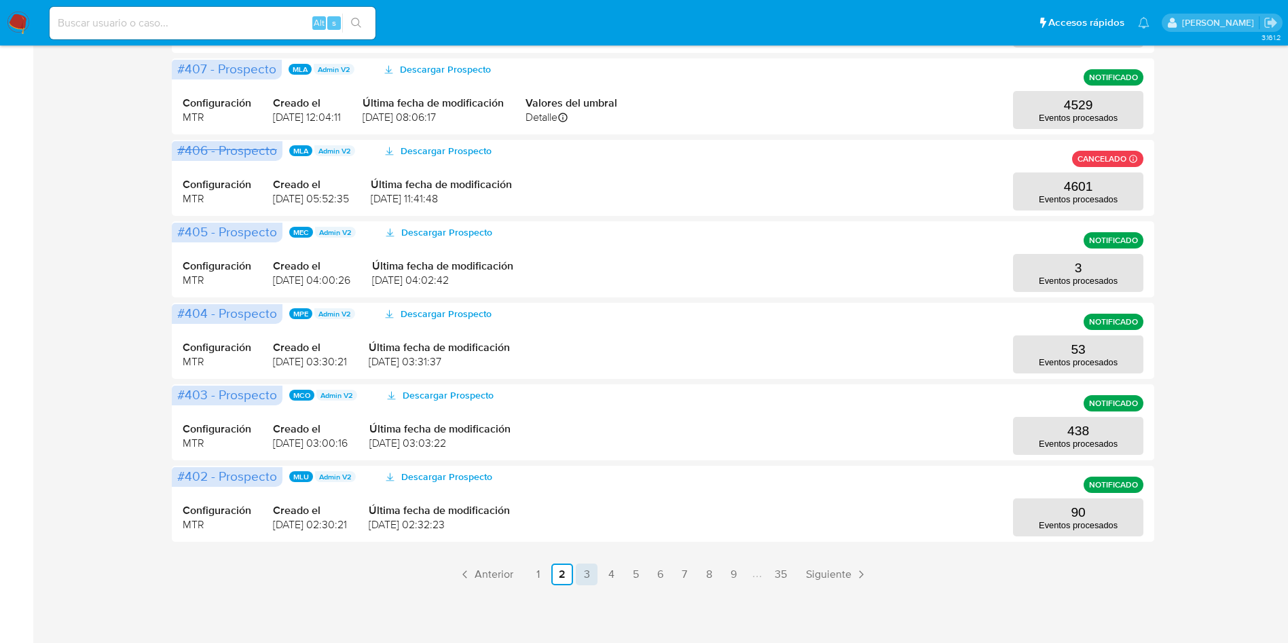
click at [587, 574] on link "3" at bounding box center [587, 575] width 22 height 22
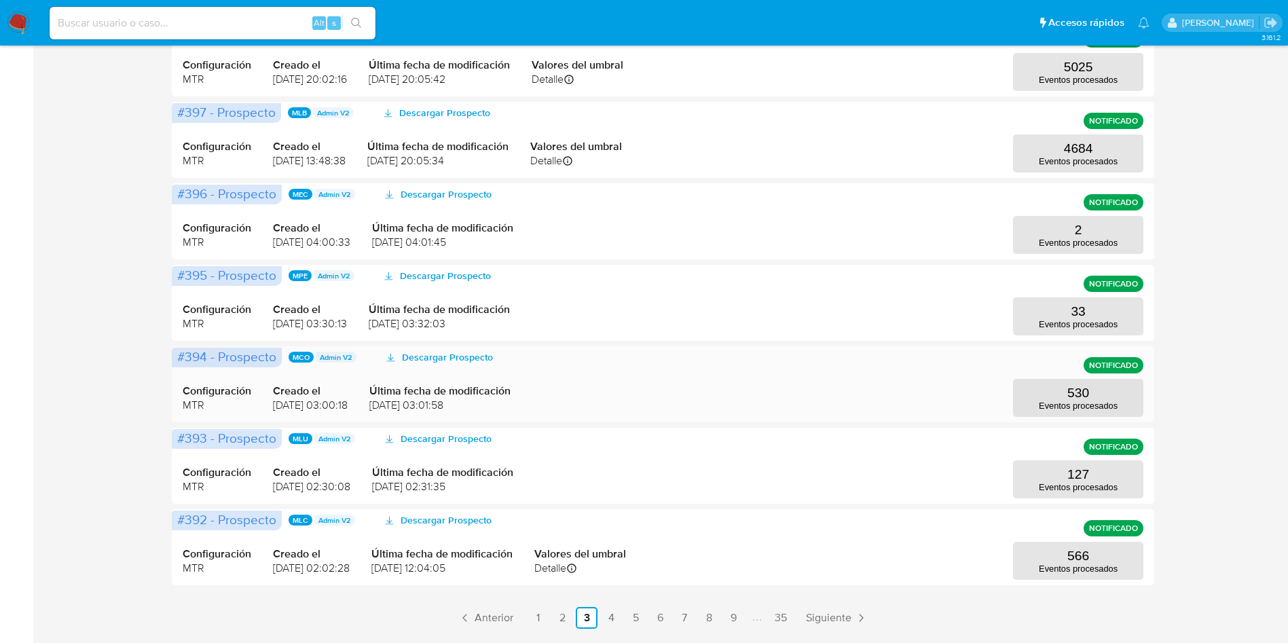
scroll to position [509, 0]
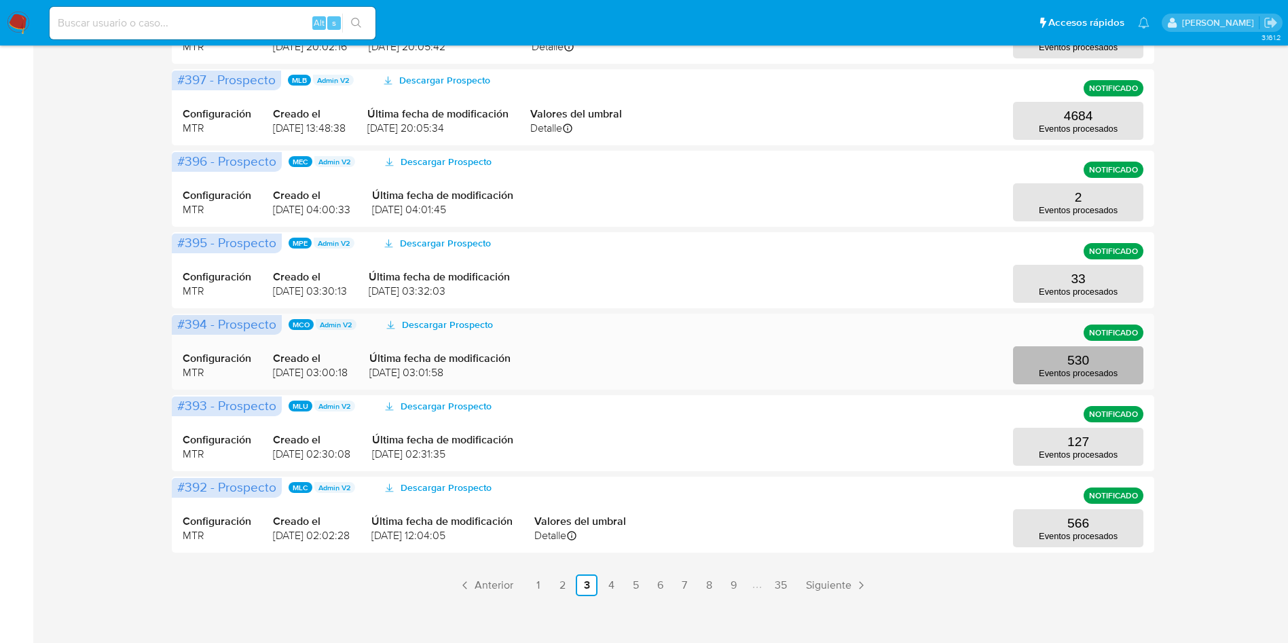
click at [1071, 353] on p "530" at bounding box center [1078, 360] width 22 height 15
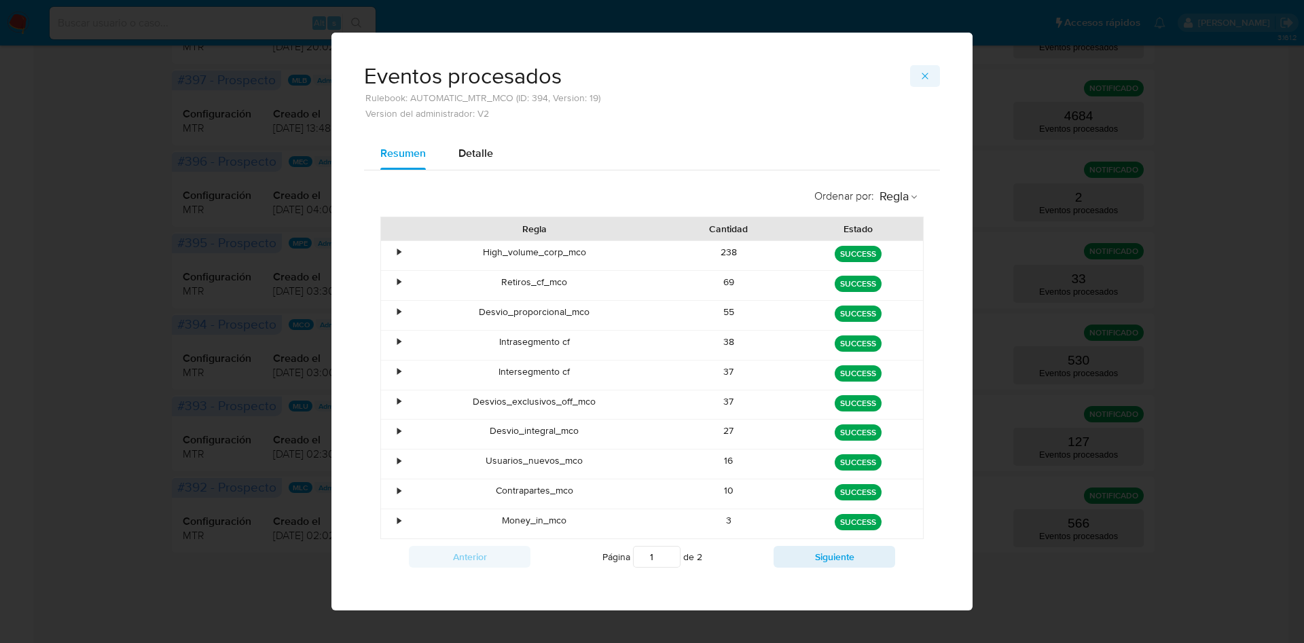
click at [919, 79] on icon "button" at bounding box center [924, 76] width 11 height 11
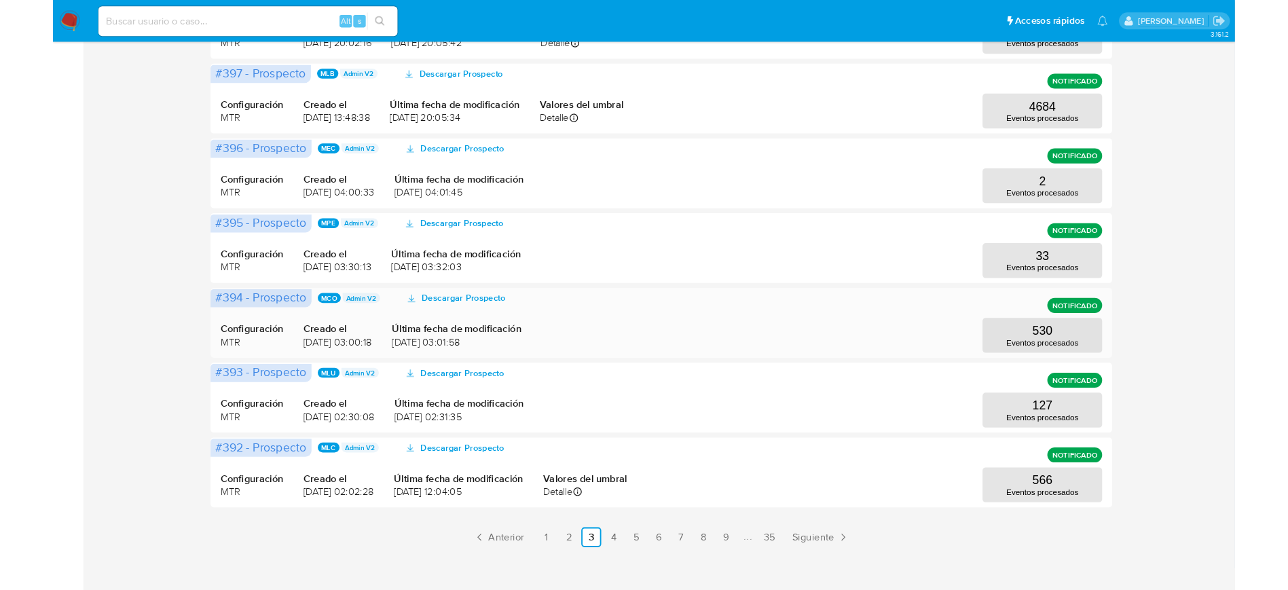
scroll to position [0, 0]
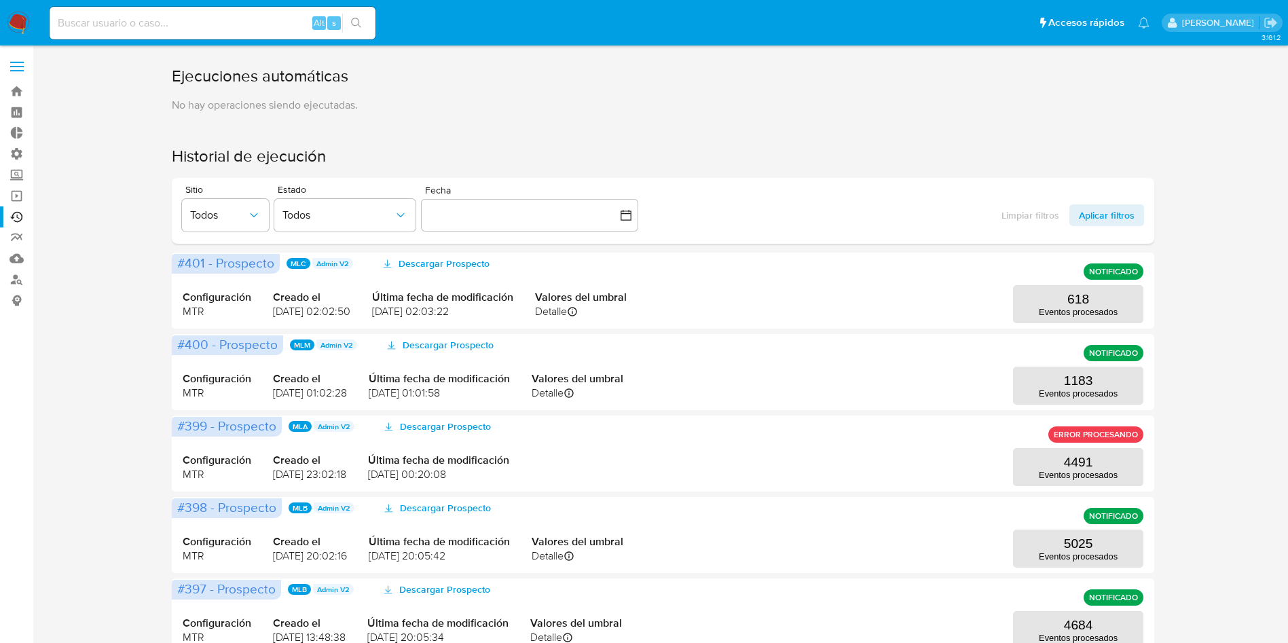
click at [13, 62] on span at bounding box center [17, 62] width 14 height 2
click at [0, 0] on input "checkbox" at bounding box center [0, 0] width 0 height 0
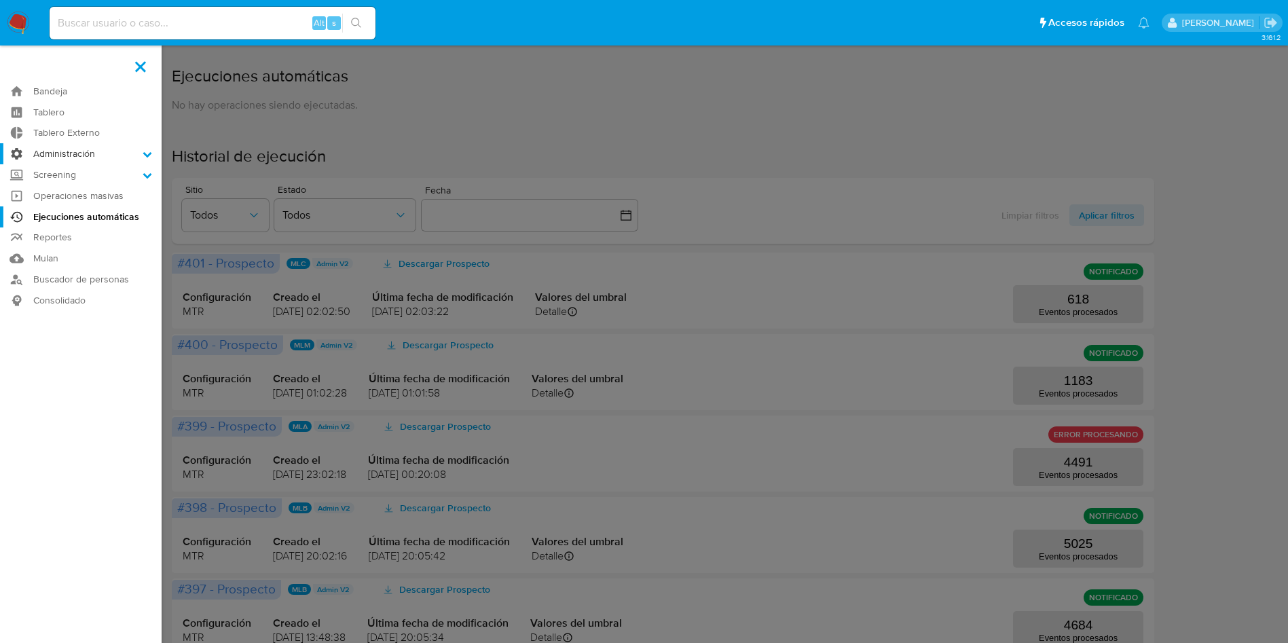
click at [90, 152] on label "Administración" at bounding box center [81, 153] width 162 height 21
click at [0, 0] on input "Administración" at bounding box center [0, 0] width 0 height 0
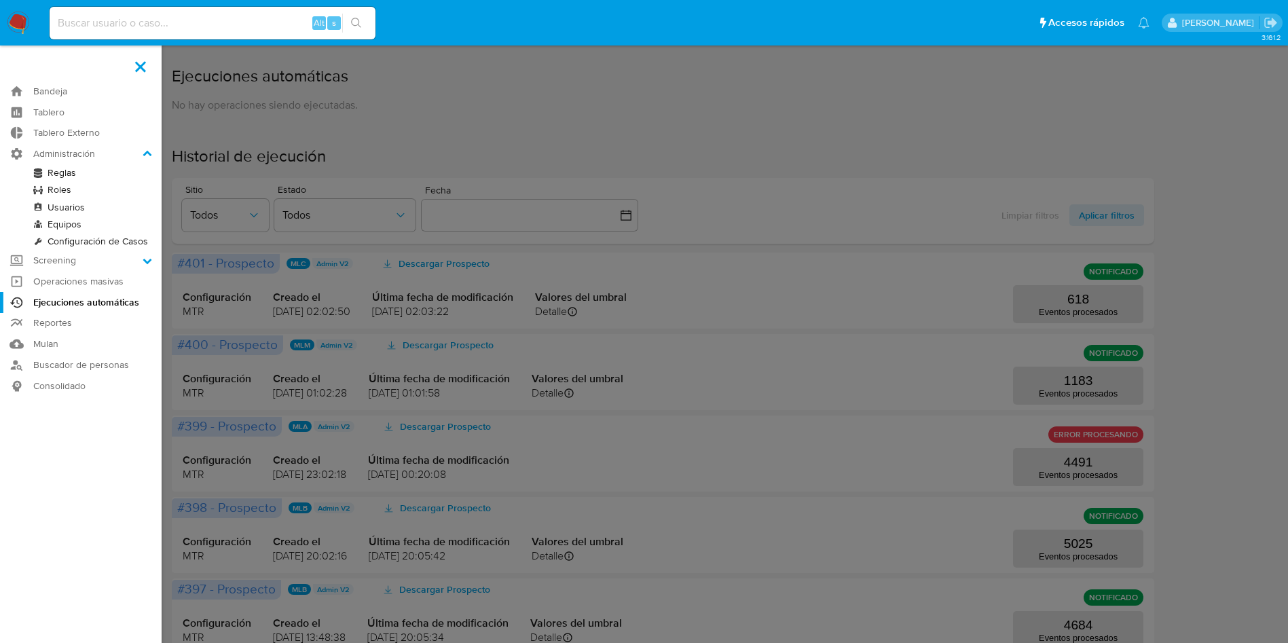
click at [532, 126] on label at bounding box center [644, 321] width 1288 height 643
click at [0, 0] on input "checkbox" at bounding box center [0, 0] width 0 height 0
